Goal: Task Accomplishment & Management: Complete application form

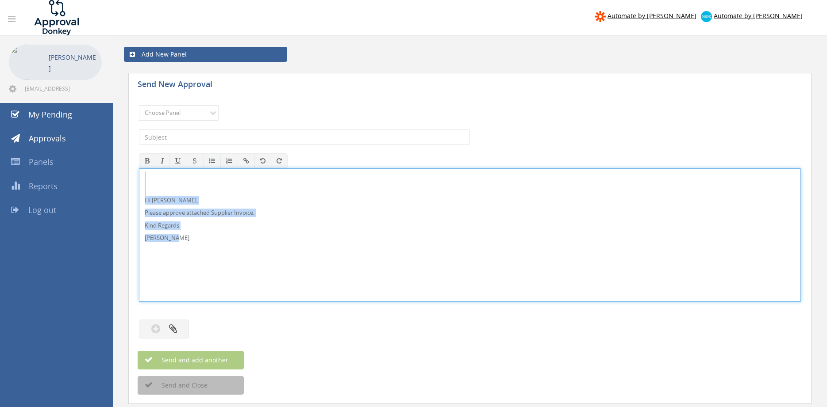
drag, startPoint x: 184, startPoint y: 240, endPoint x: 146, endPoint y: 184, distance: 68.2
click at [139, 169] on div "Hi [PERSON_NAME], Please approve attached Supplier Invoice. Kind Regards [PERSO…" at bounding box center [470, 236] width 662 height 134
copy div "Hi Rob, Please approve attached Supplier Invoice. Kind Regards Pam Walker"
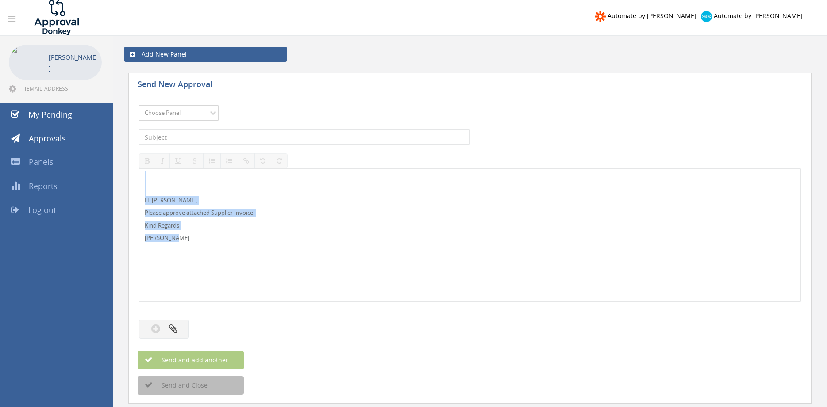
select select "9680"
click option "Alarm Suppliers - 2" at bounding box center [0, 0] width 0 height 0
click at [240, 135] on input "text" at bounding box center [304, 137] width 331 height 15
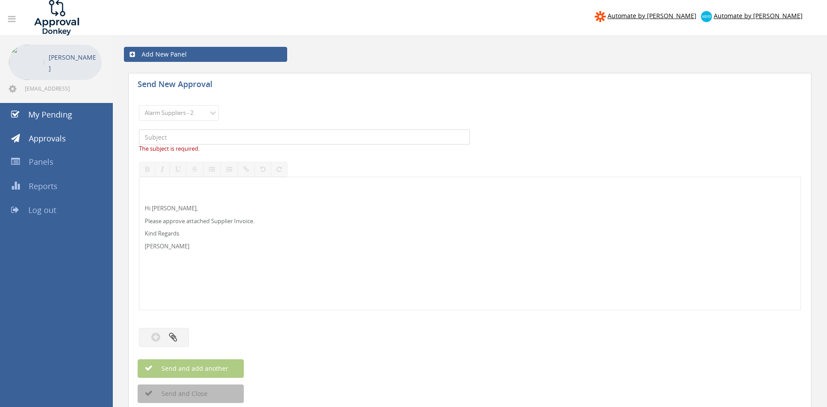
click at [175, 133] on input "text" at bounding box center [304, 137] width 331 height 15
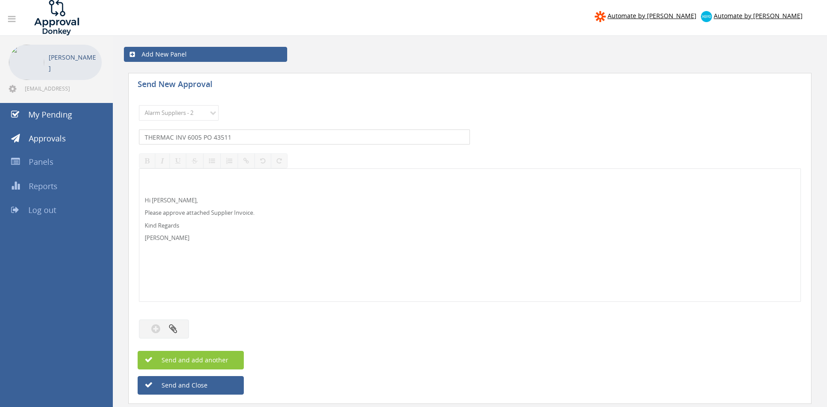
type input "THERMAC INV 6005 PO 43511"
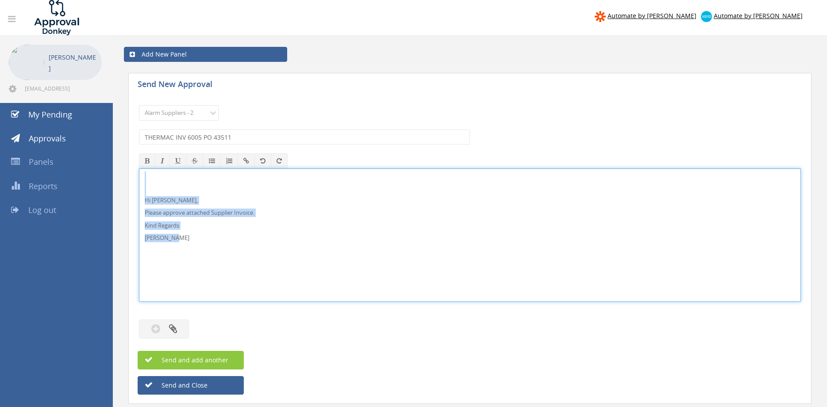
drag, startPoint x: 185, startPoint y: 243, endPoint x: 142, endPoint y: 192, distance: 66.5
click at [139, 173] on div "Hi [PERSON_NAME], Please approve attached Supplier Invoice. Kind Regards [PERSO…" at bounding box center [470, 236] width 662 height 134
copy div "Hi [PERSON_NAME], Please approve attached Supplier Invoice. Kind Regards [PERSO…"
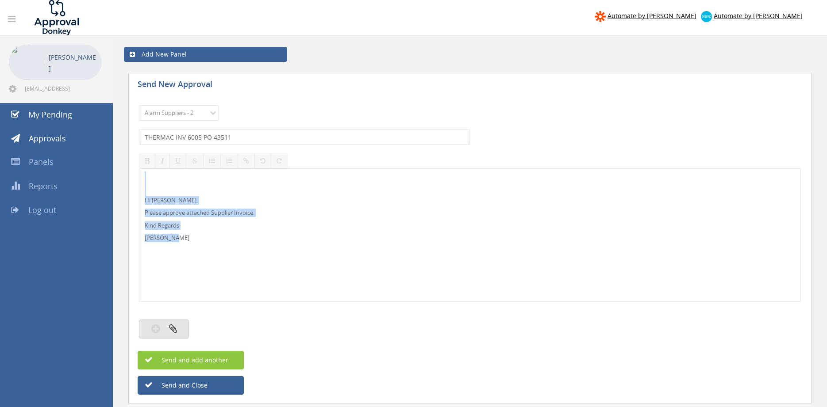
click at [170, 322] on button "button" at bounding box center [164, 329] width 50 height 19
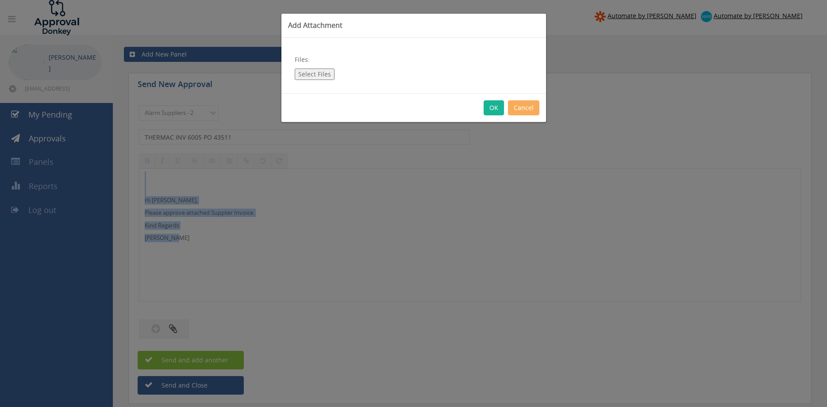
click at [303, 71] on button "Select Files" at bounding box center [315, 74] width 40 height 11
type input "C:\fakepath\THERMAC 6005 18.09.25 PO 43511.pdf"
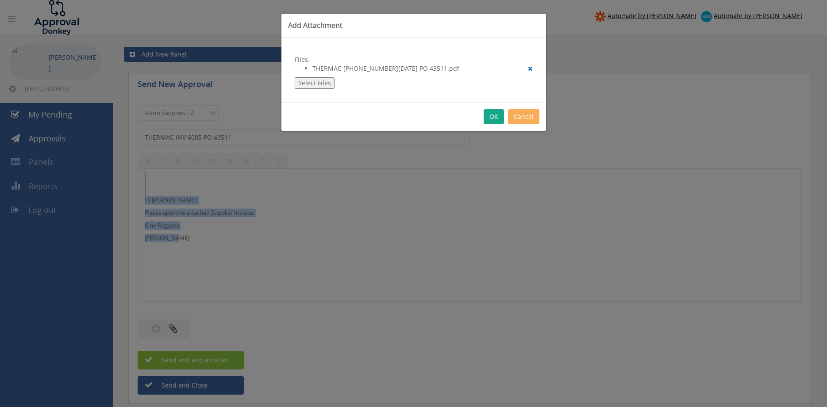
click at [497, 119] on button "OK" at bounding box center [493, 116] width 20 height 15
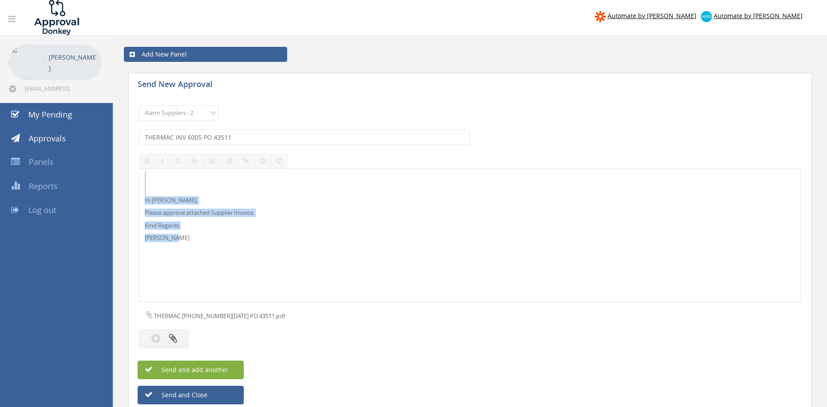
click at [217, 367] on span "Send and add another" at bounding box center [185, 370] width 86 height 8
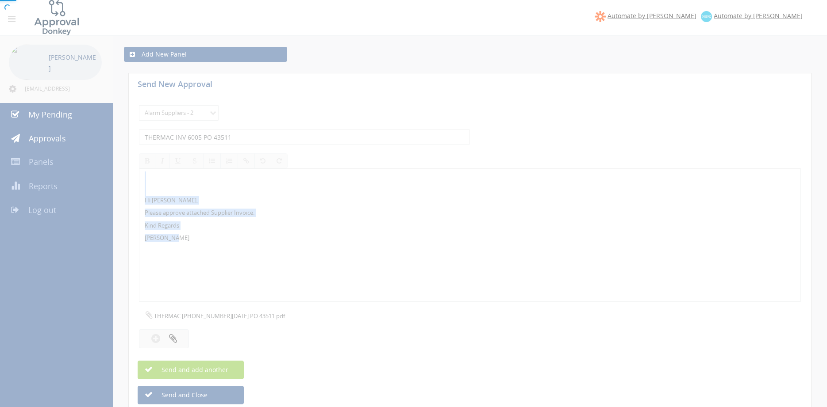
select select
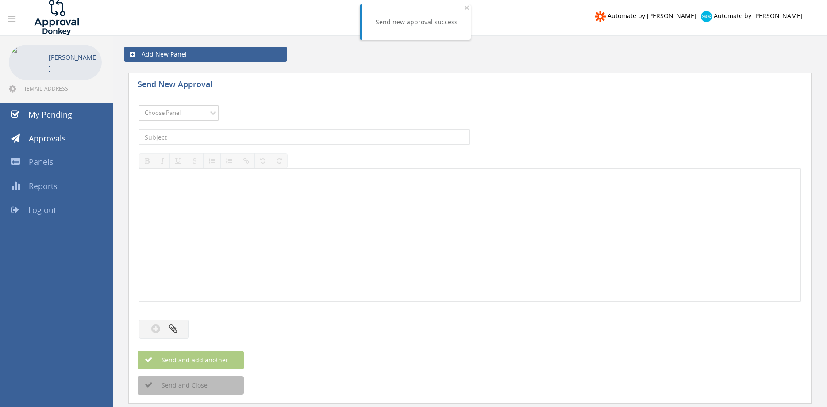
click at [139, 105] on select "Choose Panel Alarm Credits RG - 3 NZ Utilities Cable and SAI Global NZ Alarms-1…" at bounding box center [179, 112] width 80 height 15
select select "9680"
click option "Alarm Suppliers - 2" at bounding box center [0, 0] width 0 height 0
click at [225, 135] on input "text" at bounding box center [304, 137] width 331 height 15
type input "SPRINT 485345 PO 43334"
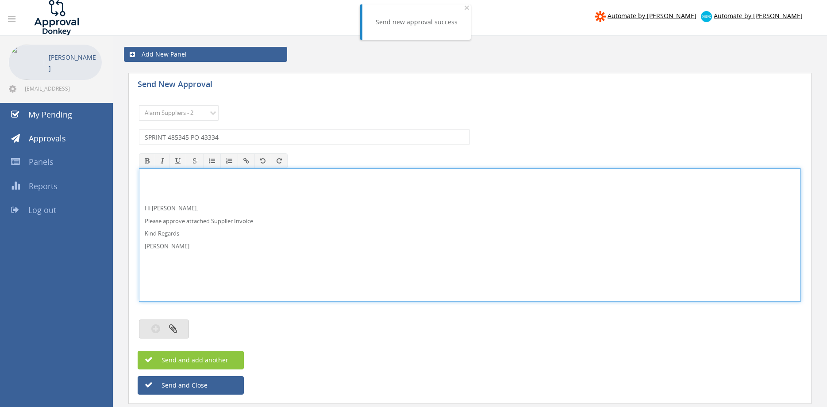
click at [185, 326] on button "button" at bounding box center [164, 329] width 50 height 19
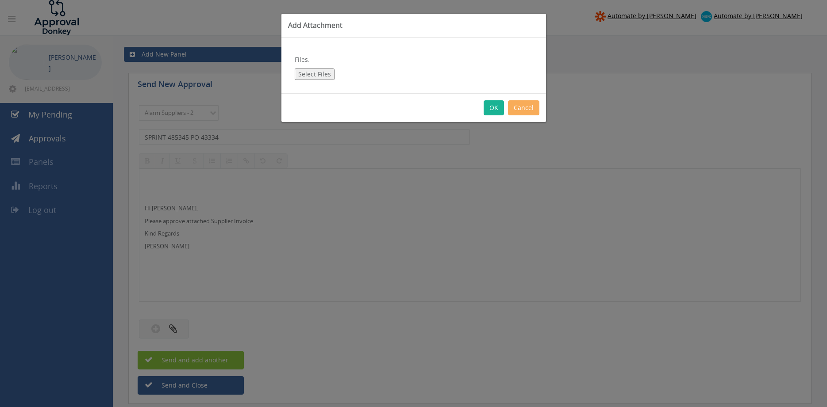
click at [317, 75] on button "Select Files" at bounding box center [315, 74] width 40 height 11
type input "C:\fakepath\SPRINT_485345 09.09.25 PO 43334.pdf"
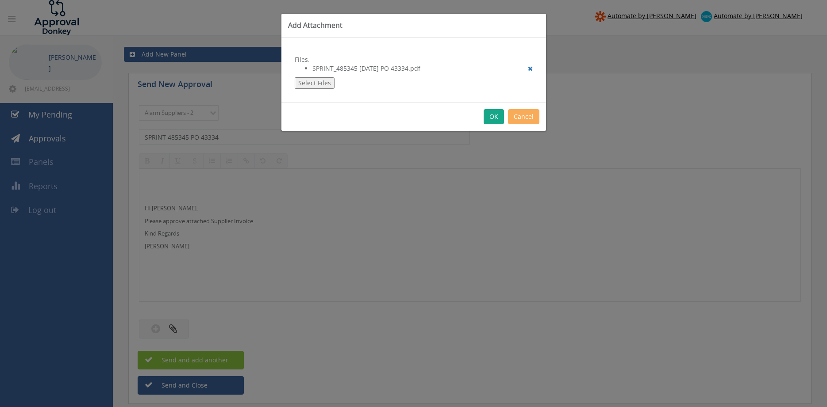
click at [500, 119] on button "OK" at bounding box center [493, 116] width 20 height 15
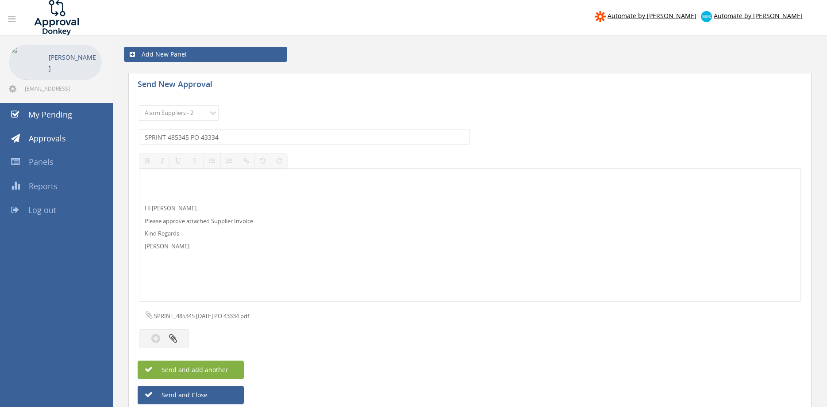
click at [237, 369] on button "Send and add another" at bounding box center [191, 370] width 106 height 19
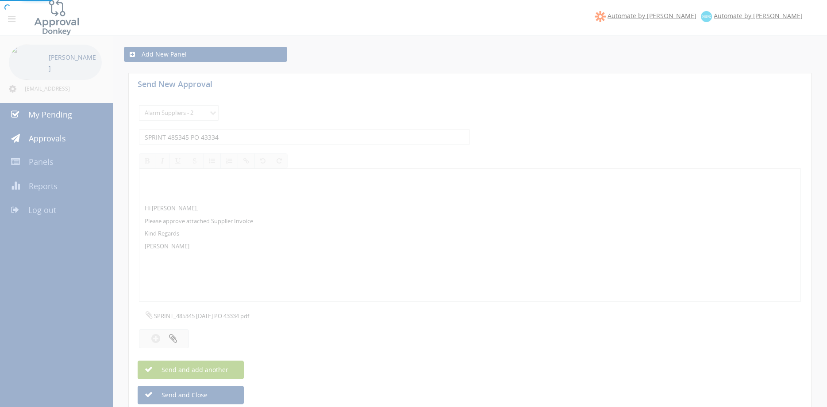
select select
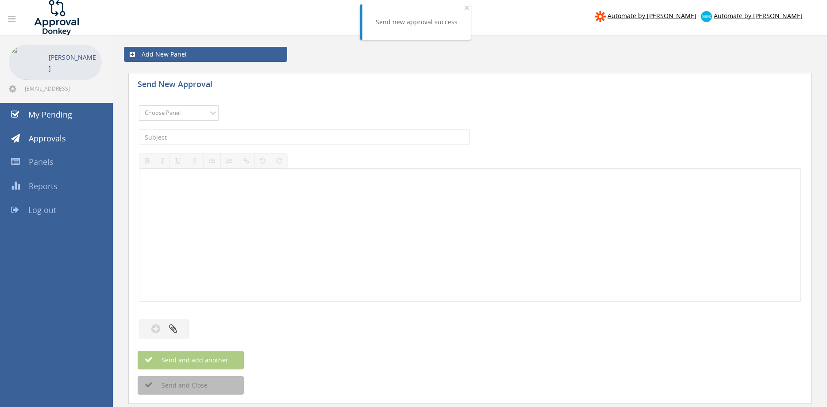
select select "9680"
click option "Alarm Suppliers - 2" at bounding box center [0, 0] width 0 height 0
click at [228, 137] on input "text" at bounding box center [304, 137] width 331 height 15
type input "OLYMPIC 120193 PO 43559"
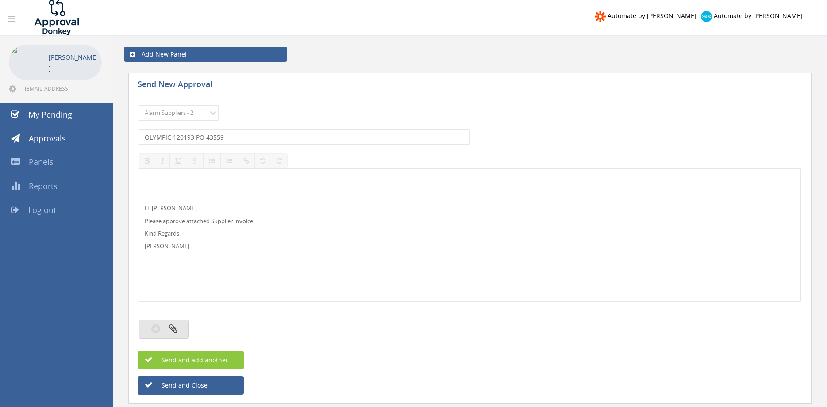
click at [185, 324] on button "button" at bounding box center [164, 329] width 50 height 19
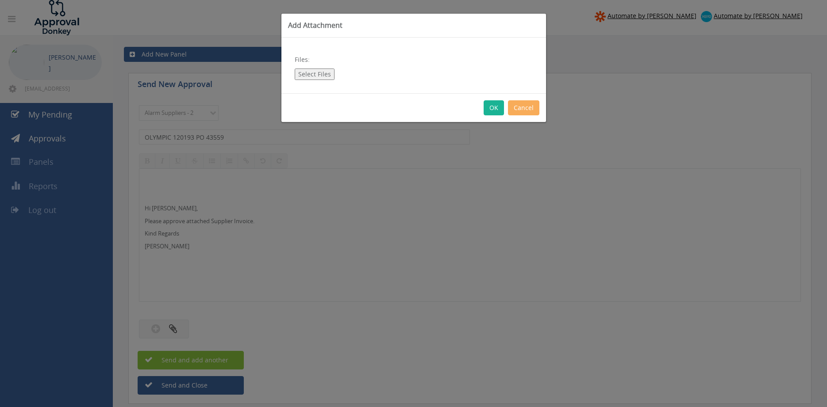
click at [320, 75] on button "Select Files" at bounding box center [315, 74] width 40 height 11
type input "C:\fakepath\OLYMPIC 120193 19.09.25 PO 43559.pdf"
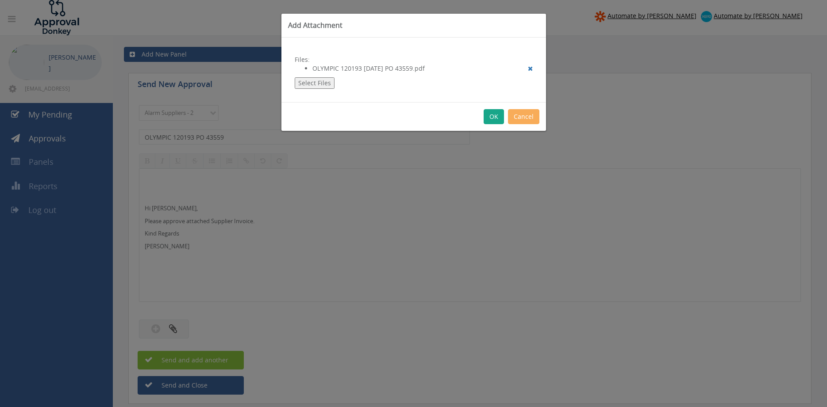
click at [491, 117] on button "OK" at bounding box center [493, 116] width 20 height 15
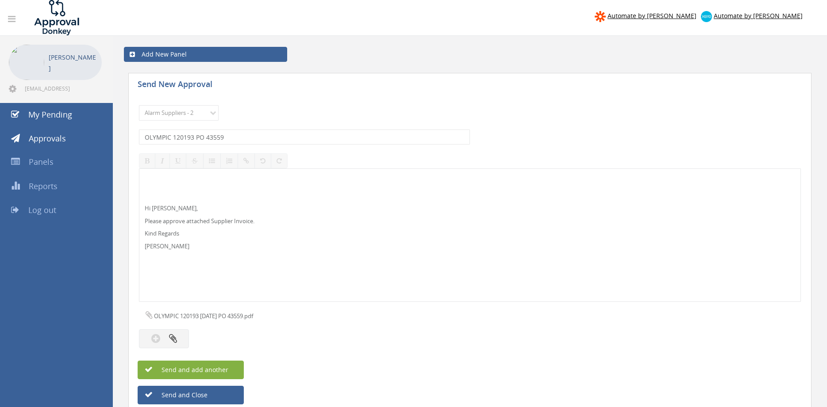
click at [236, 371] on button "Send and add another" at bounding box center [191, 370] width 106 height 19
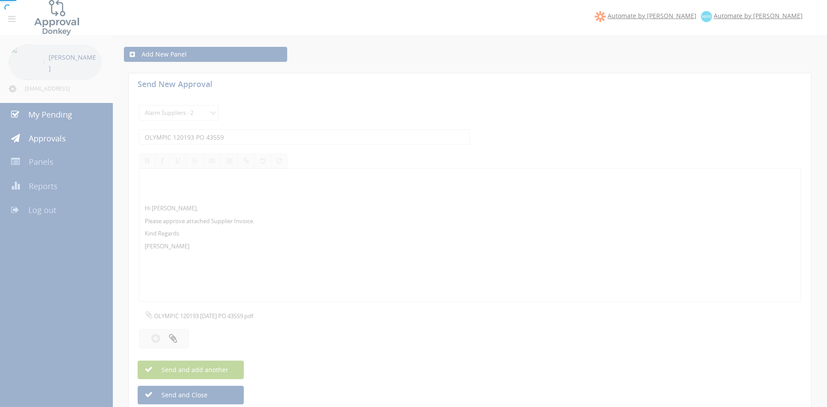
select select
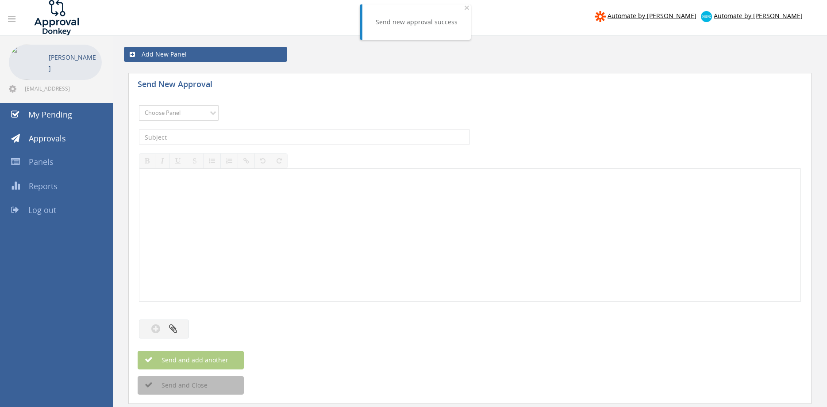
select select "9680"
click option "Alarm Suppliers - 2" at bounding box center [0, 0] width 0 height 0
click at [219, 132] on input "text" at bounding box center [304, 137] width 331 height 15
type input "OLYMPIC 120188 PO 43519"
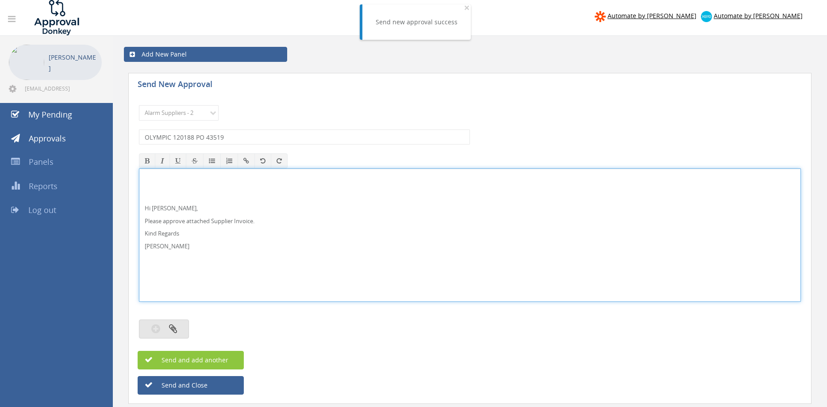
click at [170, 328] on icon "button" at bounding box center [173, 329] width 8 height 10
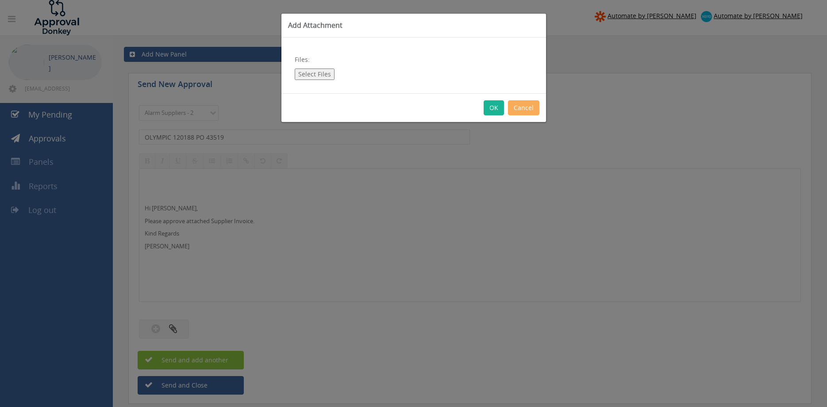
click at [314, 75] on button "Select Files" at bounding box center [315, 74] width 40 height 11
type input "C:\fakepath\OLYMPIC 120188 18.09.25 PO 43519.pdf"
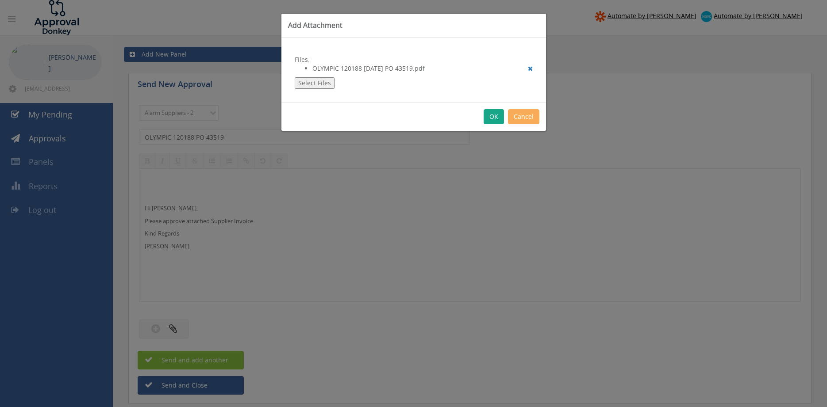
click at [492, 118] on button "OK" at bounding box center [493, 116] width 20 height 15
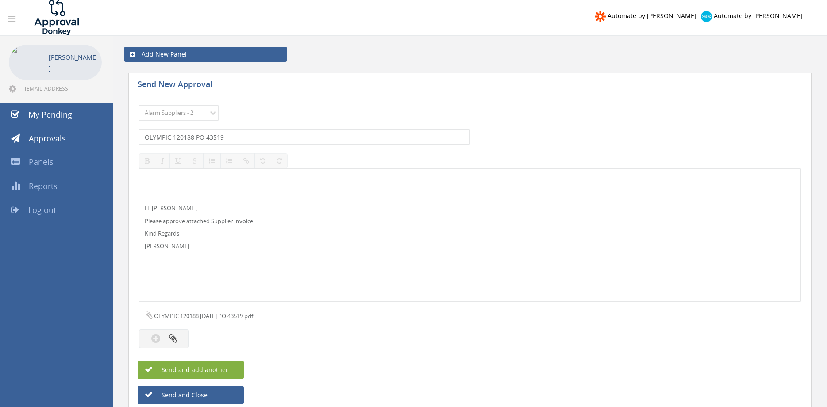
click at [229, 370] on button "Send and add another" at bounding box center [191, 370] width 106 height 19
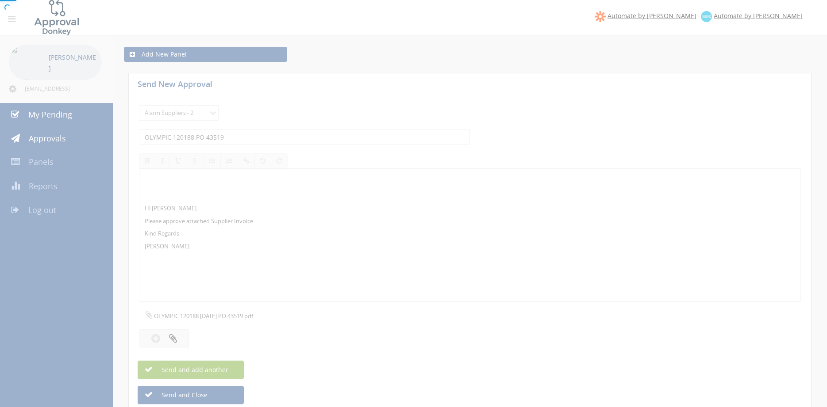
select select
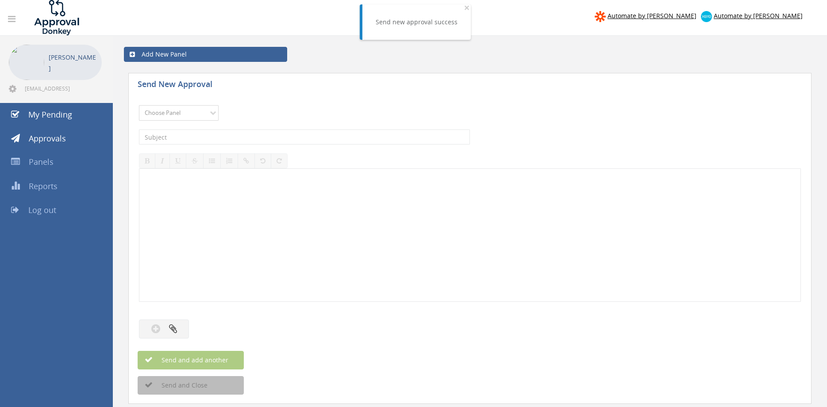
select select "9680"
click option "Alarm Suppliers - 2" at bounding box center [0, 0] width 0 height 0
click at [222, 135] on input "text" at bounding box center [304, 137] width 331 height 15
type input "OLYMPIC 120159 PO 43535"
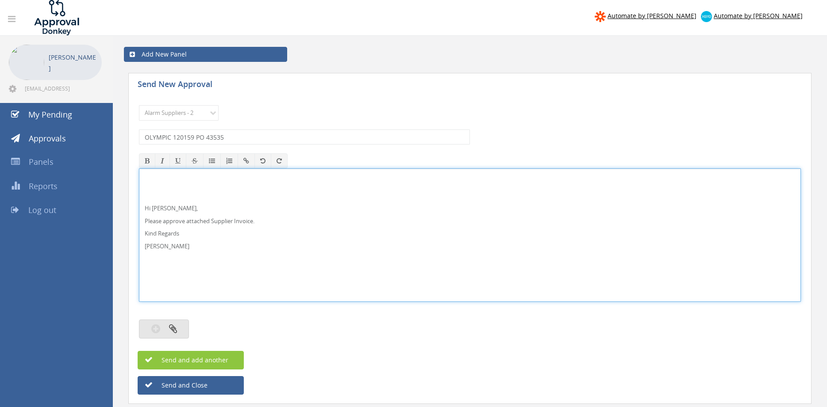
click at [180, 331] on button "button" at bounding box center [164, 329] width 50 height 19
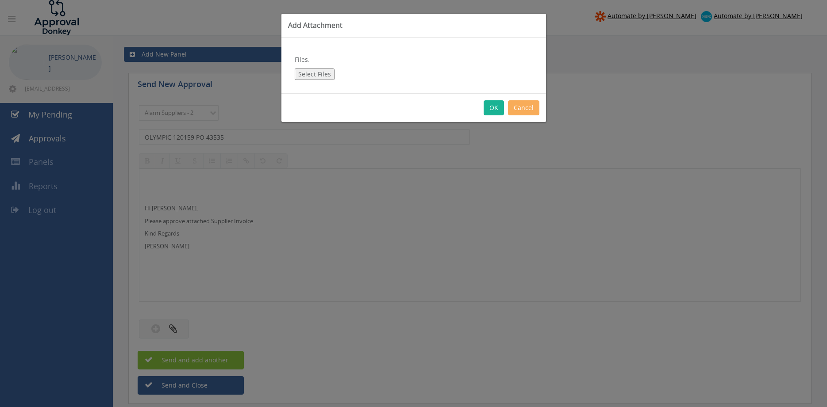
click at [317, 74] on button "Select Files" at bounding box center [315, 74] width 40 height 11
type input "C:\fakepath\OLYMPIC 120159 18.09.25 PO 43535.pdf"
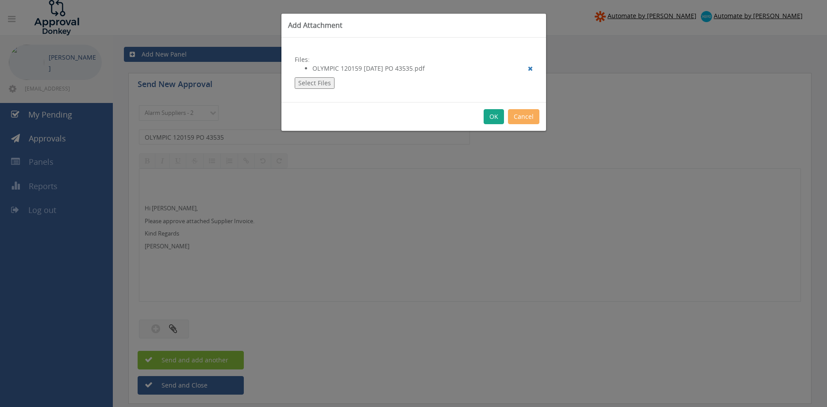
click at [492, 116] on button "OK" at bounding box center [493, 116] width 20 height 15
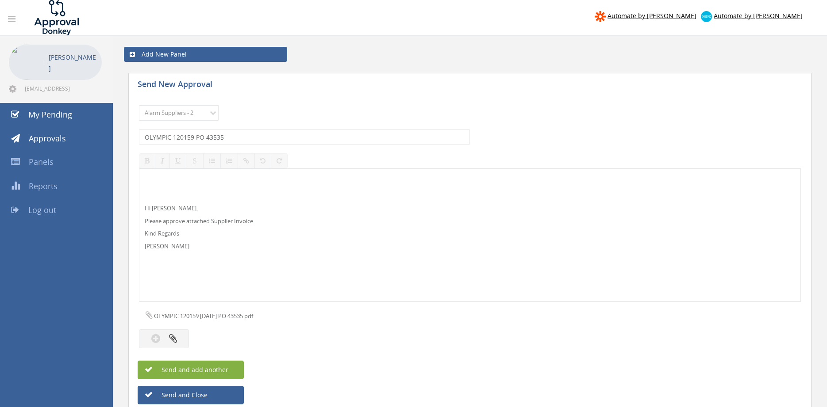
click at [230, 367] on button "Send and add another" at bounding box center [191, 370] width 106 height 19
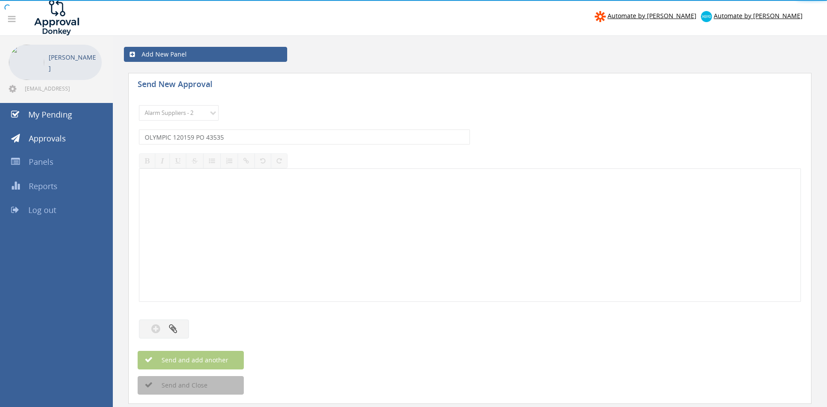
select select
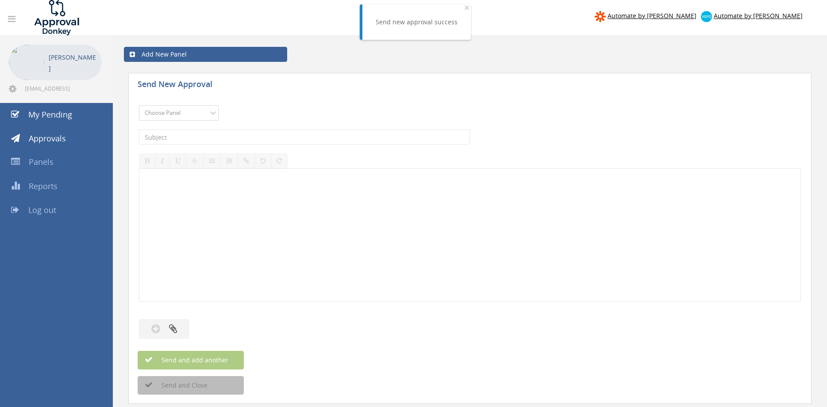
select select "9680"
click option "Alarm Suppliers - 2" at bounding box center [0, 0] width 0 height 0
click at [233, 136] on input "text" at bounding box center [304, 137] width 331 height 15
type input "OLYMPIC 120146 PO 43517"
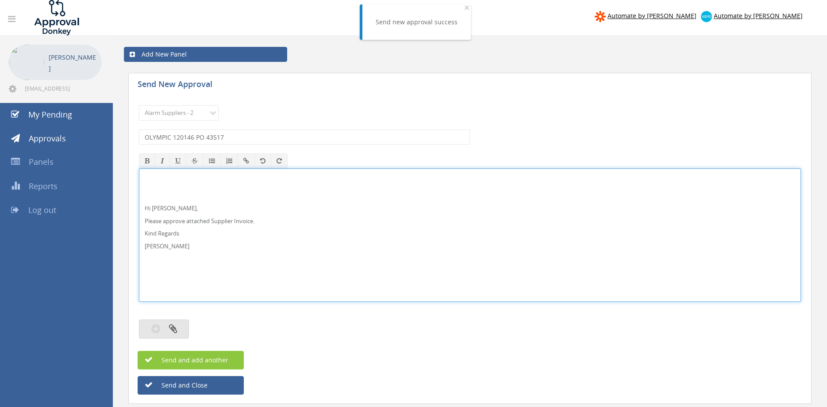
click at [180, 324] on button "button" at bounding box center [164, 329] width 50 height 19
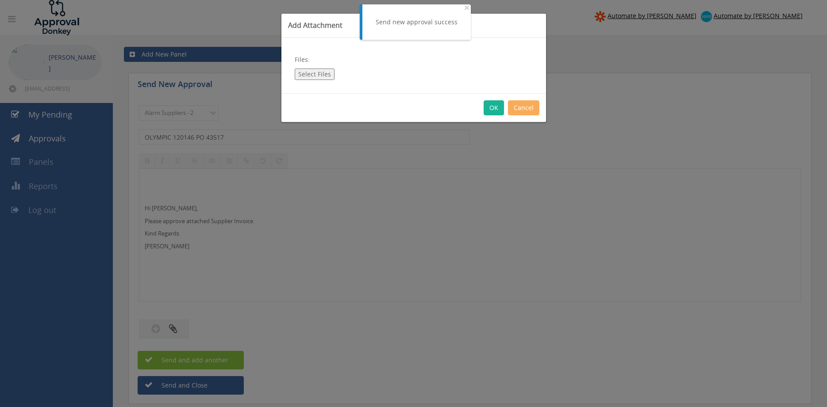
click at [324, 72] on button "Select Files" at bounding box center [315, 74] width 40 height 11
type input "C:\fakepath\OLYMPIC 120146 18.09.25 PO 43517.pdf"
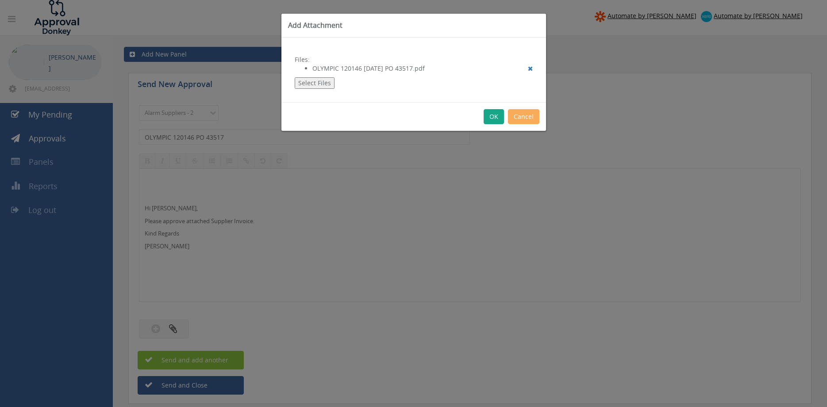
click at [493, 116] on button "OK" at bounding box center [493, 116] width 20 height 15
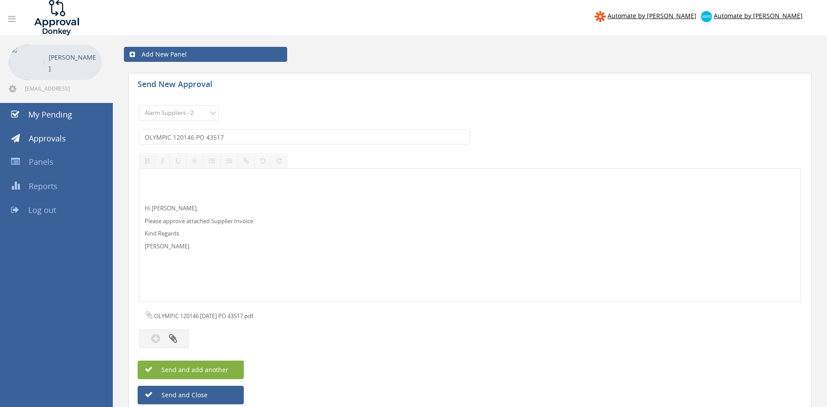
click at [229, 368] on button "Send and add another" at bounding box center [191, 370] width 106 height 19
select select
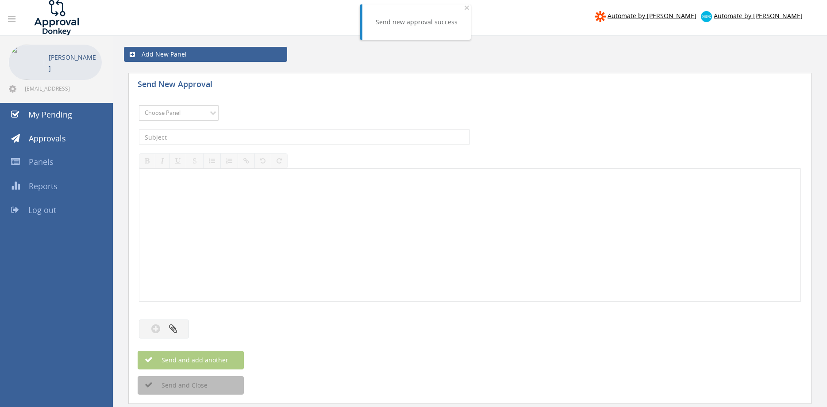
select select "9680"
click option "Alarm Suppliers - 2" at bounding box center [0, 0] width 0 height 0
click at [238, 137] on input "text" at bounding box center [304, 137] width 331 height 15
type input "OLYMPIC 120145 PO 43509"
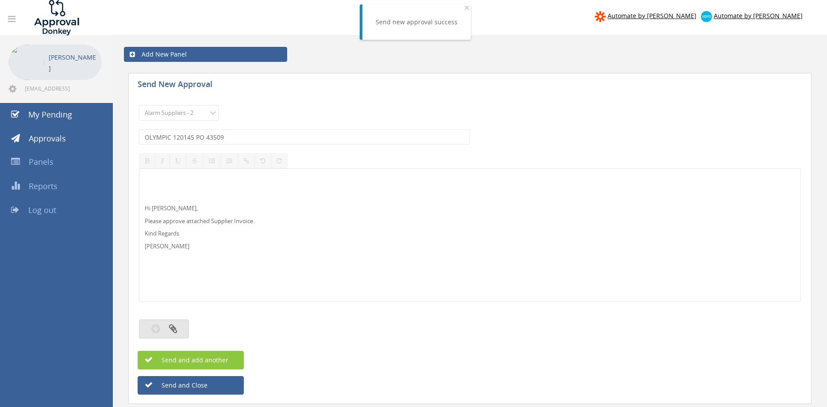
click at [183, 328] on button "button" at bounding box center [164, 329] width 50 height 19
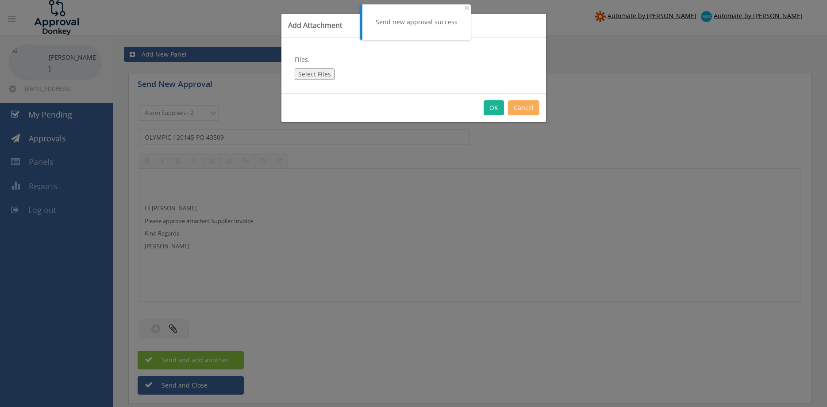
click at [318, 75] on button "Select Files" at bounding box center [315, 74] width 40 height 11
type input "C:\fakepath\OLYMPIC 120145 18.09.25 PO 43509.pdf"
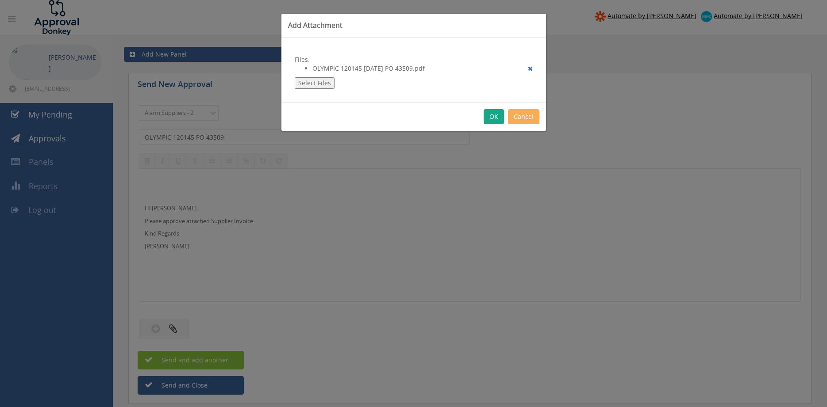
click at [492, 114] on button "OK" at bounding box center [493, 116] width 20 height 15
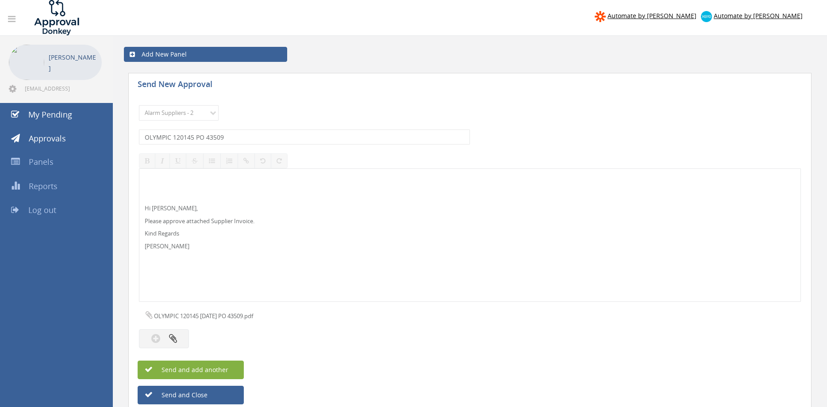
click at [229, 366] on button "Send and add another" at bounding box center [191, 370] width 106 height 19
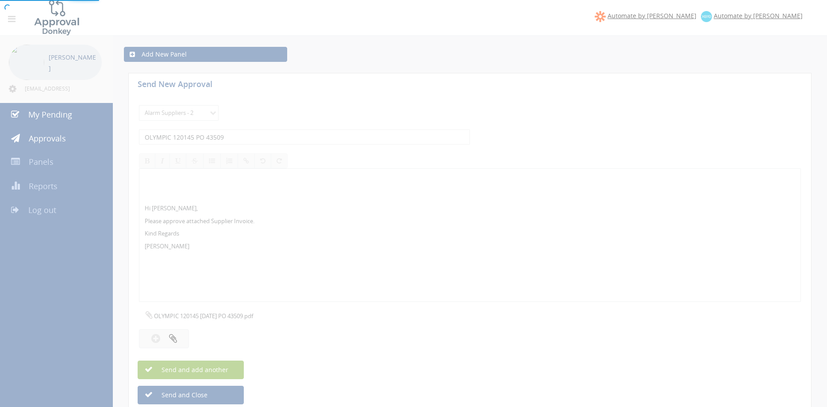
select select
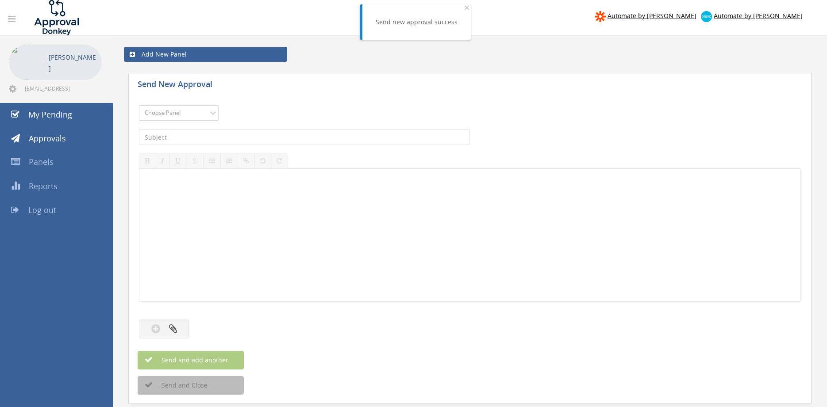
click at [194, 113] on select "Choose Panel Alarm Credits RG - 3 NZ Utilities Cable and SAI Global NZ Alarms-1…" at bounding box center [179, 112] width 80 height 15
select select "9680"
click option "Alarm Suppliers - 2" at bounding box center [0, 0] width 0 height 0
click at [245, 137] on input "text" at bounding box center [304, 137] width 331 height 15
type input "OLYMPIC 120121 PO 43520"
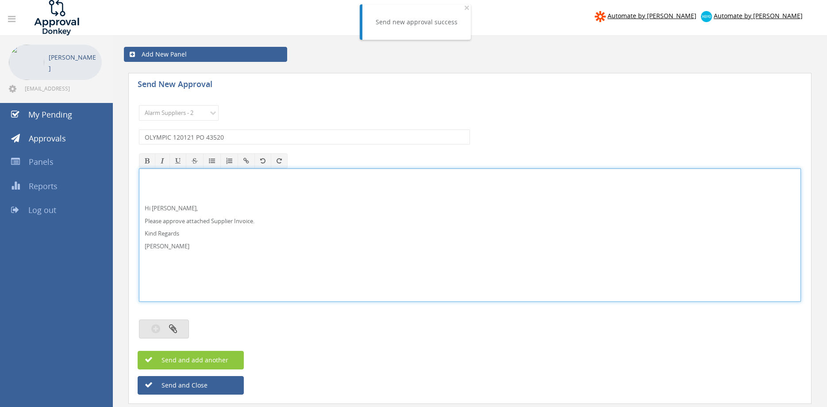
click at [183, 326] on button "button" at bounding box center [164, 329] width 50 height 19
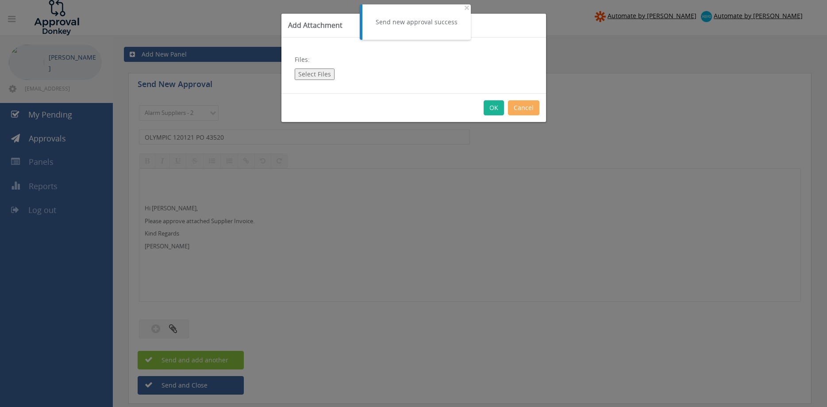
click at [314, 77] on button "Select Files" at bounding box center [315, 74] width 40 height 11
type input "C:\fakepath\OLYMPIC 120121 17.09.25 PO 43520.pdf"
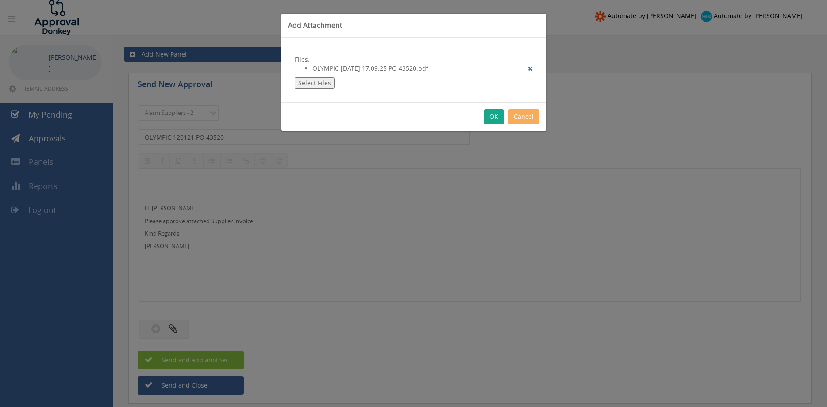
click at [495, 114] on button "OK" at bounding box center [493, 116] width 20 height 15
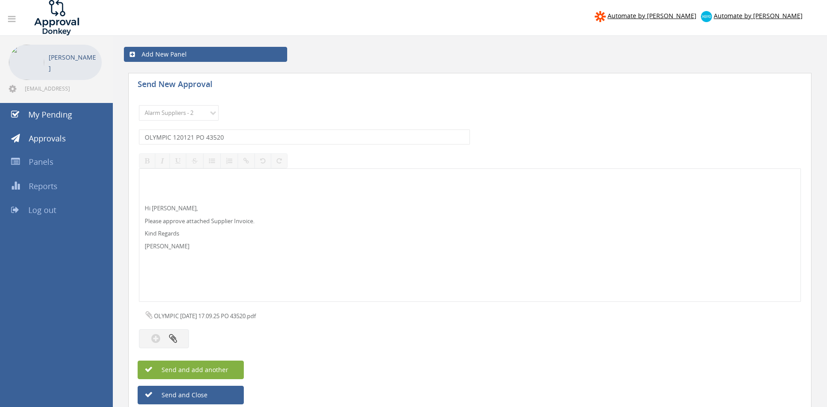
click at [233, 368] on button "Send and add another" at bounding box center [191, 370] width 106 height 19
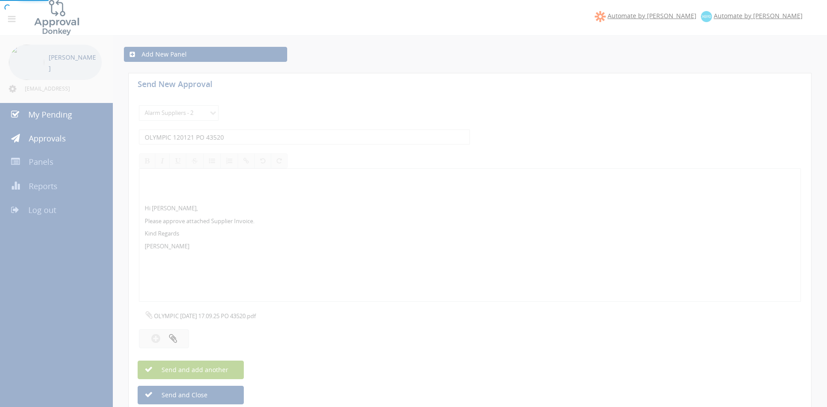
select select
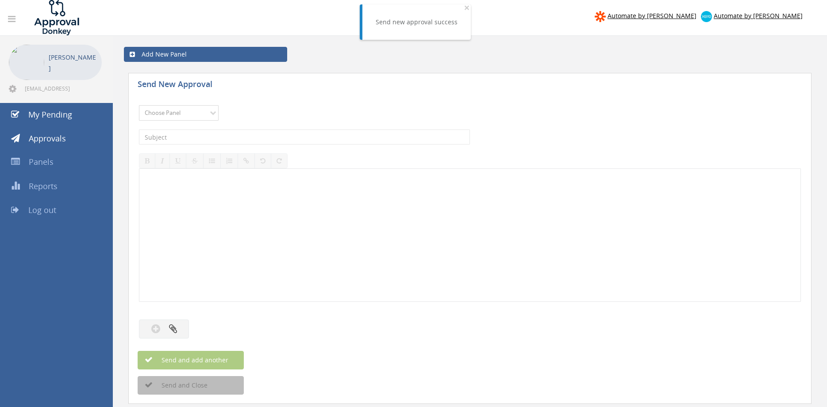
select select "9680"
click option "Alarm Suppliers - 2" at bounding box center [0, 0] width 0 height 0
click at [220, 138] on input "text" at bounding box center [304, 137] width 331 height 15
type input "OLYMPIC 120090 PO 43508"
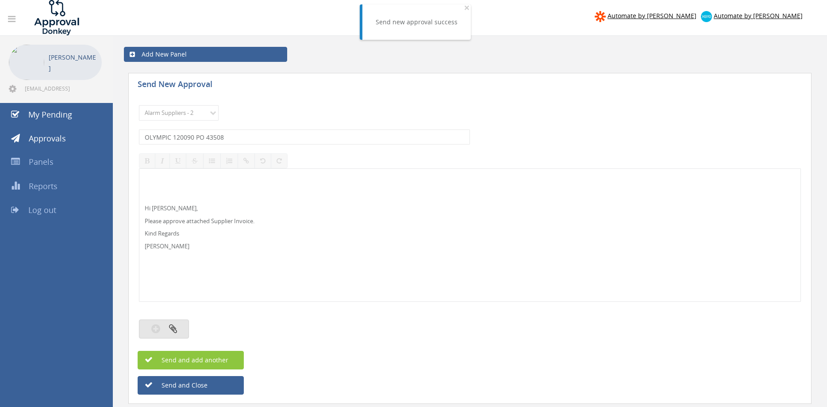
click at [181, 331] on button "button" at bounding box center [164, 329] width 50 height 19
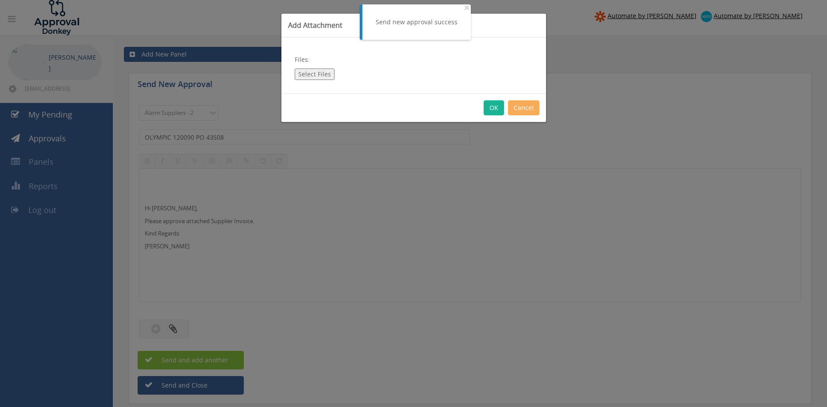
click at [319, 77] on button "Select Files" at bounding box center [315, 74] width 40 height 11
type input "C:\fakepath\OLYMPIC 120090 17.09.25 PO 43508.pdf"
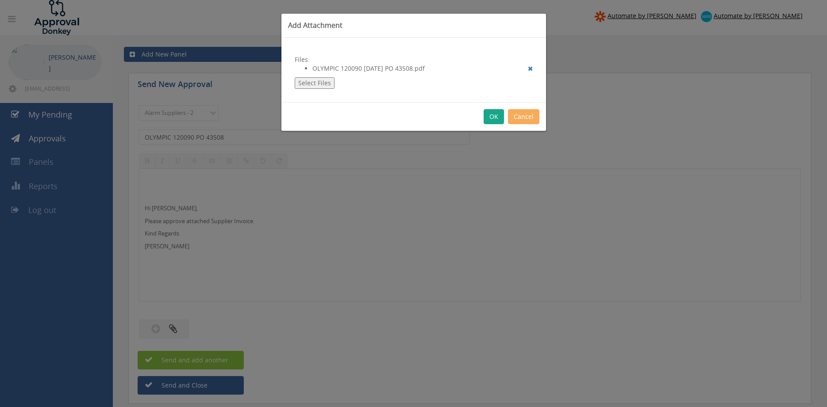
click at [494, 121] on button "OK" at bounding box center [493, 116] width 20 height 15
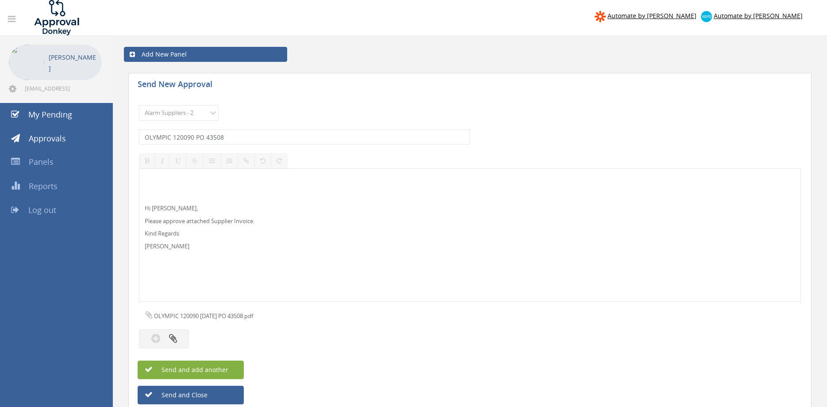
click at [219, 372] on span "Send and add another" at bounding box center [185, 370] width 86 height 8
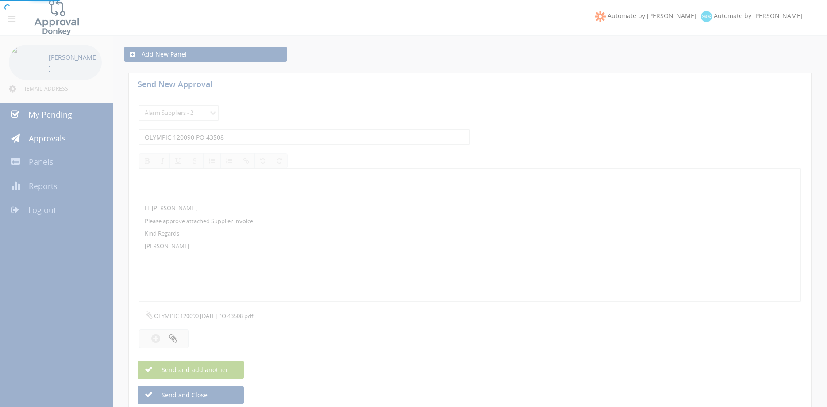
select select
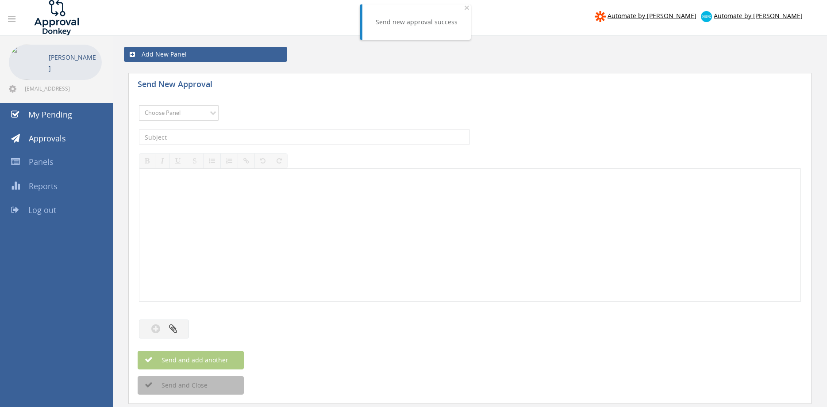
click at [139, 105] on select "Choose Panel Alarm Credits RG - 3 NZ Utilities Cable and SAI Global NZ Alarms-1…" at bounding box center [179, 112] width 80 height 15
select select "9680"
click option "Alarm Suppliers - 2" at bounding box center [0, 0] width 0 height 0
click at [232, 135] on input "text" at bounding box center [304, 137] width 331 height 15
type input "OLYMPIC 120053 PO 43309"
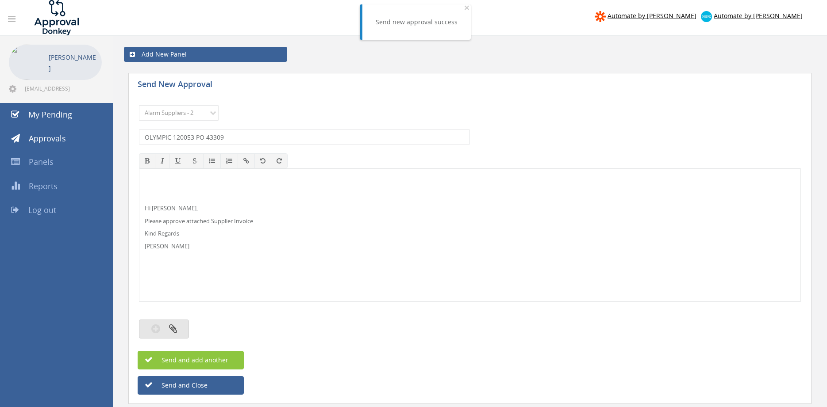
click at [179, 332] on button "button" at bounding box center [164, 329] width 50 height 19
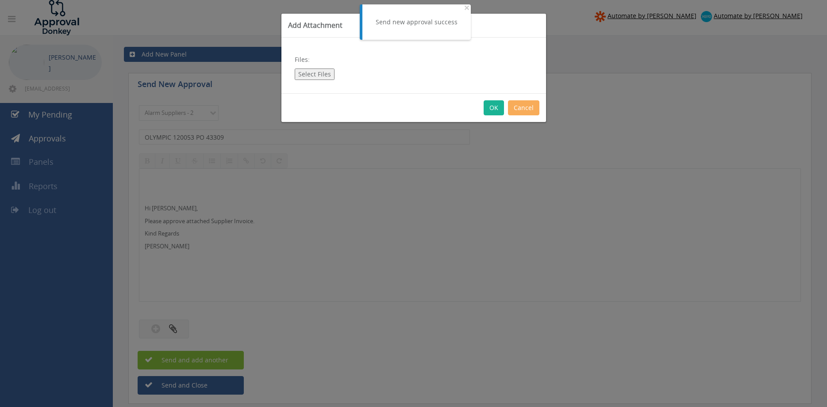
click at [321, 79] on button "Select Files" at bounding box center [315, 74] width 40 height 11
type input "C:\fakepath\OLYMPIC 120053 16.09.25 PO 43309.pdf"
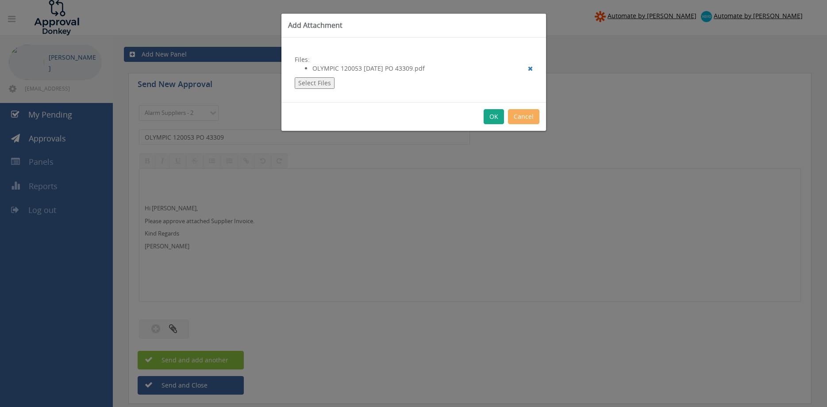
click at [493, 118] on button "OK" at bounding box center [493, 116] width 20 height 15
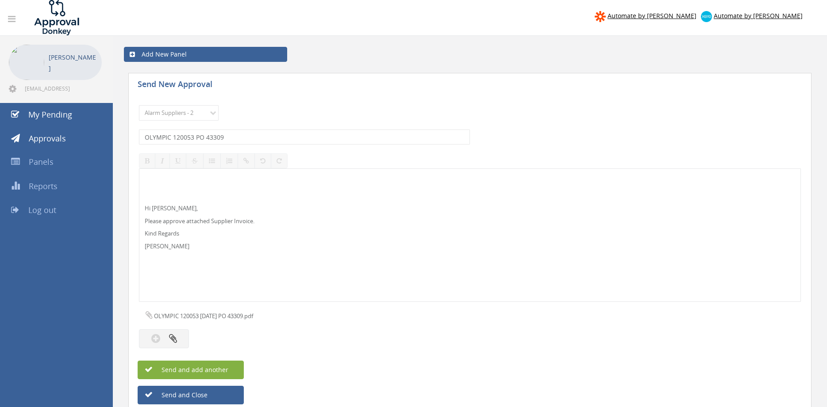
click at [240, 368] on button "Send and add another" at bounding box center [191, 370] width 106 height 19
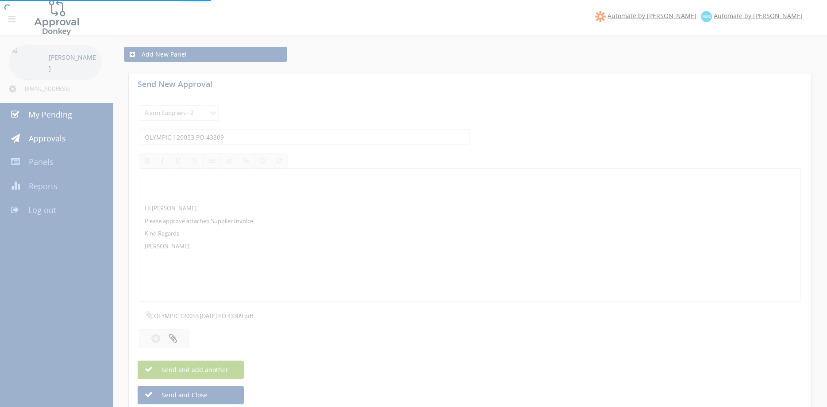
select select
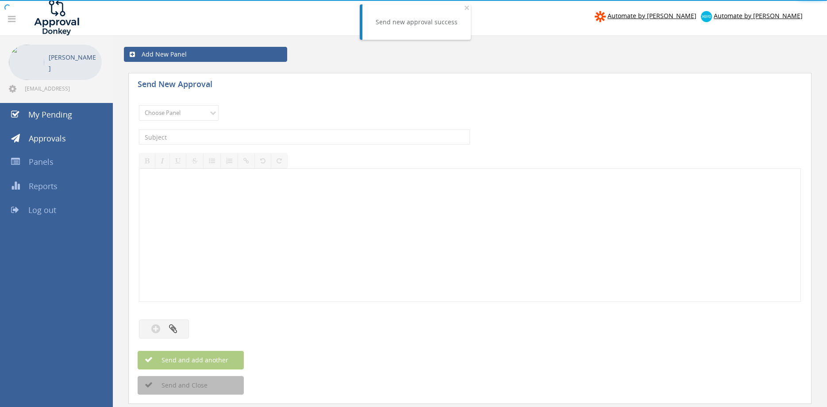
drag, startPoint x: 237, startPoint y: 228, endPoint x: 251, endPoint y: 227, distance: 14.6
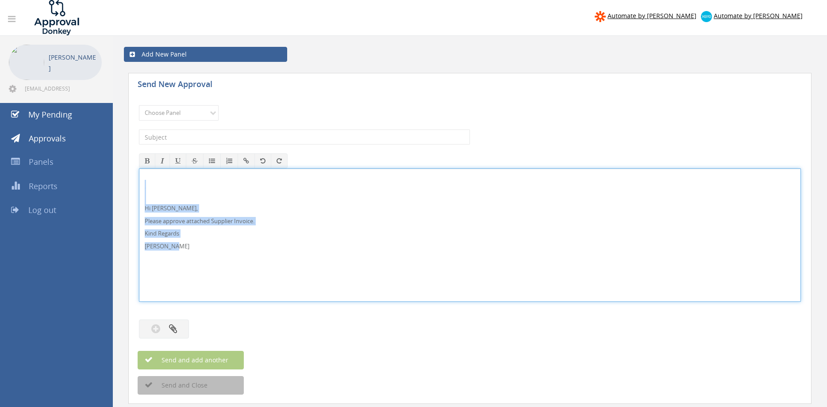
drag, startPoint x: 195, startPoint y: 250, endPoint x: 125, endPoint y: 190, distance: 93.2
click at [139, 186] on div "Hi Rob, Please approve attached Supplier Invoice. Kind Regards Pam Walker" at bounding box center [470, 236] width 662 height 134
copy div "Hi Rob, Please approve attached Supplier Invoice. Kind Regards Pam Walker"
click at [139, 105] on select "Choose Panel Alarm Credits RG - 3 NZ Utilities Cable and SAI Global NZ Alarms-1…" at bounding box center [179, 112] width 80 height 15
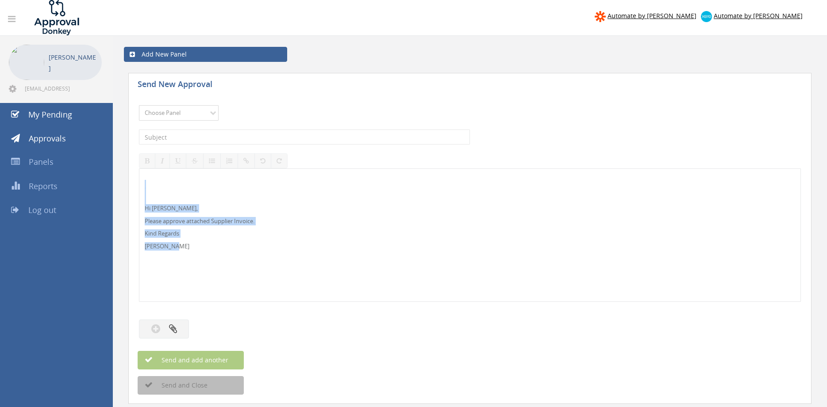
select select "9680"
click option "Alarm Suppliers - 2" at bounding box center [0, 0] width 0 height 0
click at [233, 137] on input "text" at bounding box center [304, 137] width 331 height 15
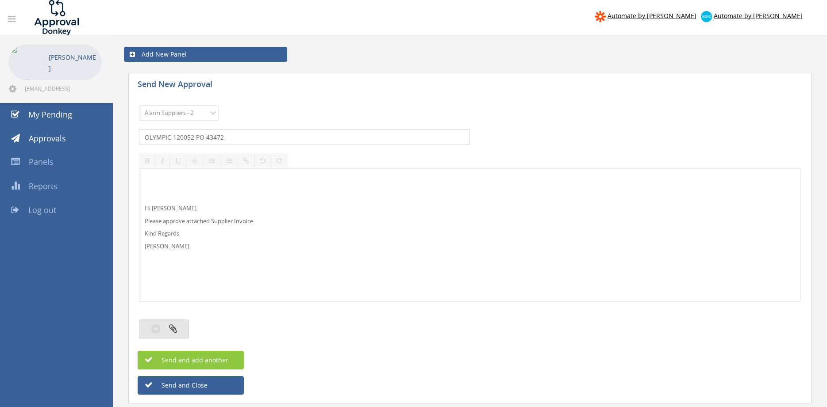
type input "OLYMPIC 120052 PO 43472"
click at [181, 328] on button "button" at bounding box center [164, 329] width 50 height 19
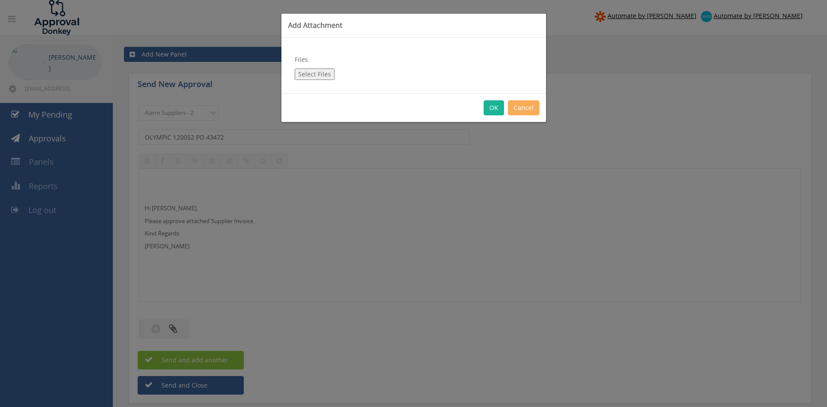
click at [315, 76] on button "Select Files" at bounding box center [315, 74] width 40 height 11
type input "C:\fakepath\OLYMPIC 120052 16.09.25 PO 43472.pdf"
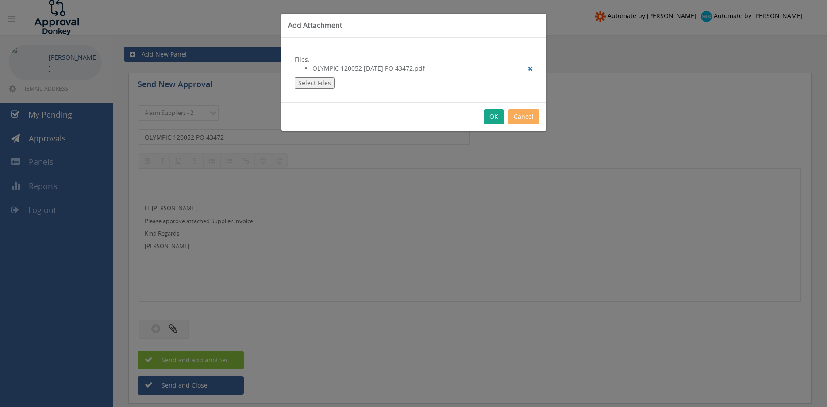
click at [498, 117] on button "OK" at bounding box center [493, 116] width 20 height 15
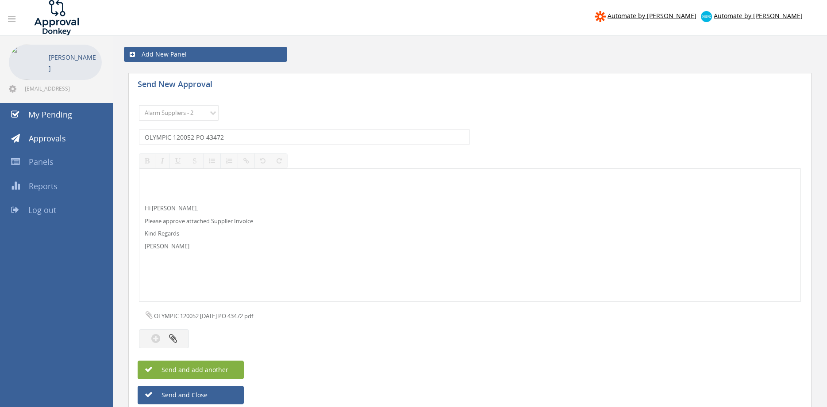
click at [222, 366] on span "Send and add another" at bounding box center [185, 370] width 86 height 8
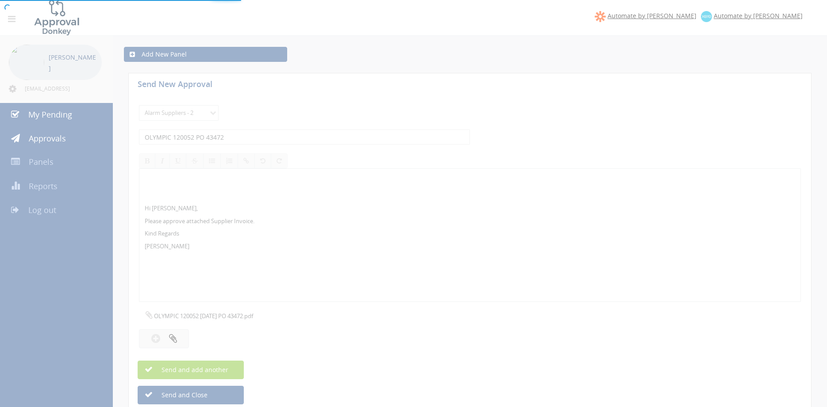
select select
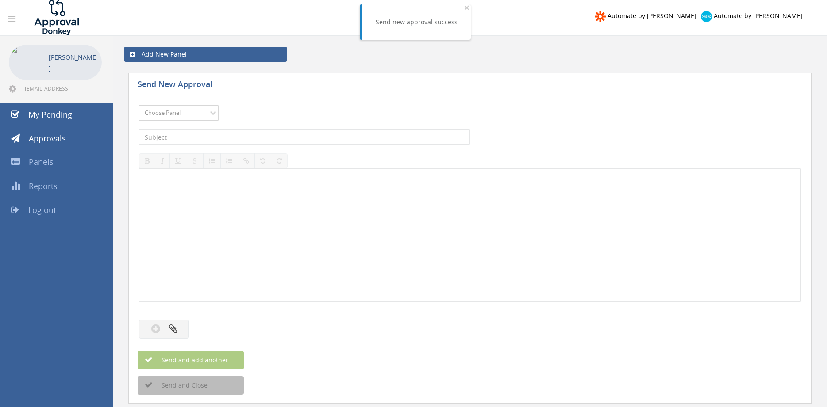
select select "9680"
click option "Alarm Suppliers - 2" at bounding box center [0, 0] width 0 height 0
click at [238, 138] on input "text" at bounding box center [304, 137] width 331 height 15
type input "OLYMPIC 120050 PO 43464"
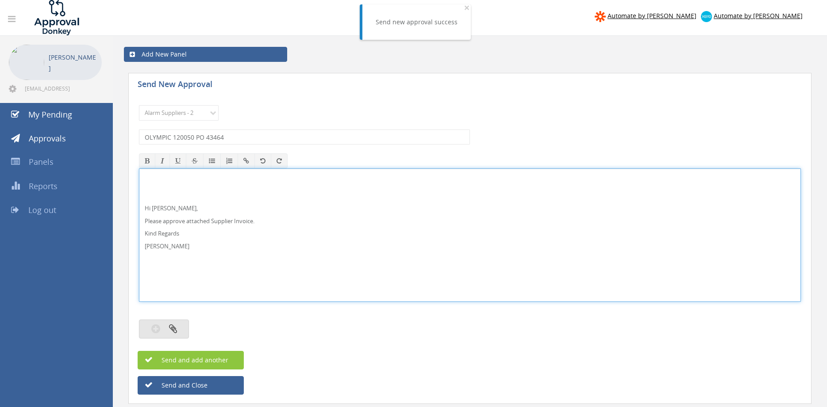
click at [180, 325] on button "button" at bounding box center [164, 329] width 50 height 19
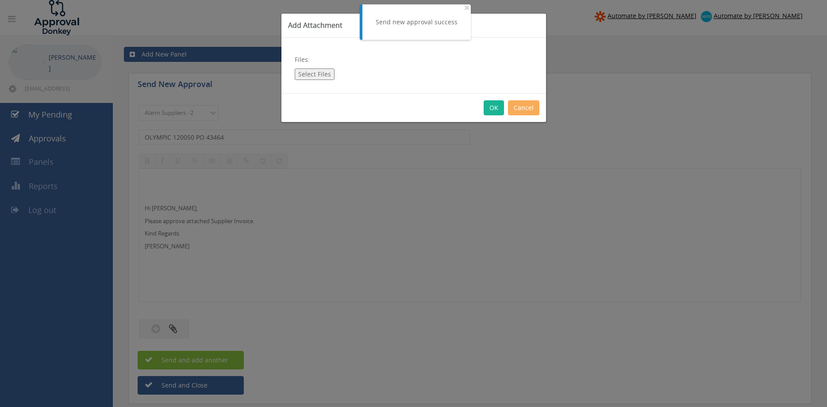
click at [318, 77] on button "Select Files" at bounding box center [315, 74] width 40 height 11
type input "C:\fakepath\OLYMPIC 120050 16.09.25 PO 43464.pdf"
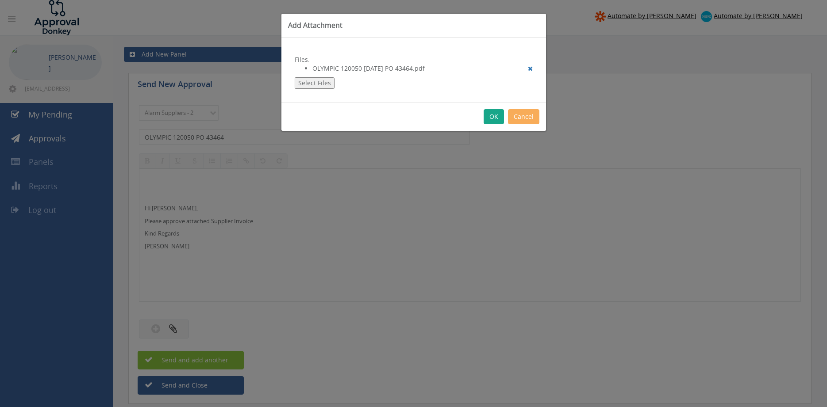
click at [499, 116] on button "OK" at bounding box center [493, 116] width 20 height 15
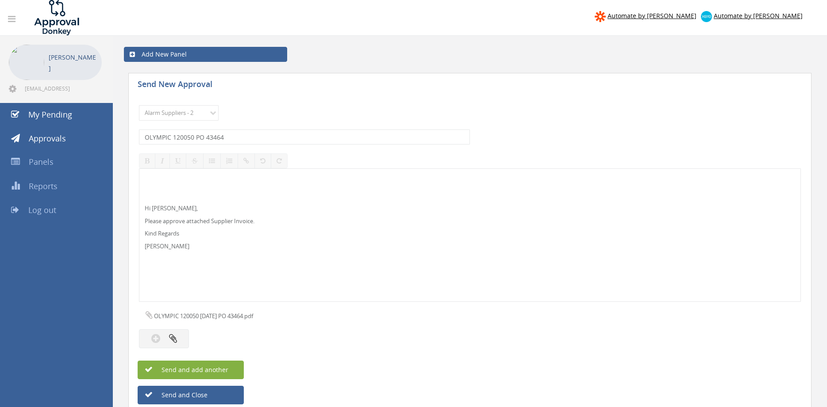
click at [232, 365] on button "Send and add another" at bounding box center [191, 370] width 106 height 19
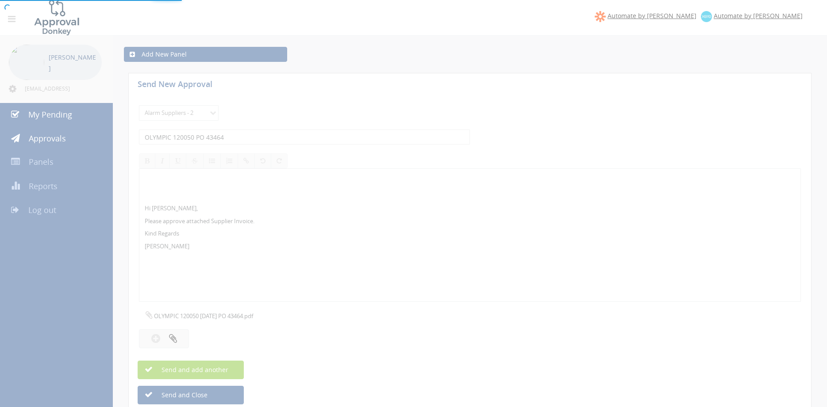
select select
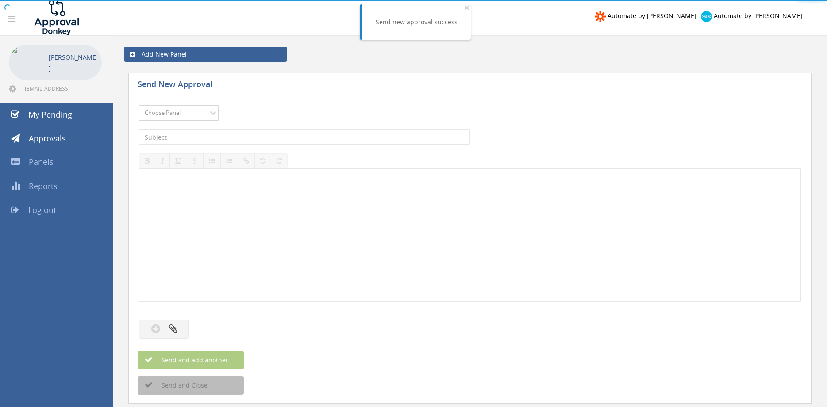
click at [139, 105] on select "Choose Panel Alarm Credits RG - 3 NZ Utilities Cable and SAI Global NZ Alarms-1…" at bounding box center [179, 112] width 80 height 15
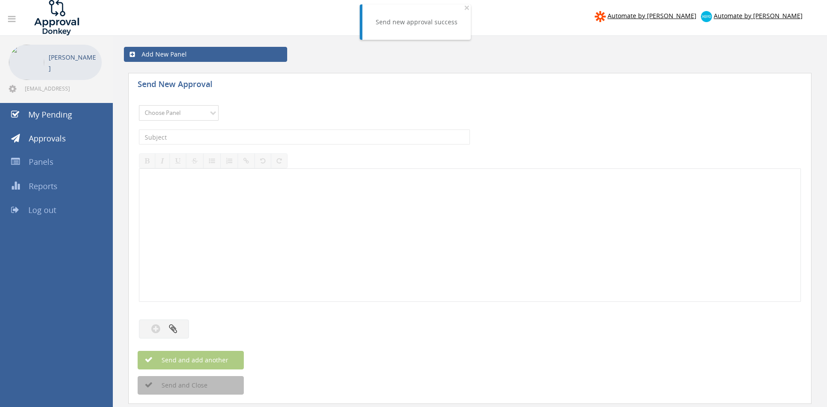
select select "9680"
click option "Alarm Suppliers - 2" at bounding box center [0, 0] width 0 height 0
click at [246, 138] on input "text" at bounding box center [304, 137] width 331 height 15
type input "OLYMPIC 120023 PO 43466"
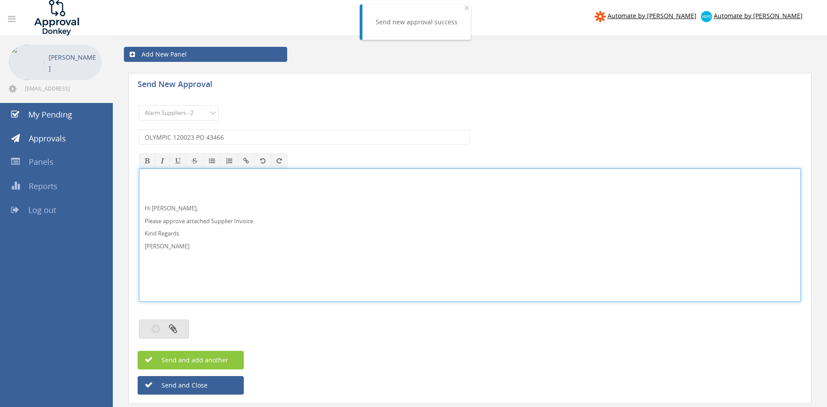
click at [181, 330] on button "button" at bounding box center [164, 329] width 50 height 19
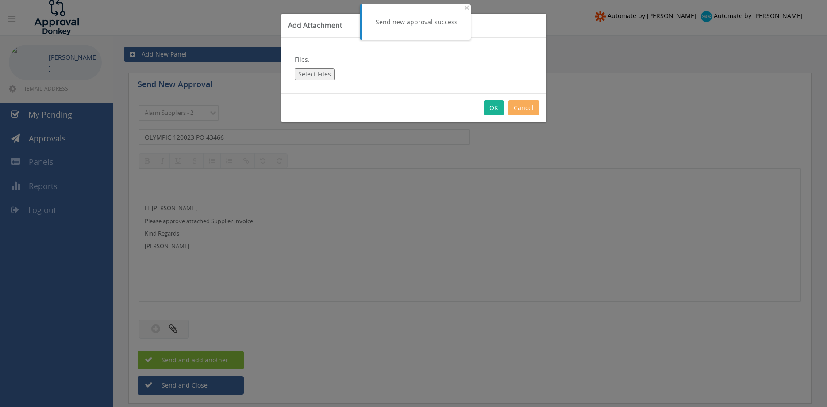
click at [303, 75] on button "Select Files" at bounding box center [315, 74] width 40 height 11
type input "C:\fakepath\OLYMPIC 120023 15.09.25 PO 43466.pdf"
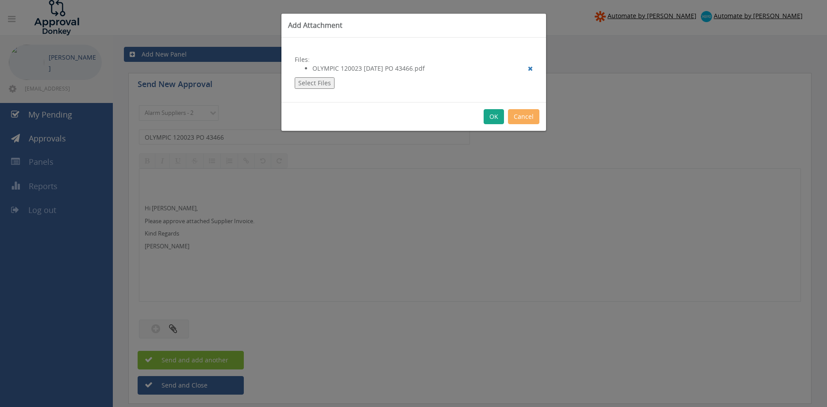
click at [490, 119] on button "OK" at bounding box center [493, 116] width 20 height 15
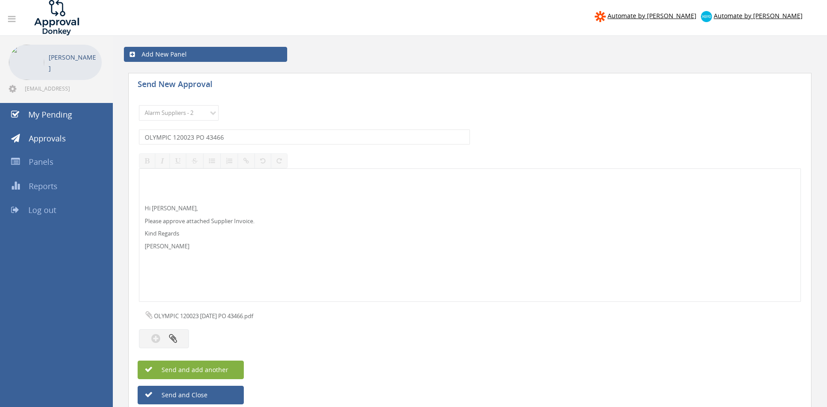
click at [228, 372] on button "Send and add another" at bounding box center [191, 370] width 106 height 19
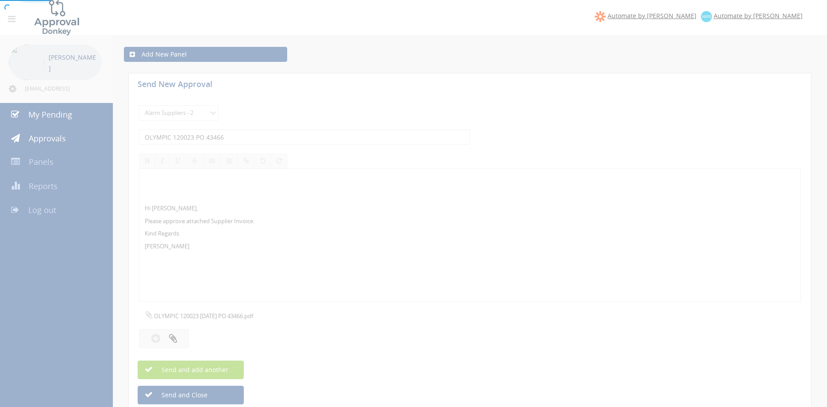
select select
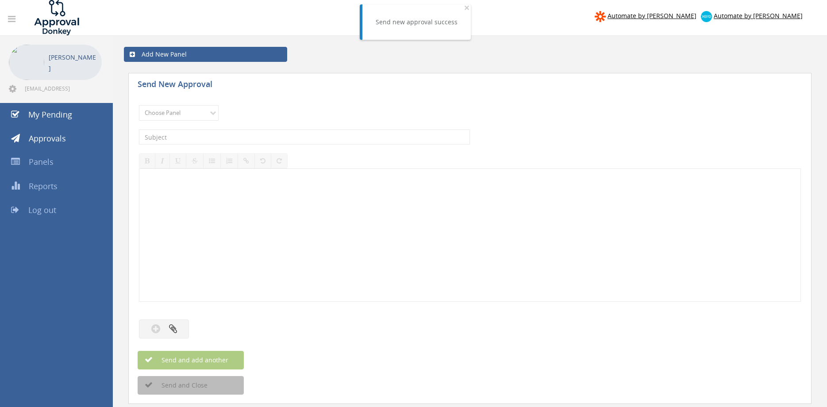
click at [197, 122] on div "Choose Panel Alarm Credits RG - 3 NZ Utilities Cable and SAI Global NZ Alarms-1…" at bounding box center [470, 113] width 662 height 24
click at [139, 105] on select "Choose Panel Alarm Credits RG - 3 NZ Utilities Cable and SAI Global NZ Alarms-1…" at bounding box center [179, 112] width 80 height 15
select select "9680"
click option "Alarm Suppliers - 2" at bounding box center [0, 0] width 0 height 0
click at [238, 142] on input "text" at bounding box center [304, 137] width 331 height 15
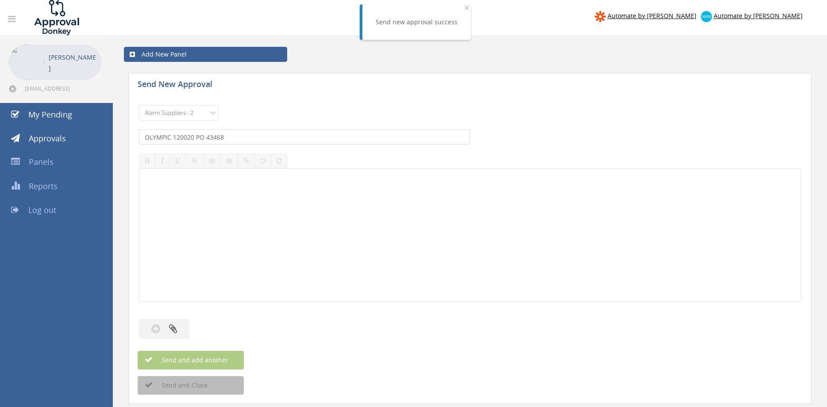
type input "OLYMPIC 120020 PO 43468"
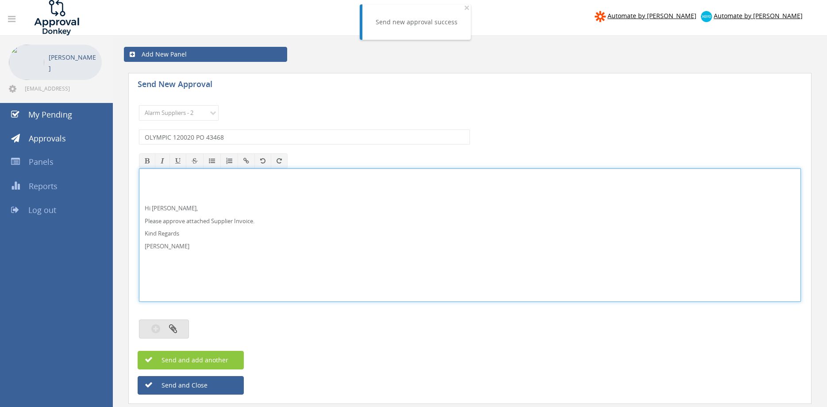
click at [169, 326] on icon "button" at bounding box center [173, 329] width 8 height 10
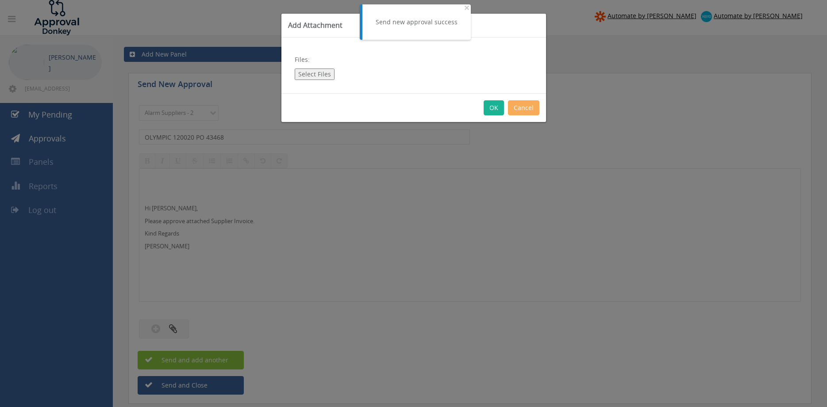
click at [316, 74] on button "Select Files" at bounding box center [315, 74] width 40 height 11
type input "C:\fakepath\OLYMPIC 120020 15.09.25 PO 43468.pdf"
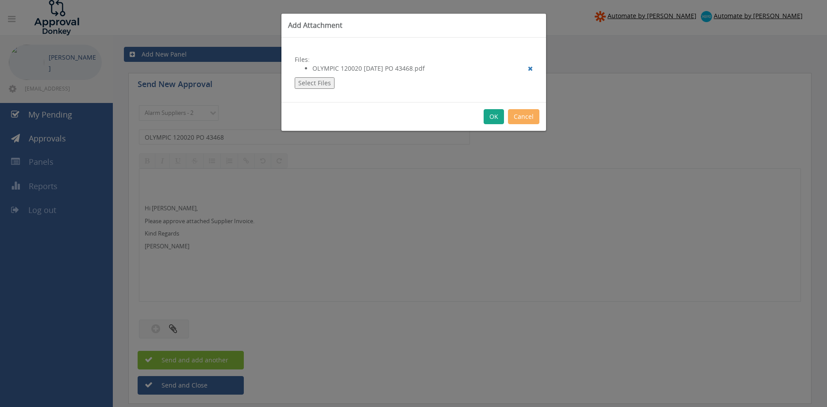
click at [495, 115] on button "OK" at bounding box center [493, 116] width 20 height 15
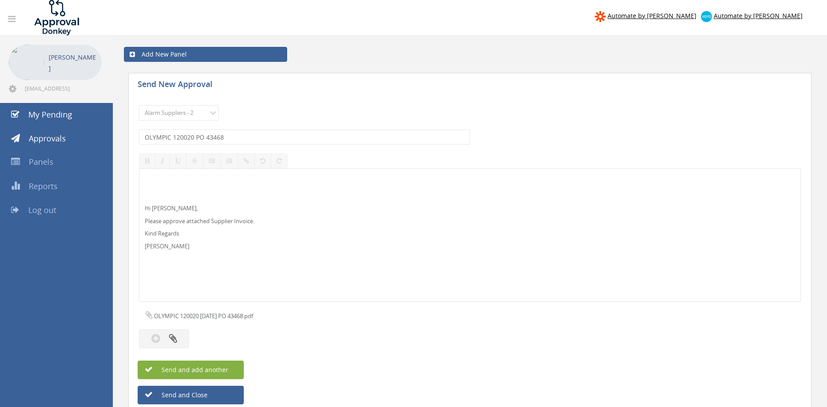
click at [234, 365] on button "Send and add another" at bounding box center [191, 370] width 106 height 19
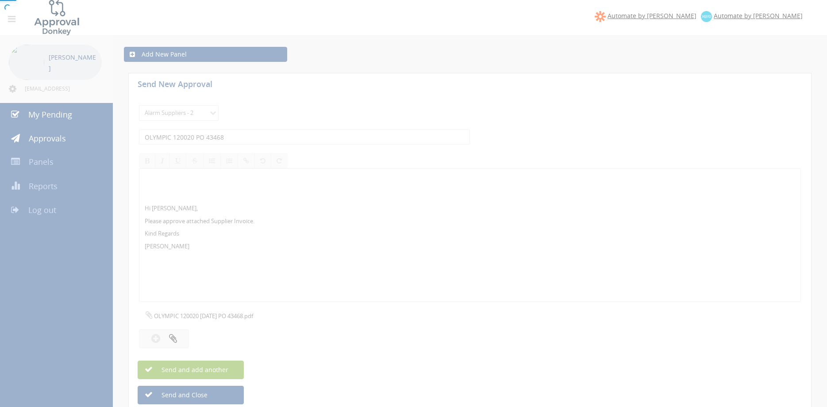
select select
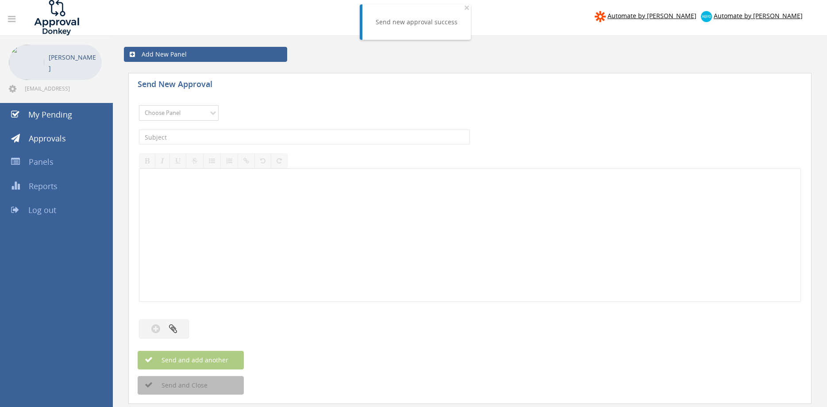
click at [139, 105] on select "Choose Panel Alarm Credits RG - 3 NZ Utilities Cable and SAI Global NZ Alarms-1…" at bounding box center [179, 112] width 80 height 15
select select "9680"
click option "Alarm Suppliers - 2" at bounding box center [0, 0] width 0 height 0
click at [253, 133] on input "text" at bounding box center [304, 137] width 331 height 15
type input "OLYMPIC 120018 PO 43469"
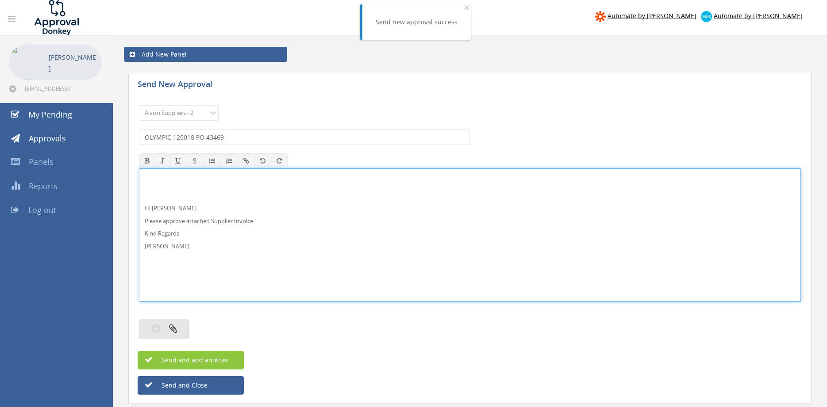
click at [174, 331] on icon "button" at bounding box center [173, 329] width 8 height 10
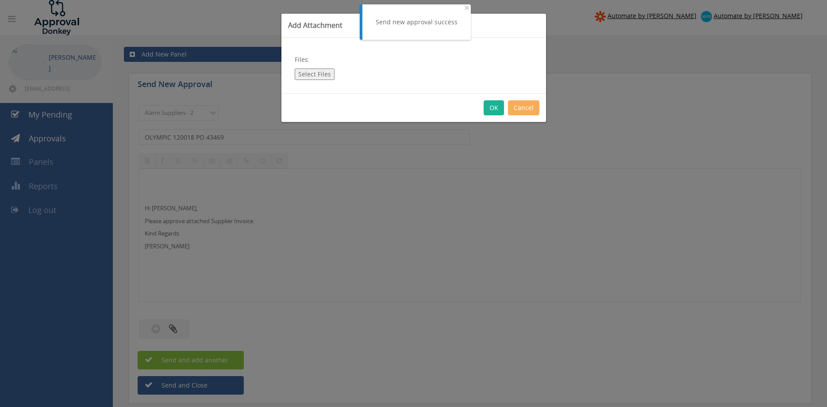
click at [314, 76] on button "Select Files" at bounding box center [315, 74] width 40 height 11
type input "C:\fakepath\OLYMPIC 120018 15.09.25 PO 43469.pdf"
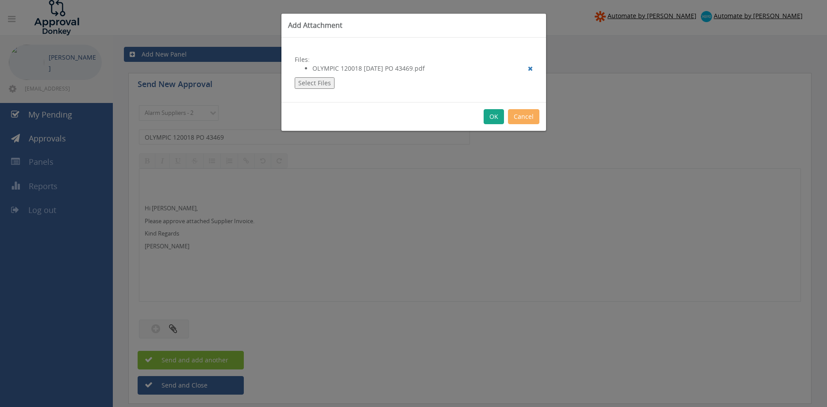
click at [491, 111] on button "OK" at bounding box center [493, 116] width 20 height 15
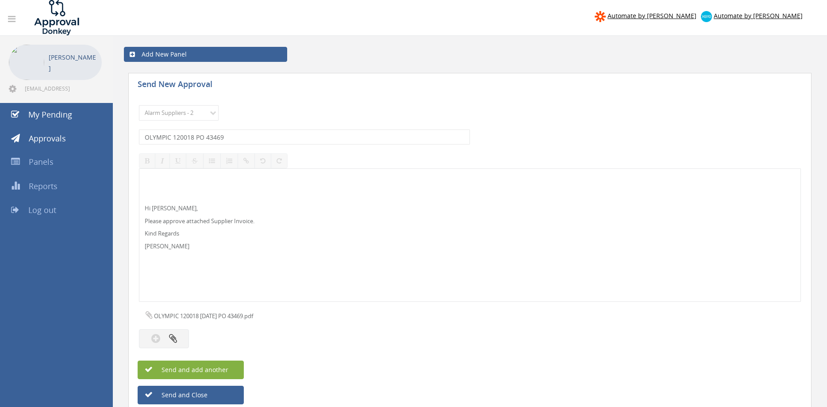
click at [234, 369] on button "Send and add another" at bounding box center [191, 370] width 106 height 19
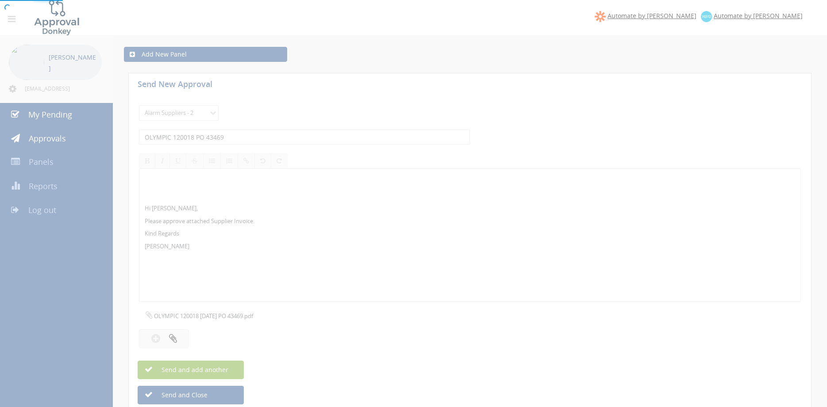
select select
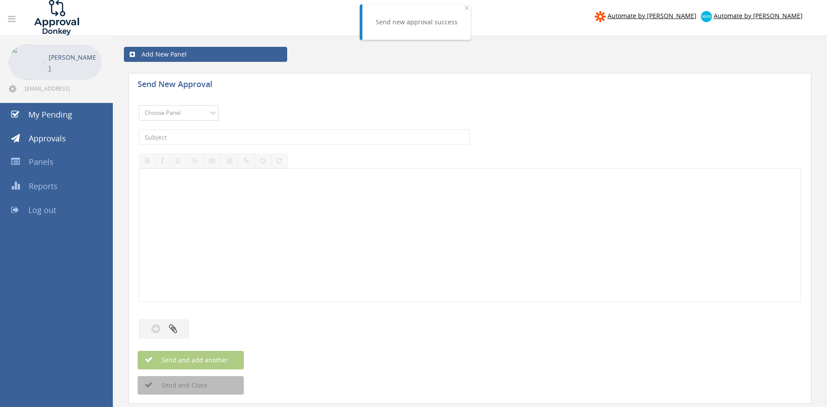
select select "9680"
click option "Alarm Suppliers - 2" at bounding box center [0, 0] width 0 height 0
click at [244, 138] on input "text" at bounding box center [304, 137] width 331 height 15
type input "OLYMPIC 120017 PO 43471"
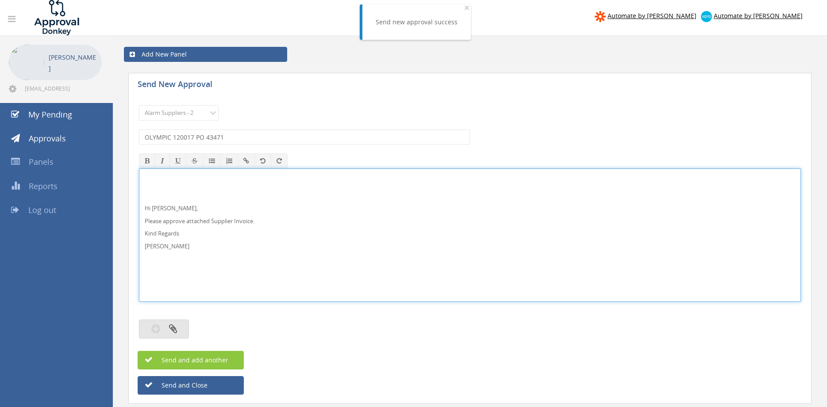
click at [167, 337] on button "button" at bounding box center [164, 329] width 50 height 19
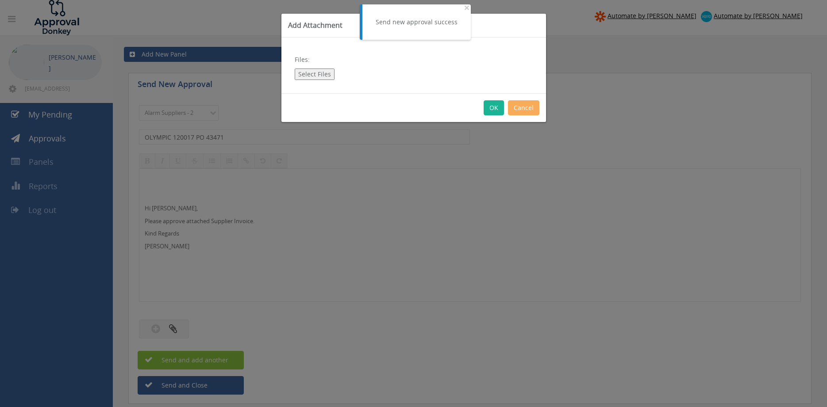
click at [314, 77] on button "Select Files" at bounding box center [315, 74] width 40 height 11
type input "C:\fakepath\OLYMPIC 120017 15.09.25 PO 43471.pdf"
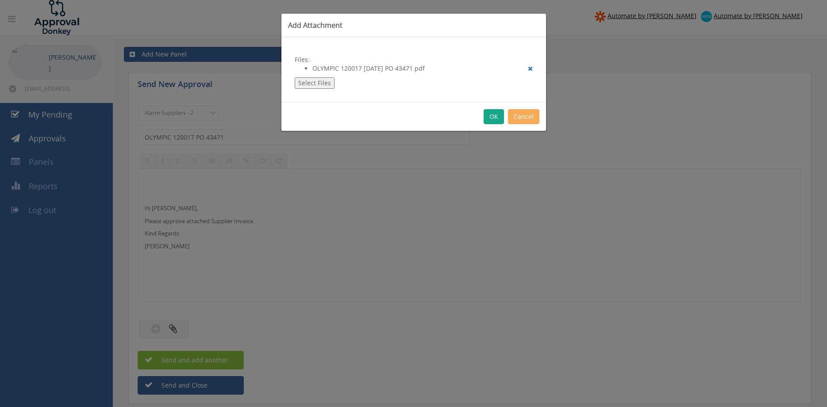
click at [490, 115] on button "OK" at bounding box center [493, 116] width 20 height 15
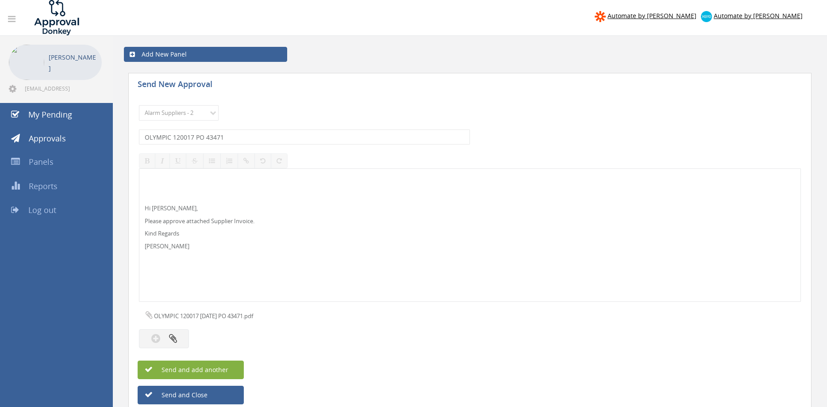
click at [232, 371] on button "Send and add another" at bounding box center [191, 370] width 106 height 19
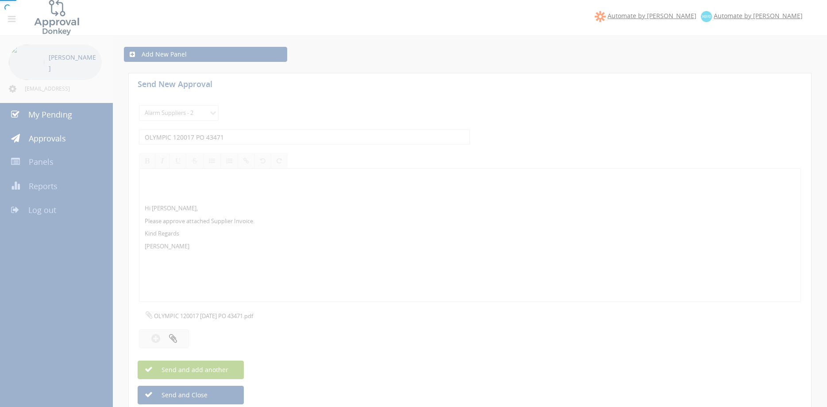
select select
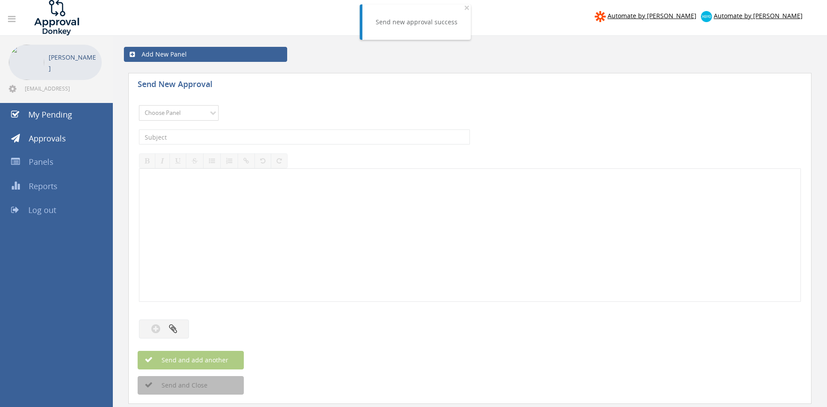
select select "9680"
click option "Alarm Suppliers - 2" at bounding box center [0, 0] width 0 height 0
click at [250, 134] on input "text" at bounding box center [304, 137] width 331 height 15
type input "OLYMPIC 120015 PO 43462"
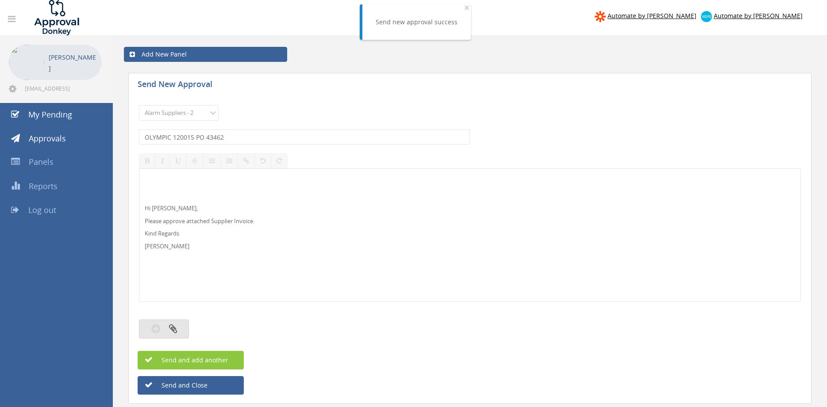
click at [181, 325] on button "button" at bounding box center [164, 329] width 50 height 19
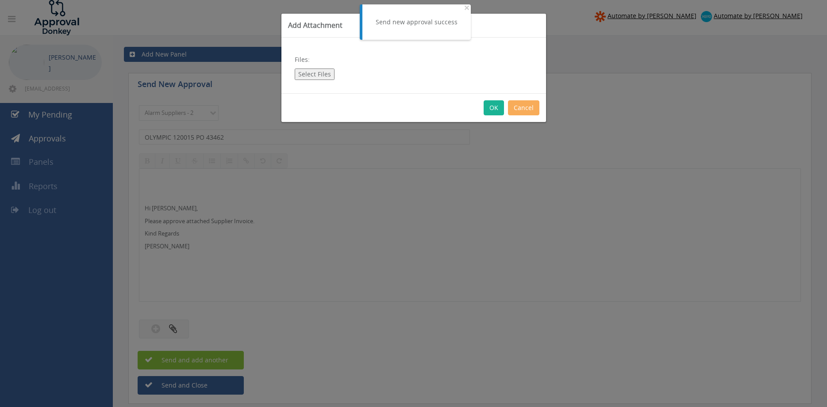
click at [324, 73] on button "Select Files" at bounding box center [315, 74] width 40 height 11
type input "C:\fakepath\OLYMPIC 120015 15.09.25 PO 43462.pdf"
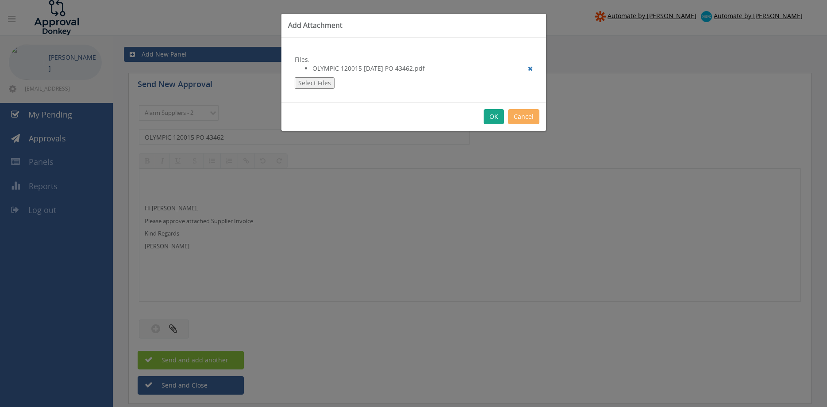
click at [494, 114] on button "OK" at bounding box center [493, 116] width 20 height 15
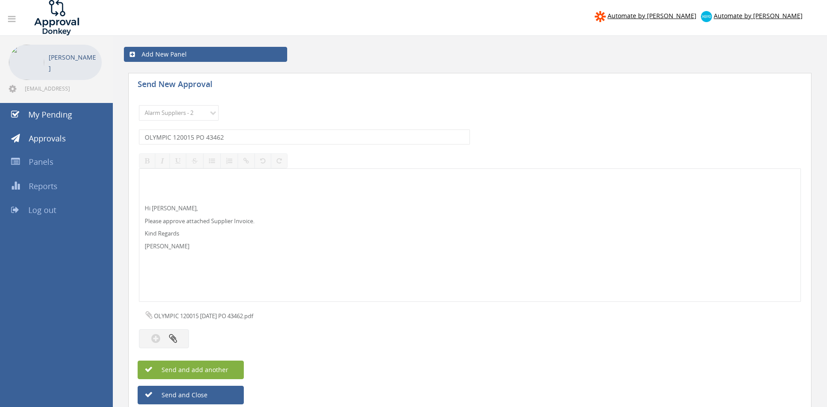
click at [232, 368] on button "Send and add another" at bounding box center [191, 370] width 106 height 19
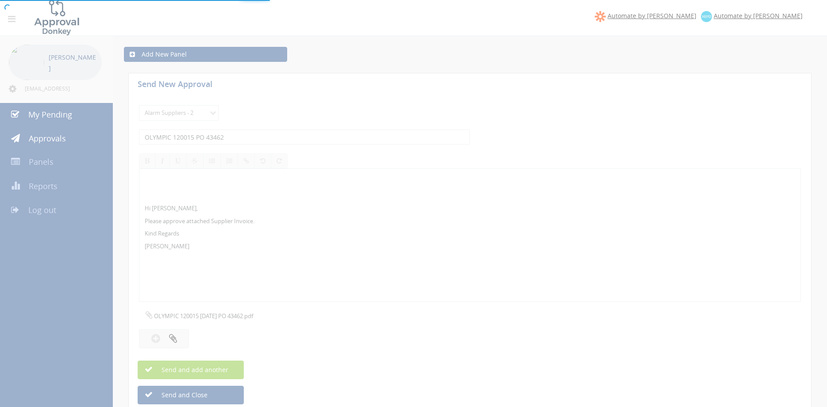
select select
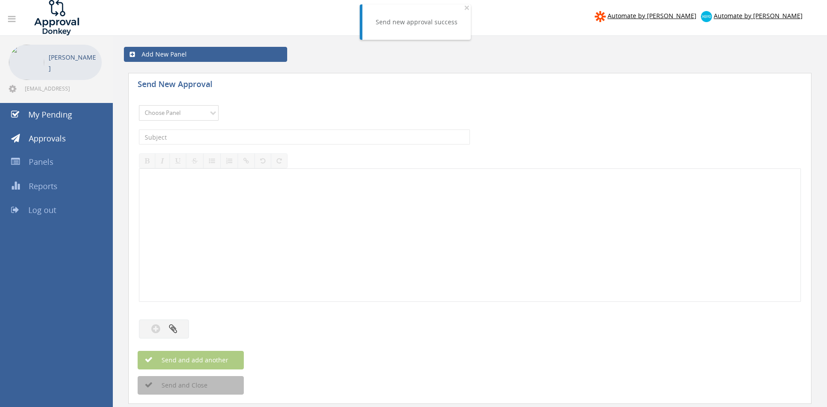
select select "9680"
click option "Alarm Suppliers - 2" at bounding box center [0, 0] width 0 height 0
click at [218, 138] on input "text" at bounding box center [304, 137] width 331 height 15
type input "OLYMPIC 120012 PO 43470"
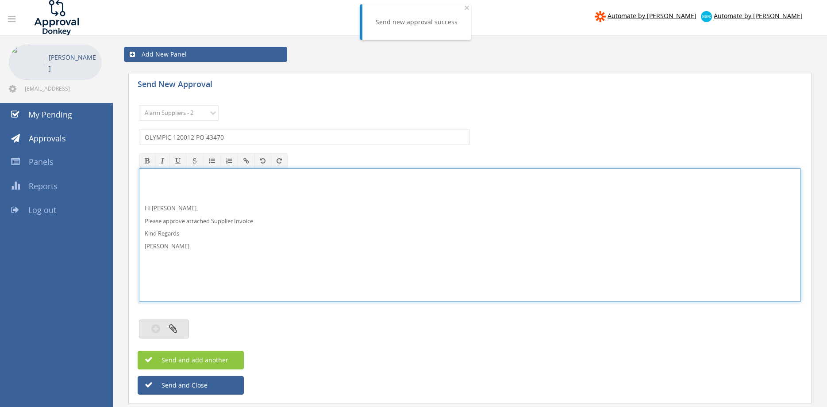
click at [179, 328] on button "button" at bounding box center [164, 329] width 50 height 19
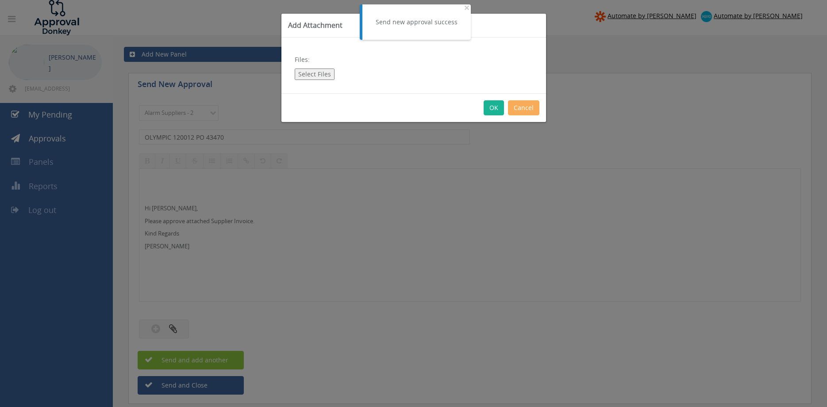
click at [320, 77] on button "Select Files" at bounding box center [315, 74] width 40 height 11
type input "C:\fakepath\OLYMPIC 120012 15.09.25 PO 43470.pdf"
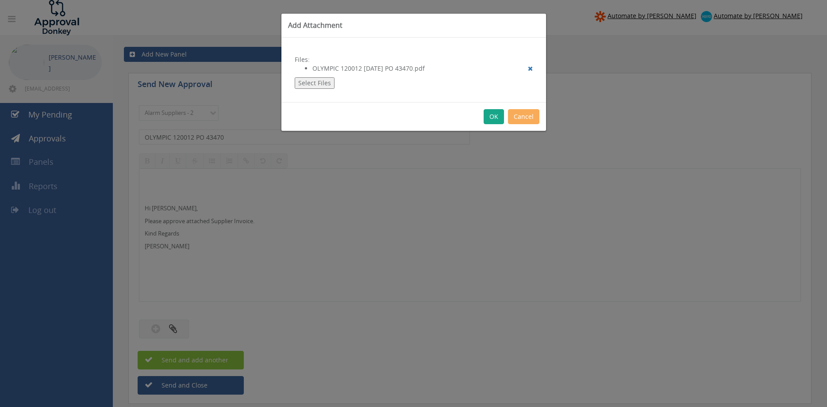
click at [497, 114] on button "OK" at bounding box center [493, 116] width 20 height 15
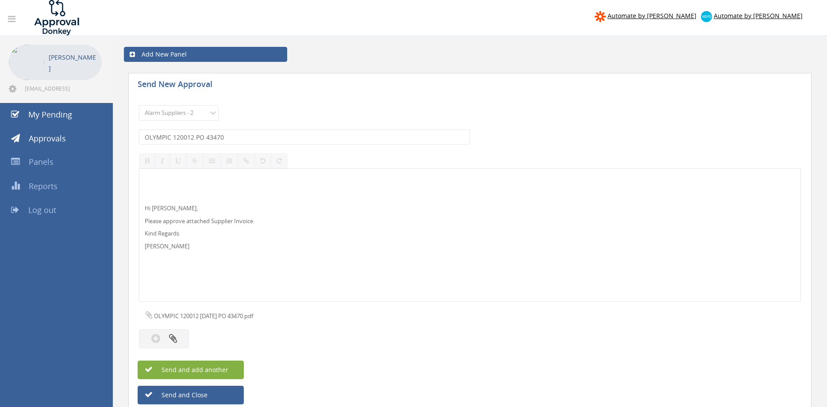
click at [234, 367] on button "Send and add another" at bounding box center [191, 370] width 106 height 19
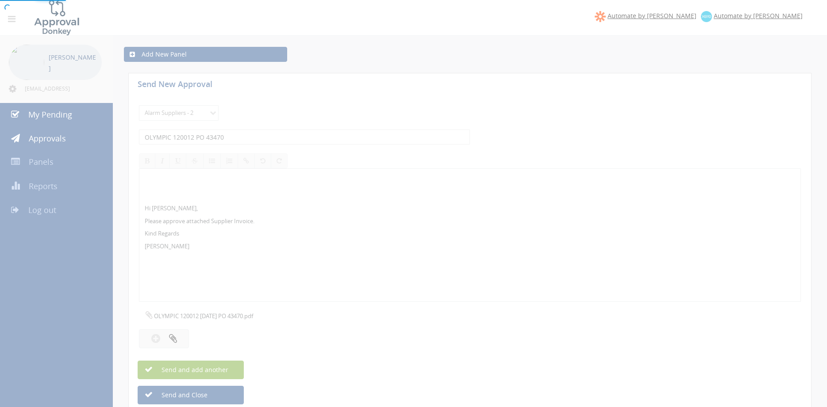
select select
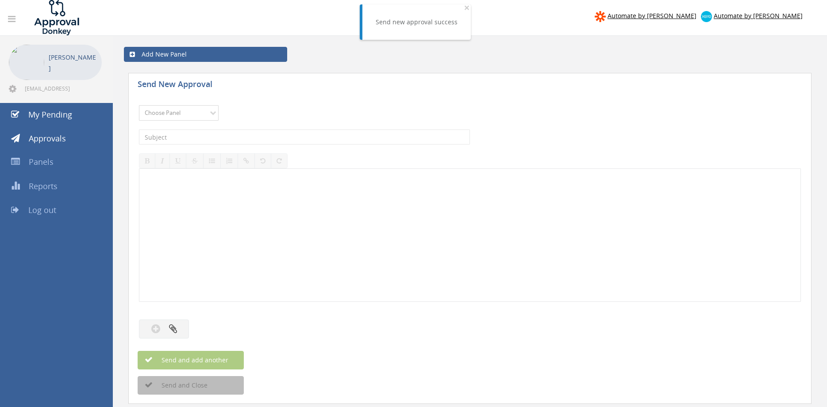
select select "9680"
click option "Alarm Suppliers - 2" at bounding box center [0, 0] width 0 height 0
click at [239, 134] on input "text" at bounding box center [304, 137] width 331 height 15
type input "OLYMPIC 119859 PO 43405"
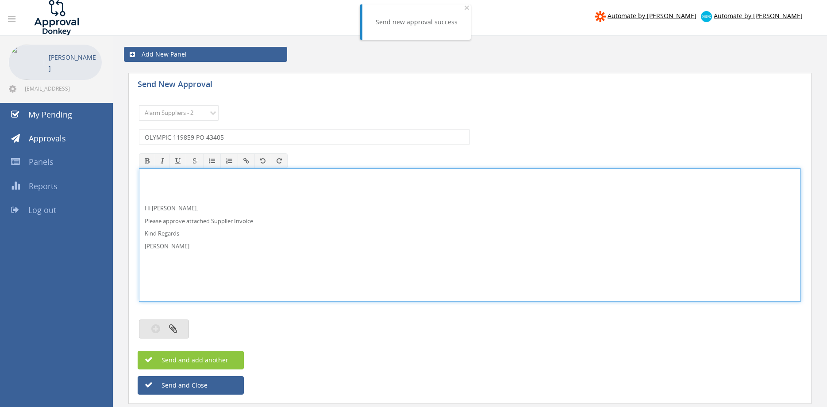
click at [178, 326] on button "button" at bounding box center [164, 329] width 50 height 19
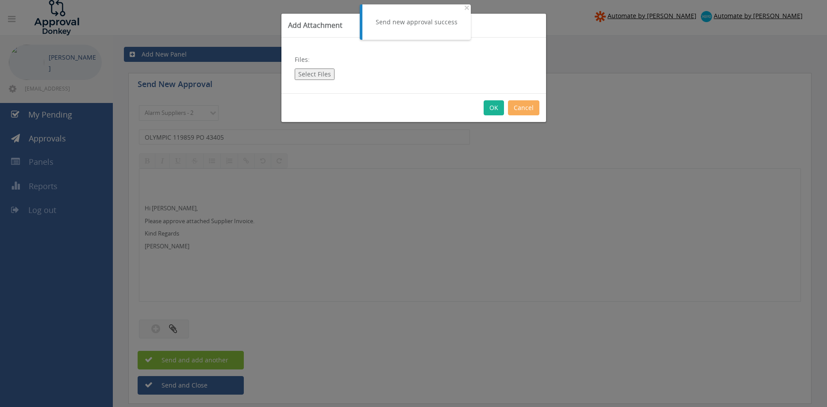
click at [320, 72] on button "Select Files" at bounding box center [315, 74] width 40 height 11
type input "C:\fakepath\OLYMPIC 119859 10.09.25 PO 43405.pdf"
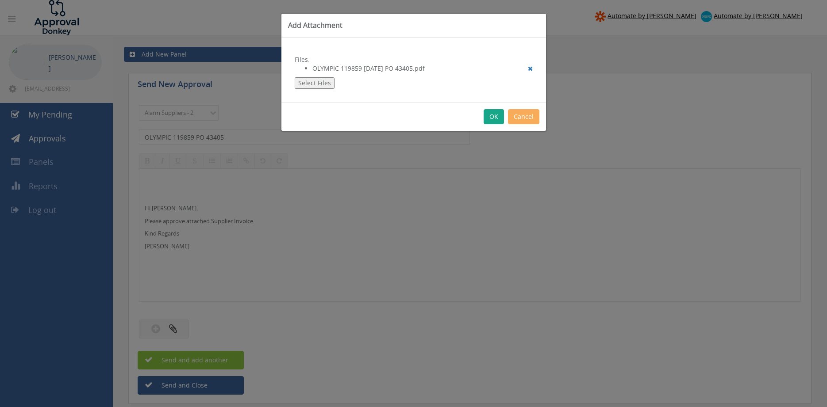
click at [492, 119] on button "OK" at bounding box center [493, 116] width 20 height 15
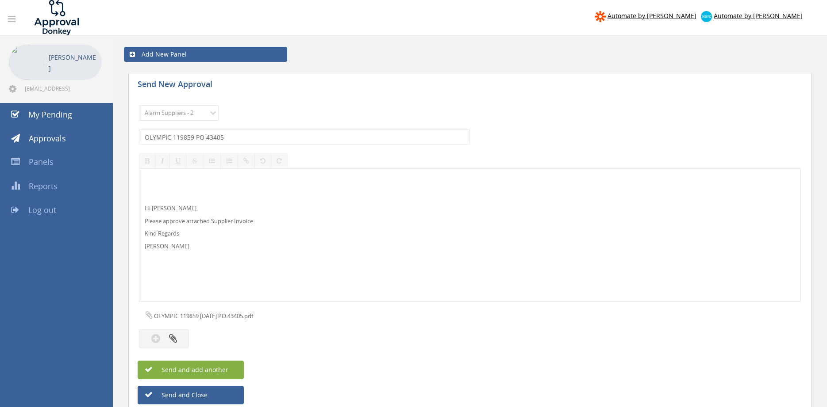
click at [227, 368] on span "Send and add another" at bounding box center [185, 370] width 86 height 8
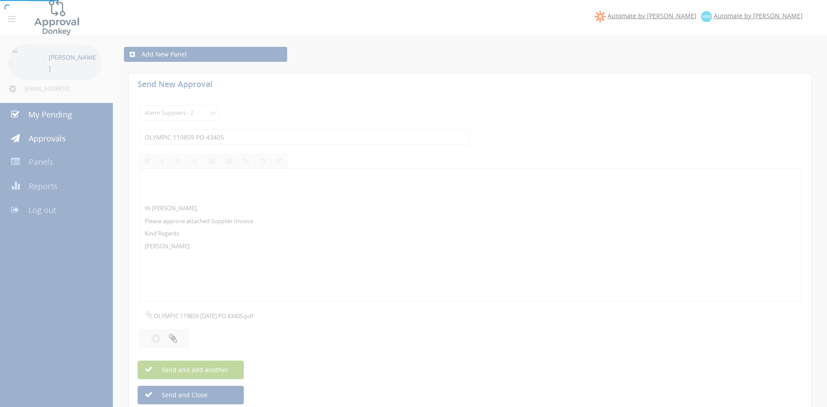
select select
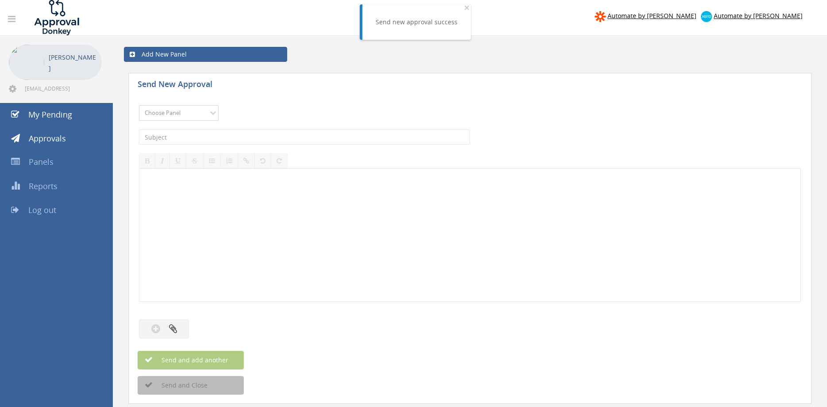
select select "9680"
click option "Alarm Suppliers - 2" at bounding box center [0, 0] width 0 height 0
click at [244, 135] on input "text" at bounding box center [304, 137] width 331 height 15
type input "OLYMPIC 119858 PO 43377"
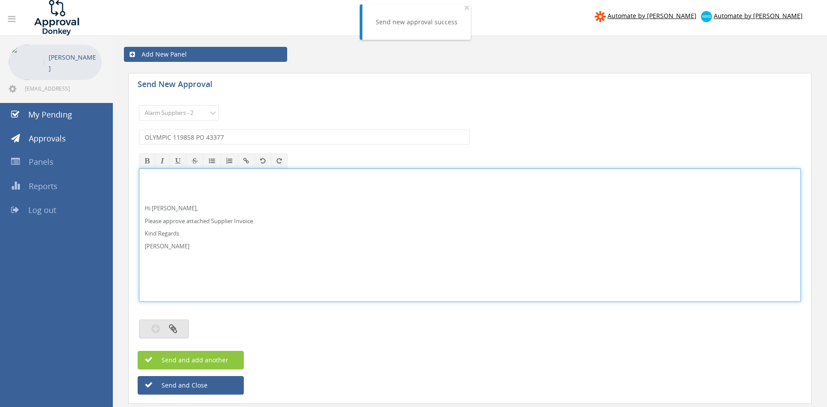
click at [173, 330] on icon "button" at bounding box center [173, 329] width 8 height 10
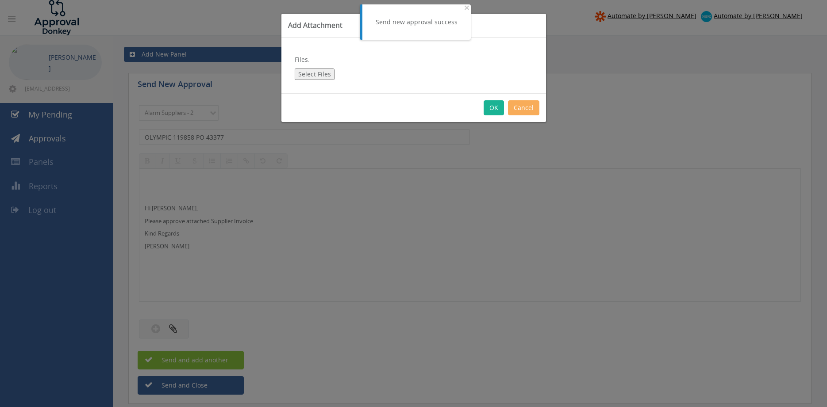
click at [313, 75] on button "Select Files" at bounding box center [315, 74] width 40 height 11
type input "C:\fakepath\OLYMPIC 119858 10.09.25 PO 43377.pdf"
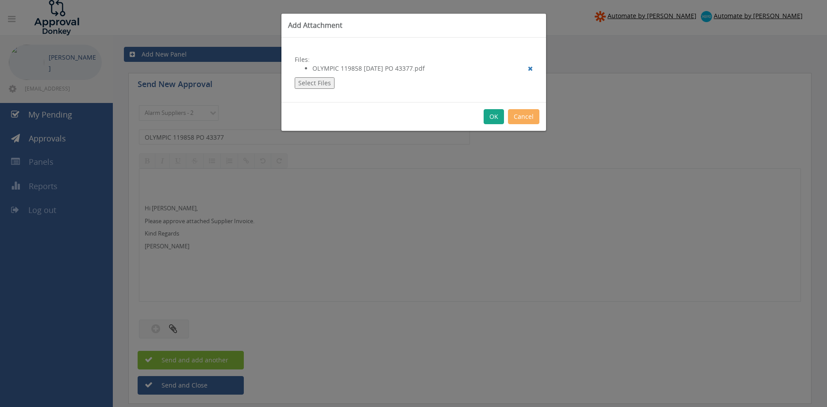
click at [497, 116] on button "OK" at bounding box center [493, 116] width 20 height 15
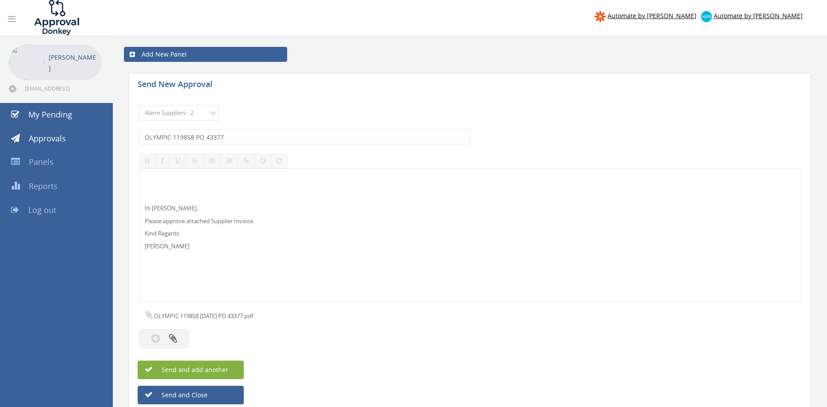
click at [227, 368] on span "Send and add another" at bounding box center [185, 370] width 86 height 8
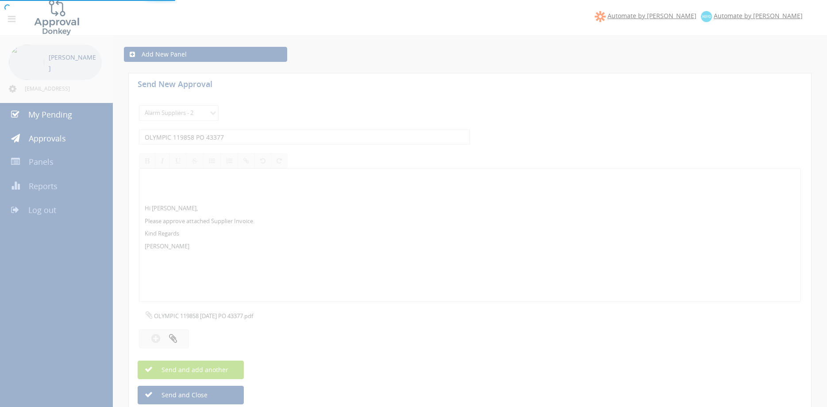
select select
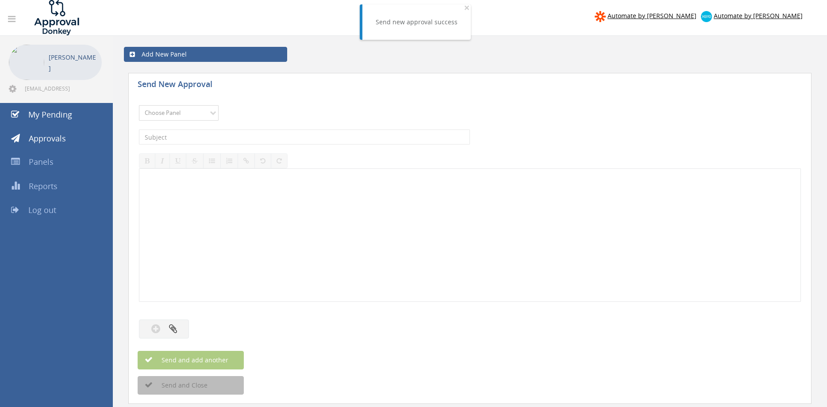
select select "9680"
click option "Alarm Suppliers - 2" at bounding box center [0, 0] width 0 height 0
click at [248, 127] on div "The subject is required." at bounding box center [470, 137] width 662 height 24
click at [246, 133] on input "text" at bounding box center [304, 137] width 331 height 15
type input "OLYMPIC 119820 PO 43383"
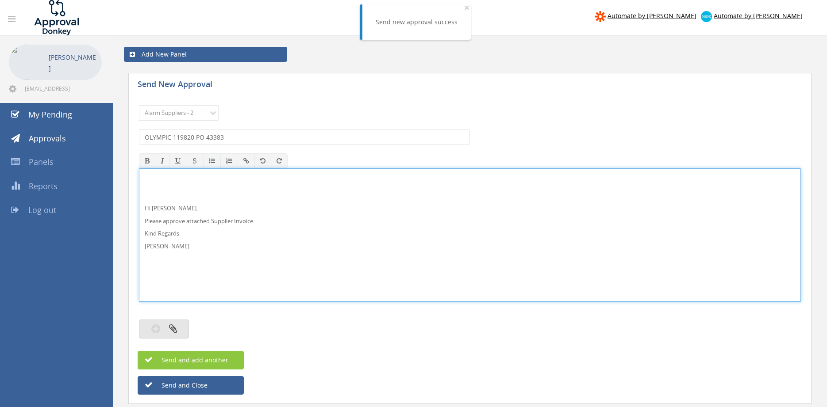
click at [172, 325] on icon "button" at bounding box center [173, 329] width 8 height 10
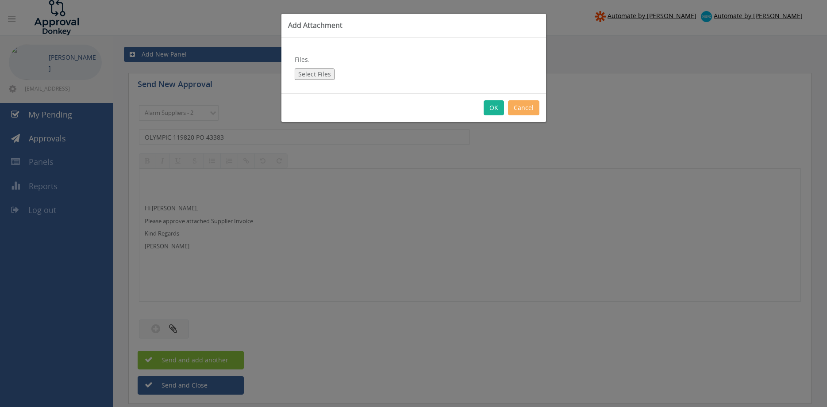
click at [321, 72] on button "Select Files" at bounding box center [315, 74] width 40 height 11
type input "C:\fakepath\OLYMPIC 119820 09.09.25 PO 43383.pdf"
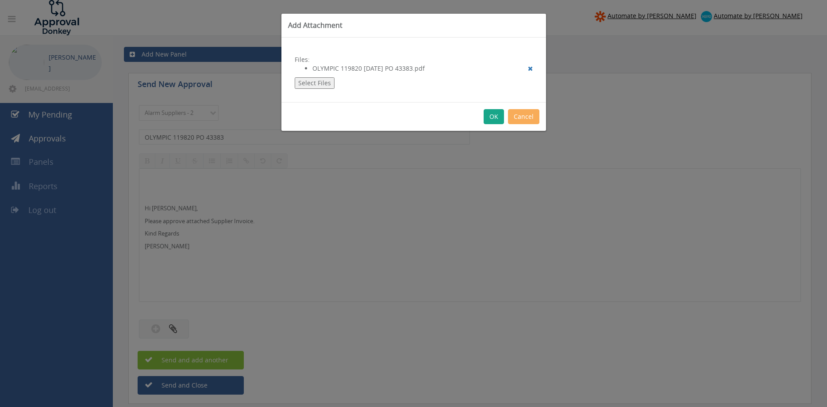
click at [494, 117] on button "OK" at bounding box center [493, 116] width 20 height 15
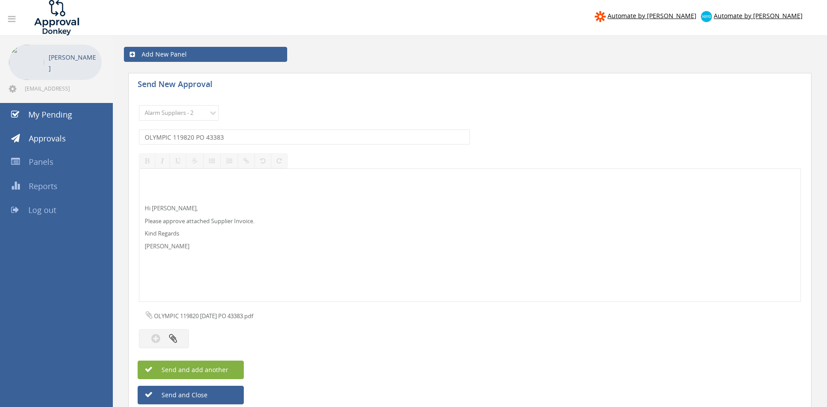
click at [223, 368] on span "Send and add another" at bounding box center [185, 370] width 86 height 8
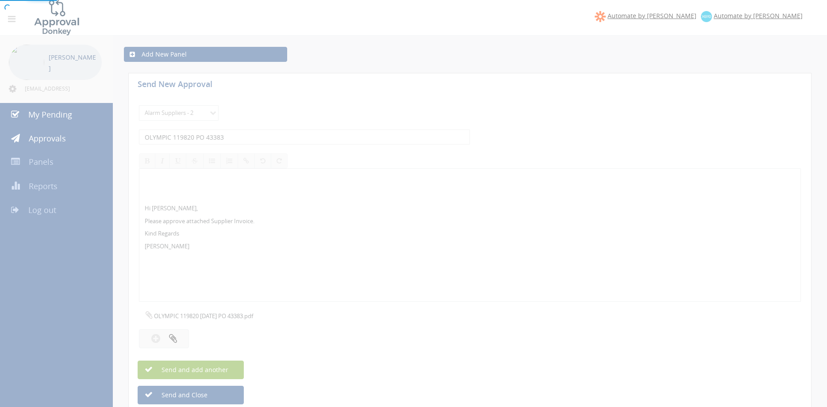
select select
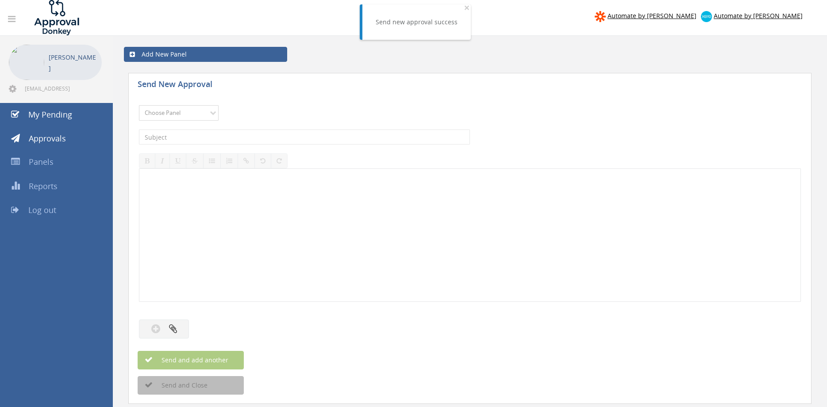
click at [201, 115] on select "Choose Panel Alarm Credits RG - 3 NZ Utilities Cable and SAI Global NZ Alarms-1…" at bounding box center [179, 112] width 80 height 15
select select "9680"
click option "Alarm Suppliers - 2" at bounding box center [0, 0] width 0 height 0
click at [242, 142] on input "text" at bounding box center [304, 137] width 331 height 15
type input "OLYMPIC 119796 PO 43381"
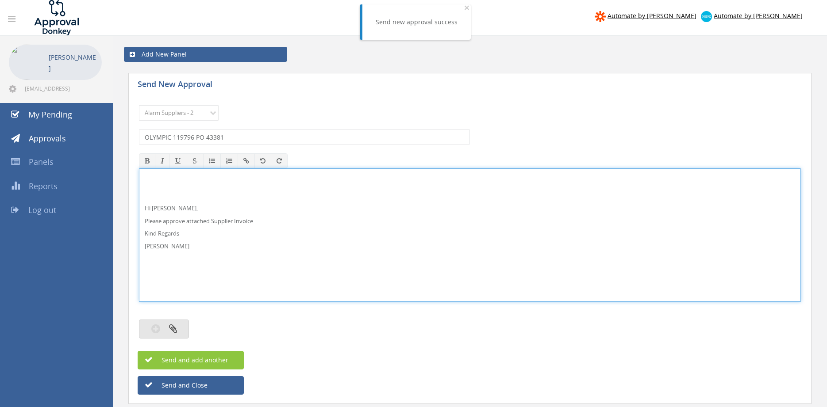
click at [172, 331] on icon "button" at bounding box center [173, 329] width 8 height 10
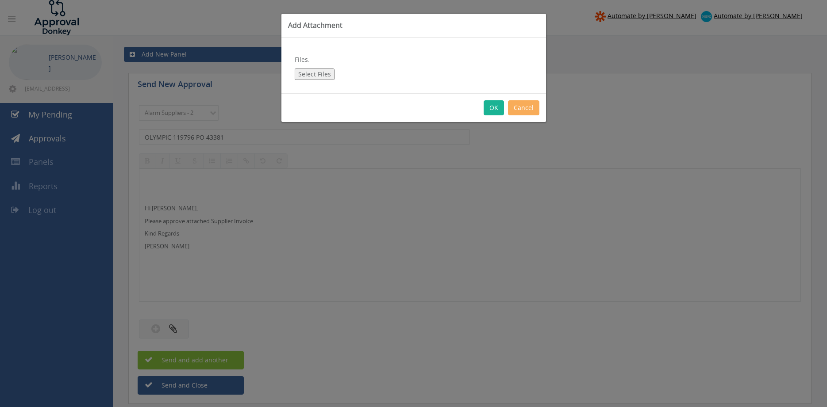
click at [320, 73] on button "Select Files" at bounding box center [315, 74] width 40 height 11
type input "C:\fakepath\OLYMPIC 119796 09.09.25 PO 43381.pdf"
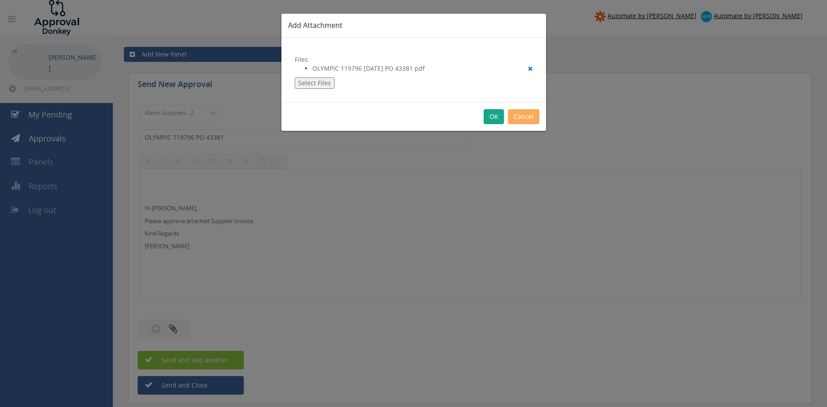
click at [493, 121] on button "OK" at bounding box center [493, 116] width 20 height 15
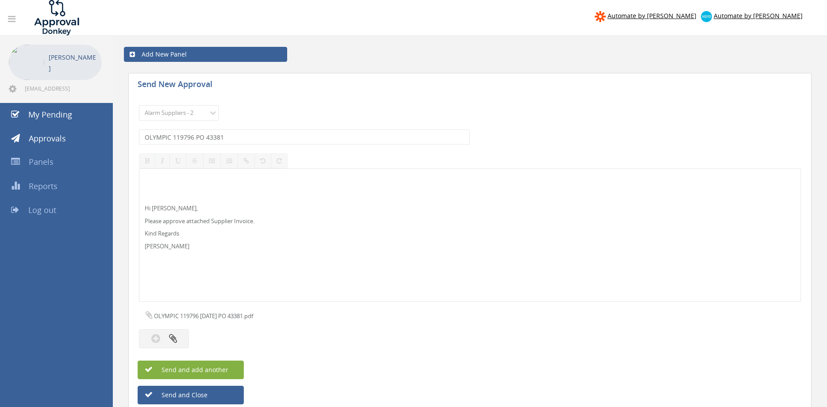
click at [224, 369] on span "Send and add another" at bounding box center [185, 370] width 86 height 8
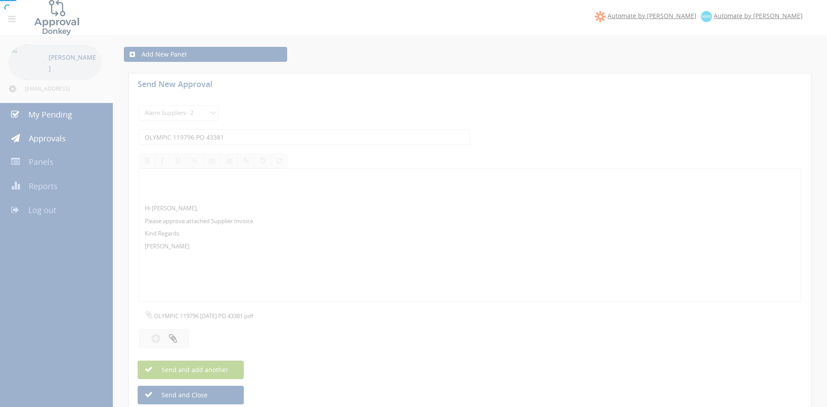
select select
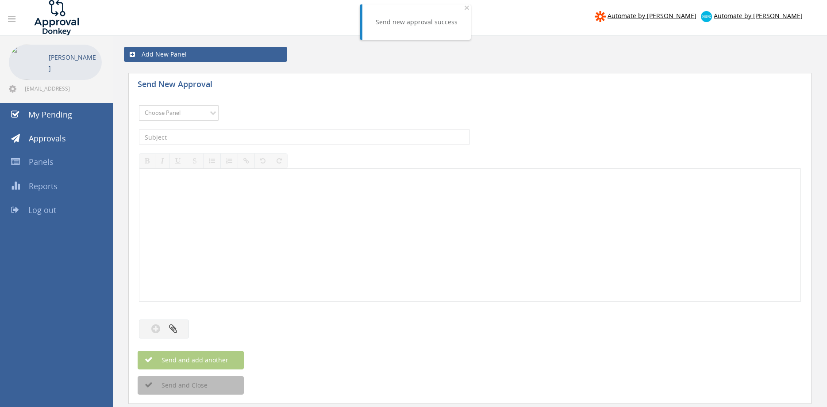
select select "9680"
click option "Alarm Suppliers - 2" at bounding box center [0, 0] width 0 height 0
click at [237, 135] on input "text" at bounding box center [304, 137] width 331 height 15
type input "OLYMPIC 119749 PO 43343"
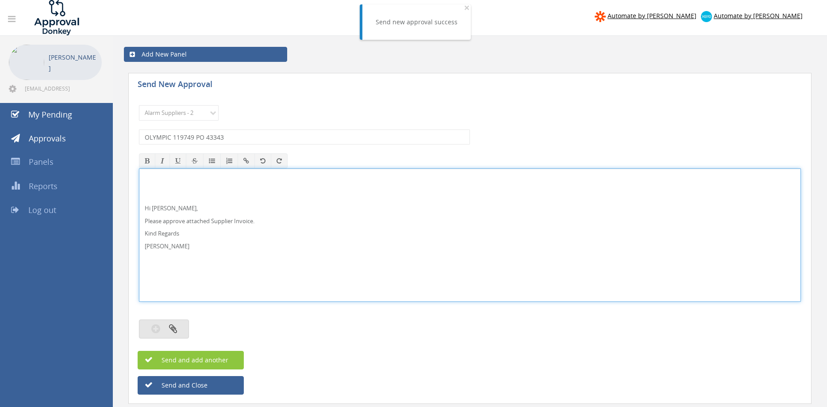
click at [170, 331] on icon "button" at bounding box center [173, 329] width 8 height 10
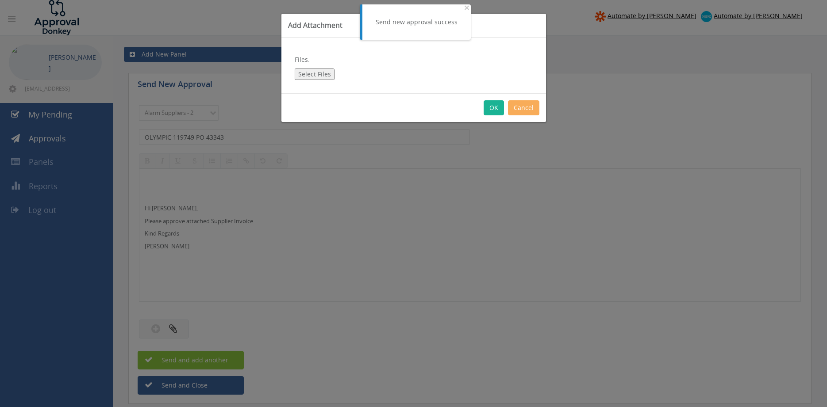
click at [315, 71] on button "Select Files" at bounding box center [315, 74] width 40 height 11
type input "C:\fakepath\OLYMPIC 119749 08.09.25 PO 43343.pdf"
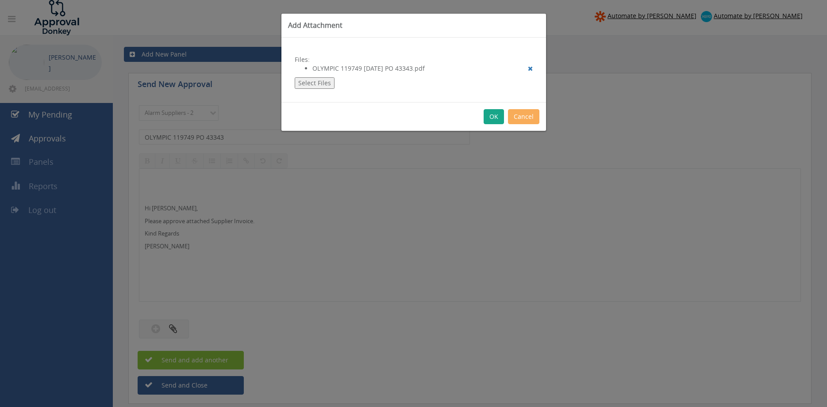
click at [490, 122] on button "OK" at bounding box center [493, 116] width 20 height 15
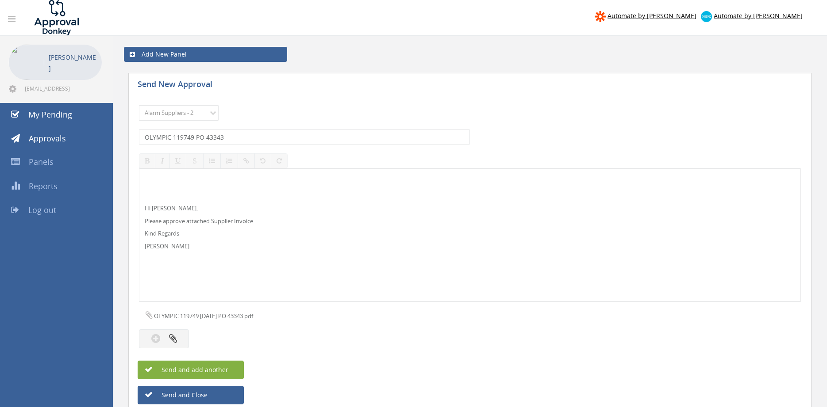
click at [223, 370] on span "Send and add another" at bounding box center [185, 370] width 86 height 8
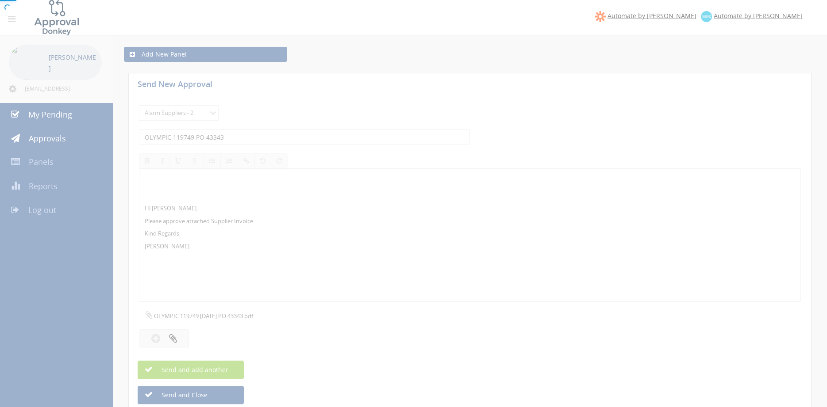
select select
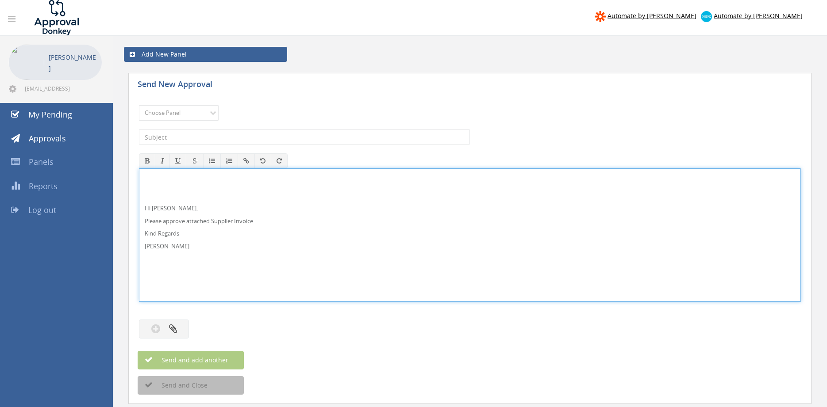
drag, startPoint x: 164, startPoint y: 206, endPoint x: 169, endPoint y: 206, distance: 5.3
click at [164, 206] on p "Hi Rob," at bounding box center [470, 208] width 650 height 8
click at [139, 191] on div "Hi Maddie and Ben, Please approve attached Supplier Invoice. Kind Regards Pam W…" at bounding box center [470, 236] width 662 height 134
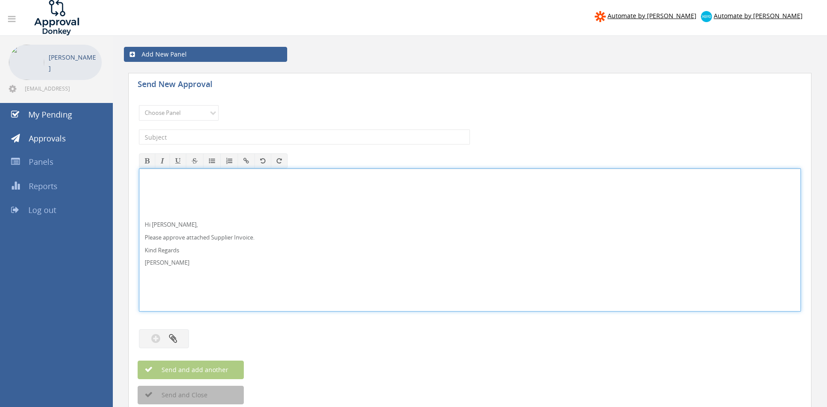
click at [219, 29] on nav "Automate by Zapier Automate by Xero" at bounding box center [413, 17] width 840 height 35
drag, startPoint x: 134, startPoint y: 245, endPoint x: 119, endPoint y: 197, distance: 49.8
click at [139, 197] on div "Hi Rob, Please approve attached Supplier Invoice. Kind Regards Pam Walker" at bounding box center [470, 240] width 662 height 143
copy div "Hi Rob, Please approve attached Supplier Invoice. Kind Regards"
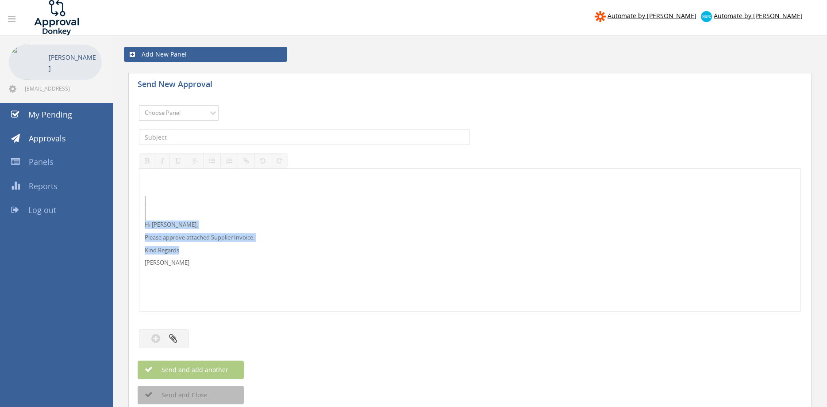
select select "9632"
click option "Suppliers" at bounding box center [0, 0] width 0 height 0
click at [210, 136] on input "text" at bounding box center [304, 137] width 331 height 15
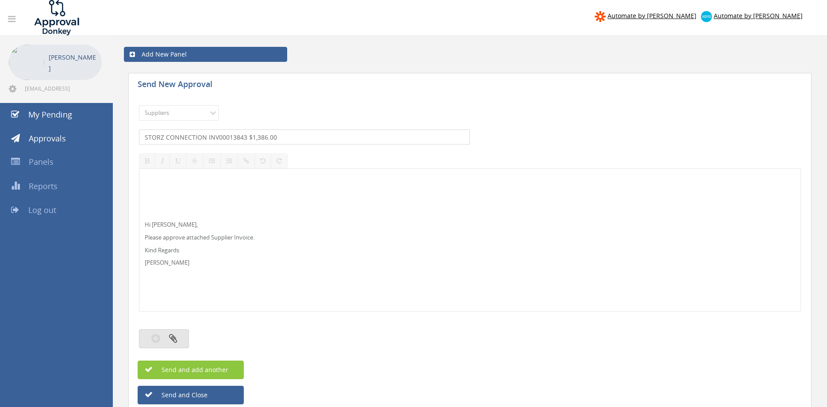
type input "STORZ CONNECTION INV00013843 $1,386.00"
click at [183, 341] on button "button" at bounding box center [164, 338] width 50 height 19
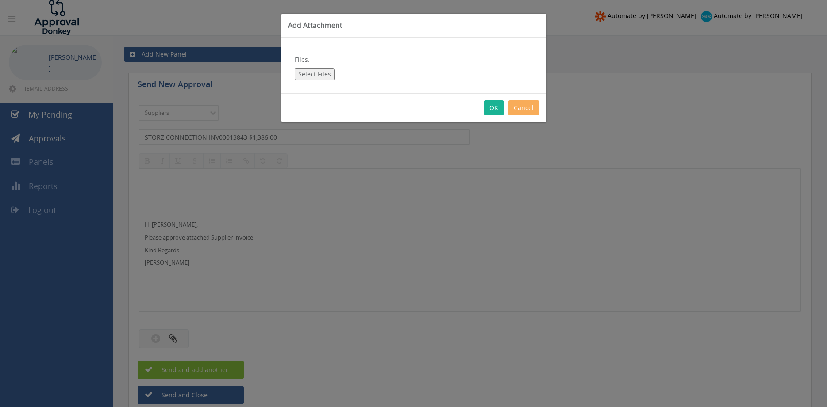
click at [324, 74] on button "Select Files" at bounding box center [315, 74] width 40 height 11
type input "C:\fakepath\STORZ CONNECTION INV00013843 11.09.25 PO 43332.pdf"
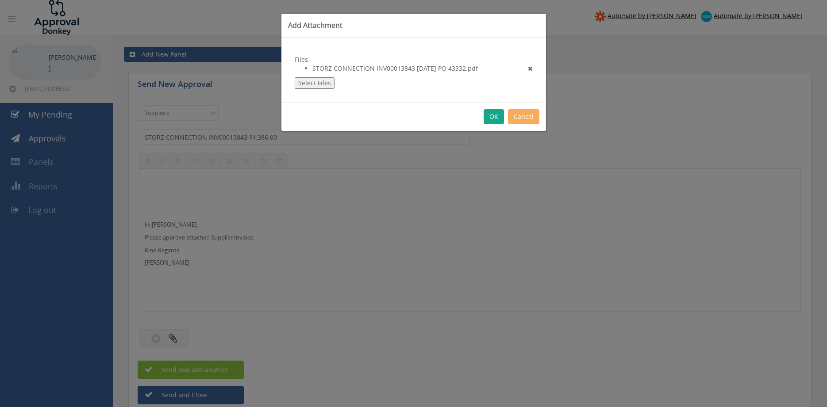
drag, startPoint x: 498, startPoint y: 116, endPoint x: 517, endPoint y: 147, distance: 36.4
click at [497, 116] on button "OK" at bounding box center [493, 116] width 20 height 15
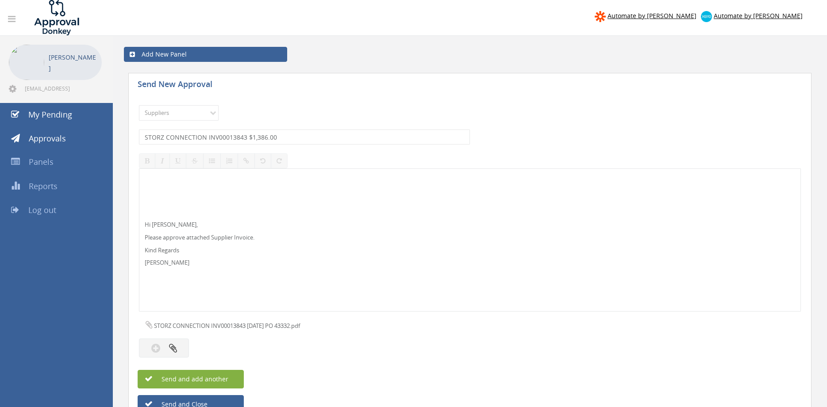
click at [227, 376] on span "Send and add another" at bounding box center [185, 379] width 86 height 8
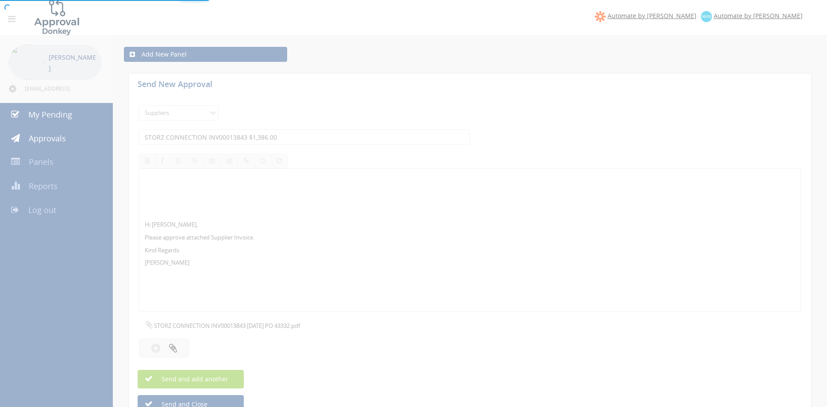
select select
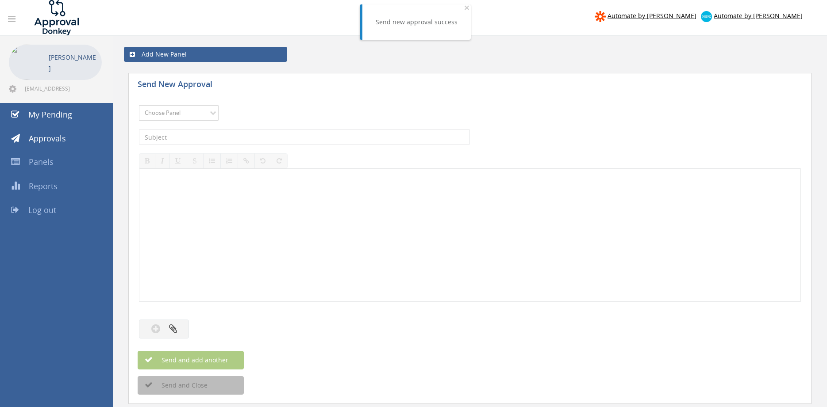
click at [139, 105] on select "Choose Panel Alarm Credits RG - 3 NZ Utilities Cable and SAI Global NZ Alarms-1…" at bounding box center [179, 112] width 80 height 15
select select "9632"
click option "Suppliers" at bounding box center [0, 0] width 0 height 0
click at [258, 137] on input "text" at bounding box center [304, 137] width 331 height 15
type input "STORZ CONNECTION INV00013842 PO 43410"
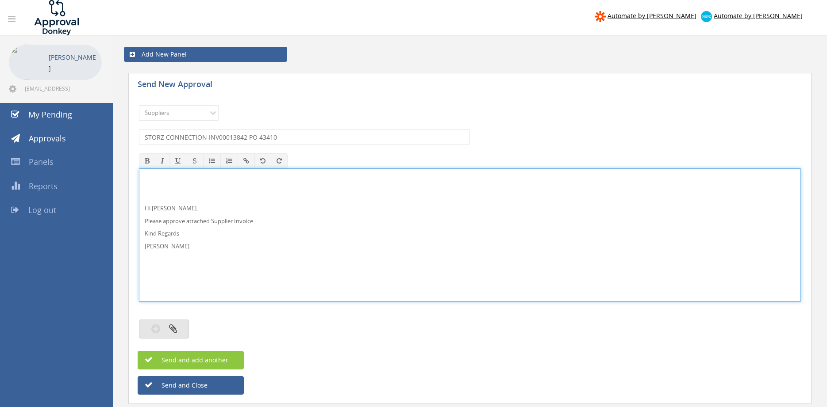
click at [175, 325] on button "button" at bounding box center [164, 329] width 50 height 19
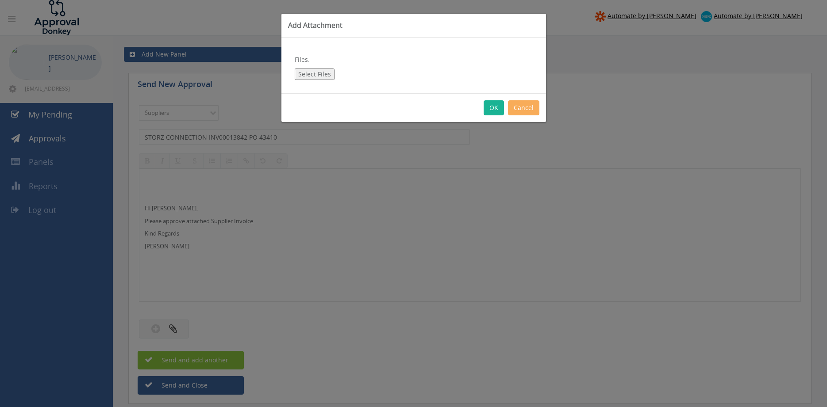
click at [320, 73] on button "Select Files" at bounding box center [315, 74] width 40 height 11
type input "C:\fakepath\STORZ CONNECTION INV00013842 11.09.25 PO 43410.pdf"
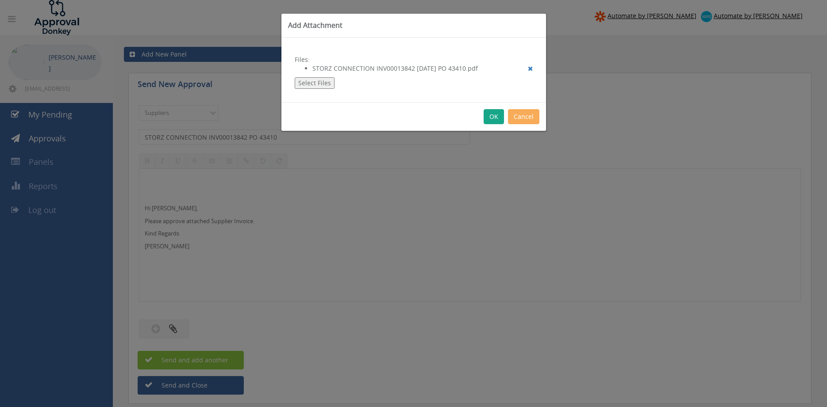
click at [491, 119] on button "OK" at bounding box center [493, 116] width 20 height 15
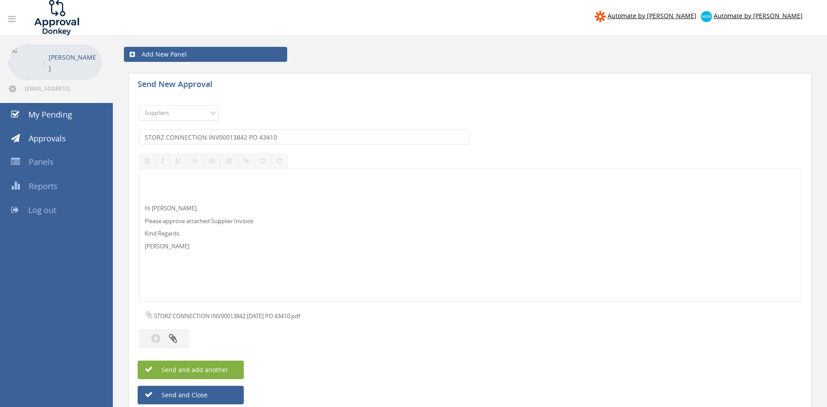
click at [232, 370] on button "Send and add another" at bounding box center [191, 370] width 106 height 19
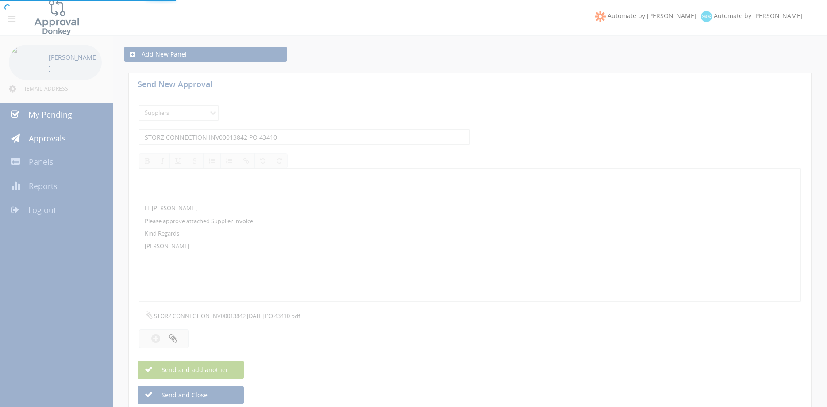
select select
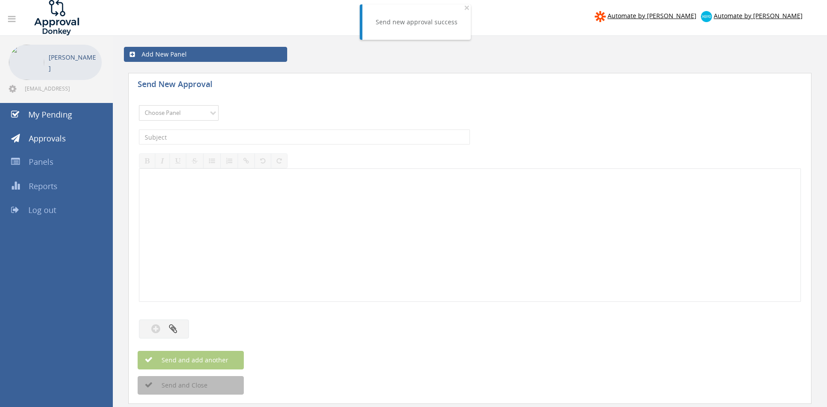
click at [139, 105] on select "Choose Panel Alarm Credits RG - 3 NZ Utilities Cable and SAI Global NZ Alarms-1…" at bounding box center [179, 112] width 80 height 15
select select "9632"
click option "Suppliers" at bounding box center [0, 0] width 0 height 0
click at [265, 140] on input "text" at bounding box center [304, 137] width 331 height 15
type input "RELIABLE INV 460000053845 $1,363.34"
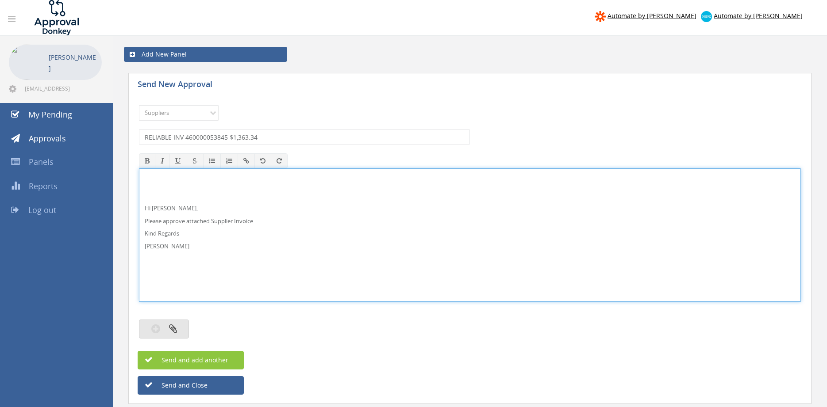
click at [180, 321] on button "button" at bounding box center [164, 329] width 50 height 19
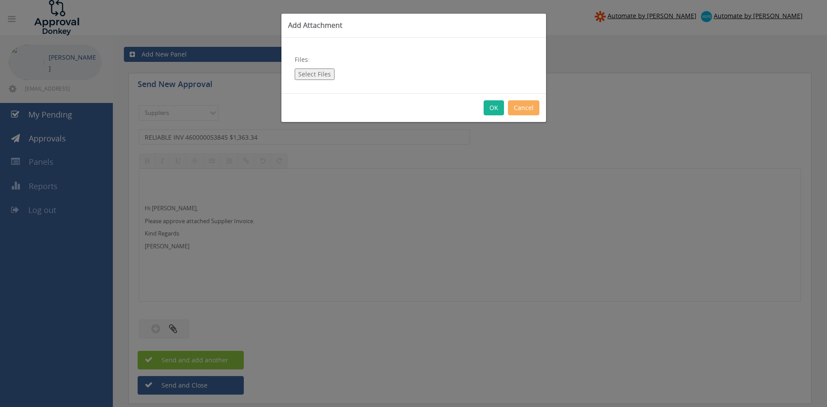
click at [318, 76] on button "Select Files" at bounding box center [315, 74] width 40 height 11
type input "C:\fakepath\RELIABLE 460000053845 18.09.25 PO 43137.pdf"
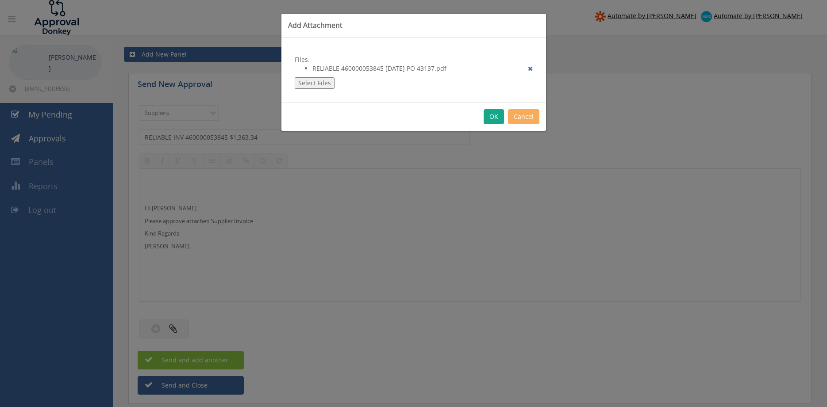
click at [493, 118] on button "OK" at bounding box center [493, 116] width 20 height 15
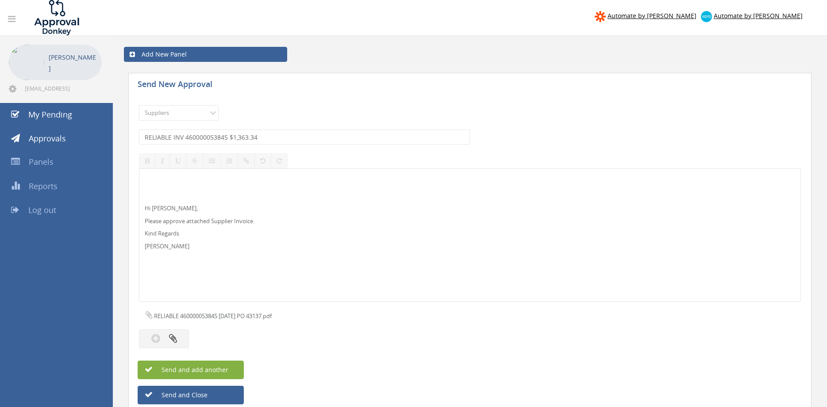
click at [215, 368] on span "Send and add another" at bounding box center [185, 370] width 86 height 8
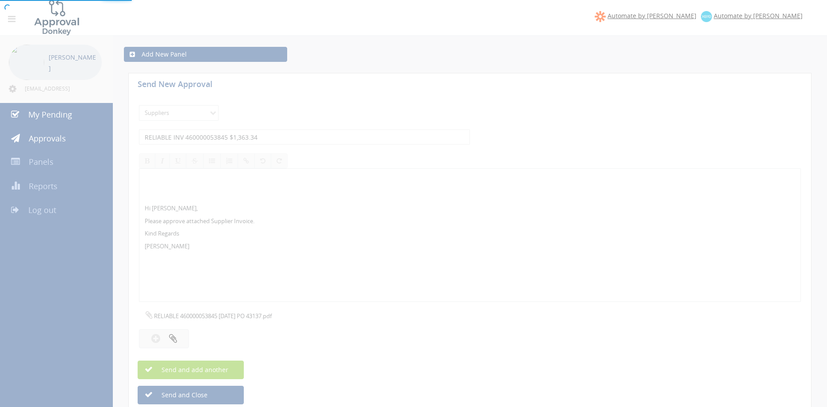
select select
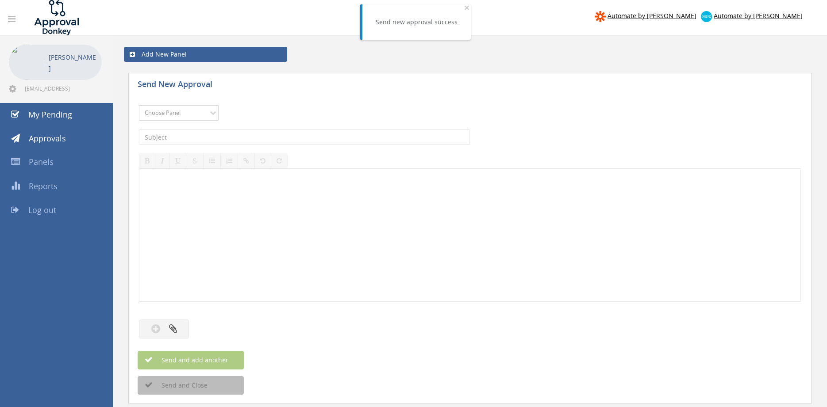
click at [139, 105] on select "Choose Panel Alarm Credits RG - 3 NZ Utilities Cable and SAI Global NZ Alarms-1…" at bounding box center [179, 112] width 80 height 15
select select "9632"
click option "Suppliers" at bounding box center [0, 0] width 0 height 0
click at [257, 138] on input "text" at bounding box center [304, 137] width 331 height 15
type input "AUTOPARTS INV 59714 $1,107.60"
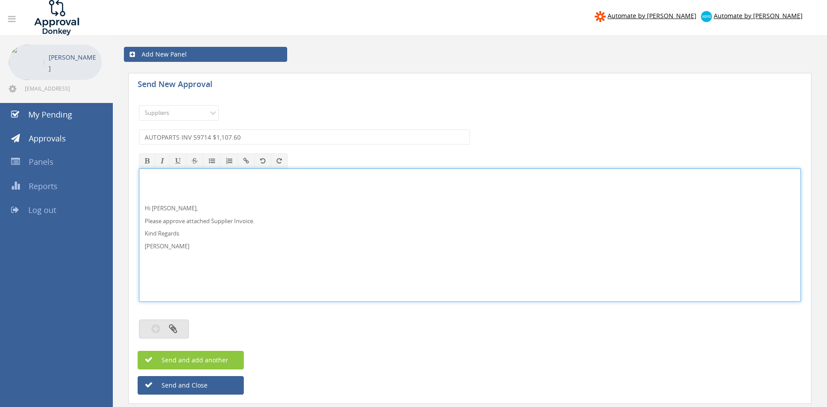
click at [171, 328] on icon "button" at bounding box center [173, 329] width 8 height 10
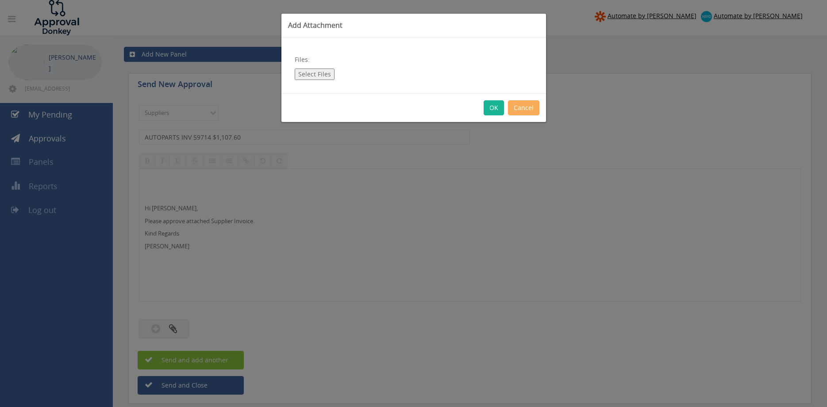
click at [313, 74] on button "Select Files" at bounding box center [315, 74] width 40 height 11
type input "C:\fakepath\AUTOPARTS WHOLESALERS Inv 59714 18.09.25 PO 43506.pdf"
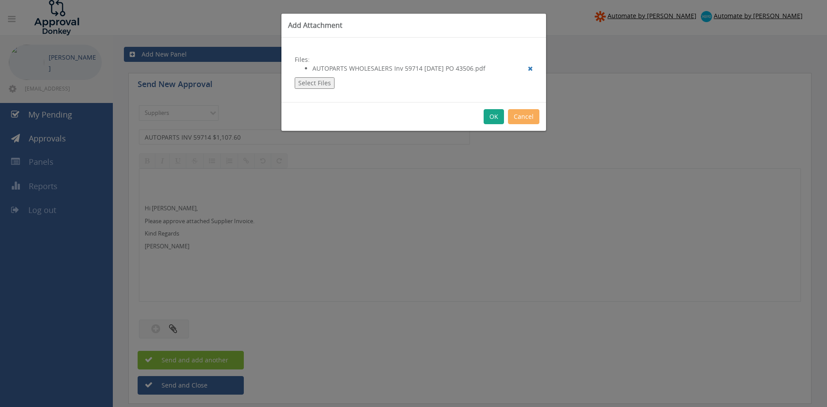
click at [495, 119] on button "OK" at bounding box center [493, 116] width 20 height 15
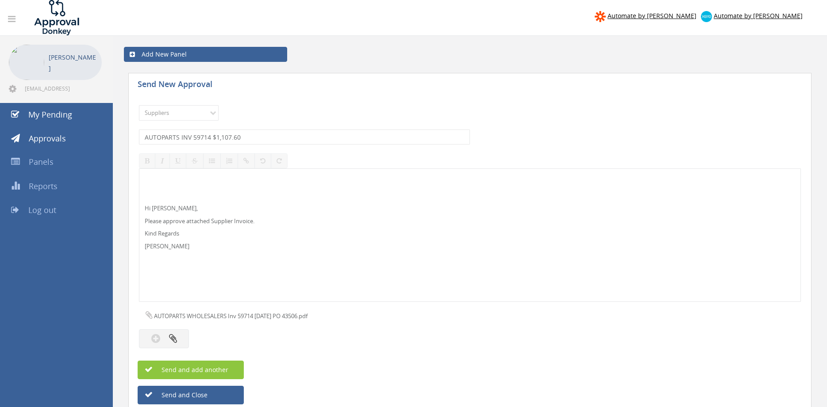
click at [174, 210] on p "Hi Rob," at bounding box center [470, 208] width 650 height 8
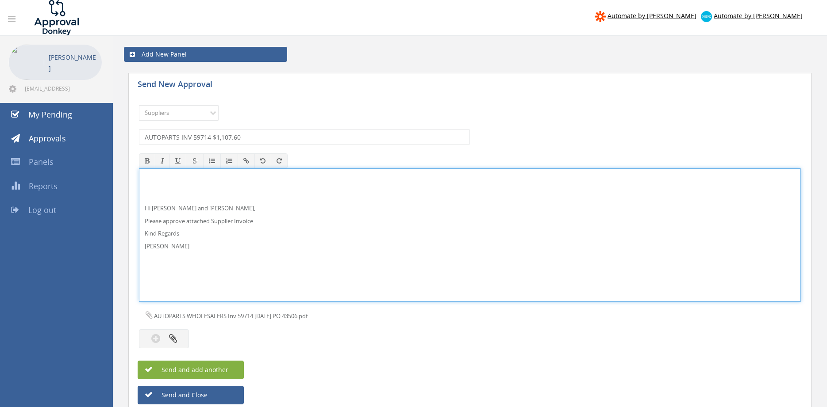
click at [221, 370] on span "Send and add another" at bounding box center [185, 370] width 86 height 8
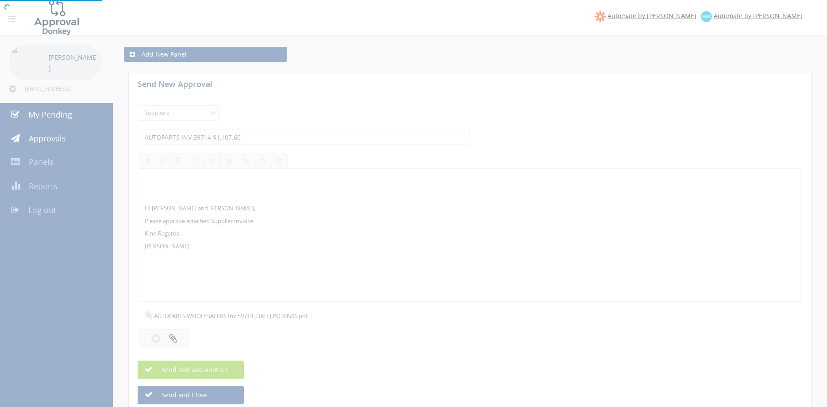
select select
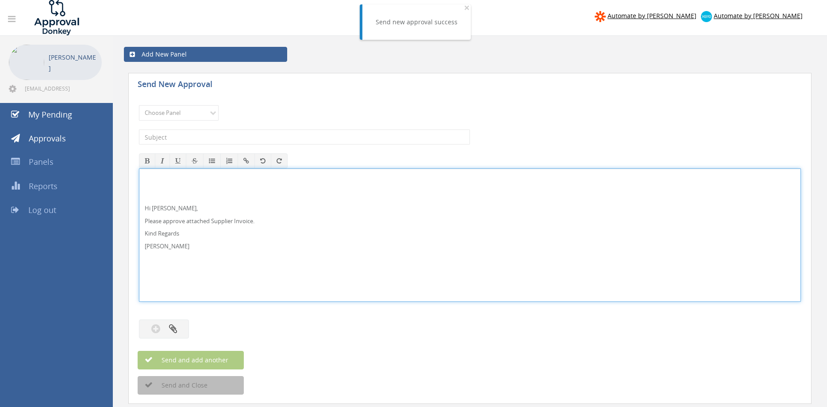
click at [170, 209] on p "Hi Rob," at bounding box center [470, 208] width 650 height 8
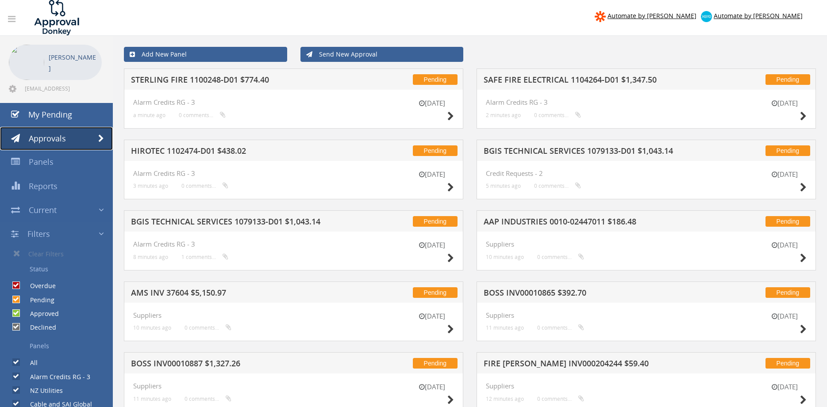
click at [54, 141] on span "Approvals" at bounding box center [47, 138] width 37 height 11
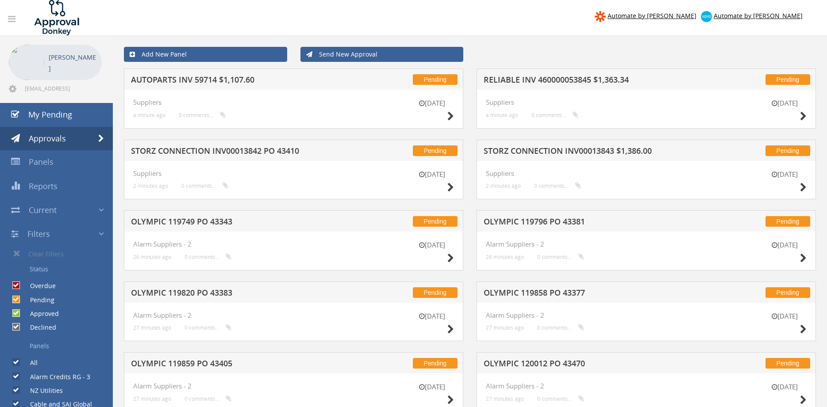
click at [799, 184] on div "6 Oct" at bounding box center [784, 182] width 44 height 25
click at [804, 184] on icon at bounding box center [803, 187] width 7 height 9
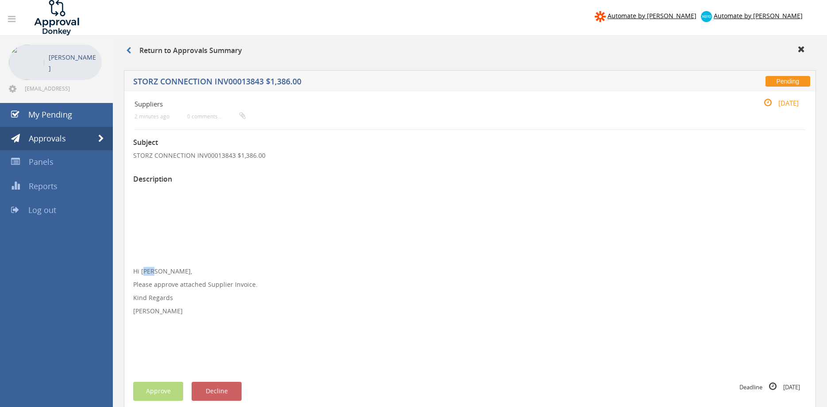
click at [145, 271] on p "Hi Rob," at bounding box center [469, 271] width 673 height 9
drag, startPoint x: 140, startPoint y: 271, endPoint x: 168, endPoint y: 271, distance: 27.9
click at [168, 271] on p "Hi Rob," at bounding box center [469, 271] width 673 height 9
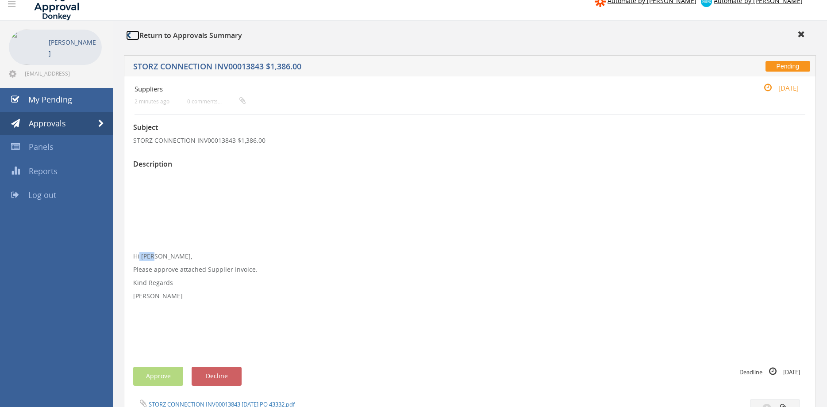
click at [130, 35] on icon at bounding box center [128, 35] width 5 height 7
click at [49, 123] on span "Approvals" at bounding box center [47, 123] width 37 height 11
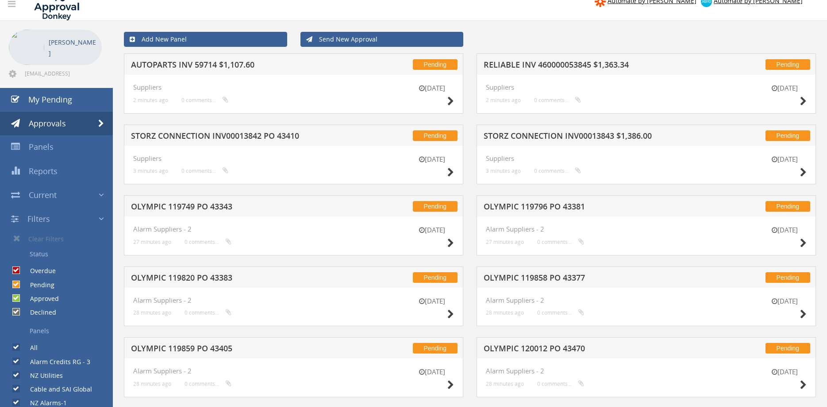
click at [283, 136] on h5 "STORZ CONNECTION INV00013842 PO 43410" at bounding box center [245, 137] width 228 height 11
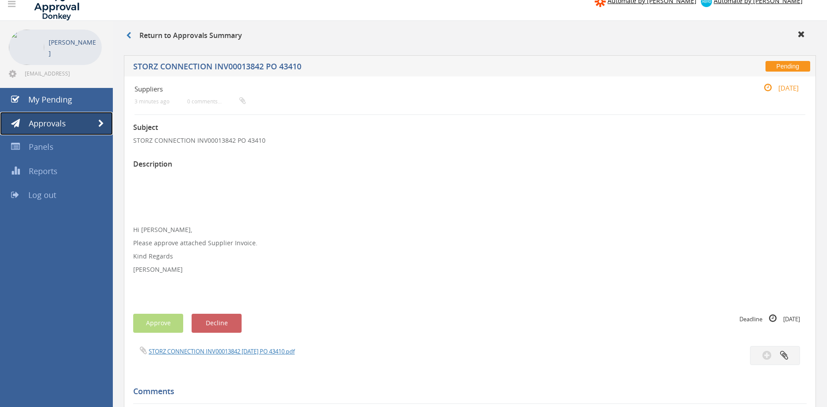
click at [61, 126] on span "Approvals" at bounding box center [47, 123] width 37 height 11
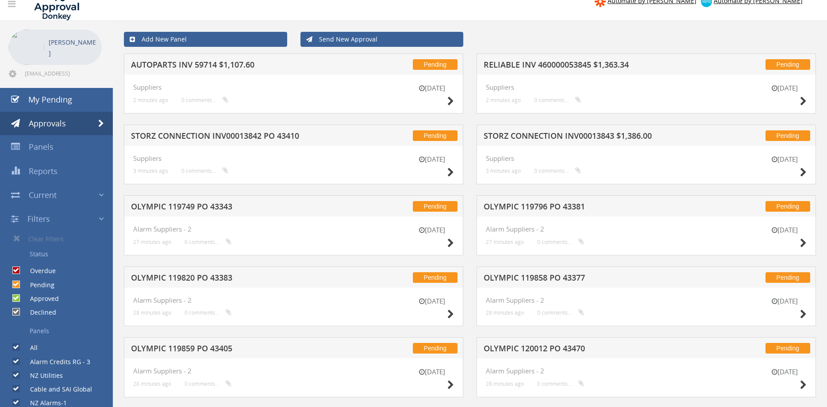
click at [572, 135] on h5 "STORZ CONNECTION INV00013843 $1,386.00" at bounding box center [597, 137] width 228 height 11
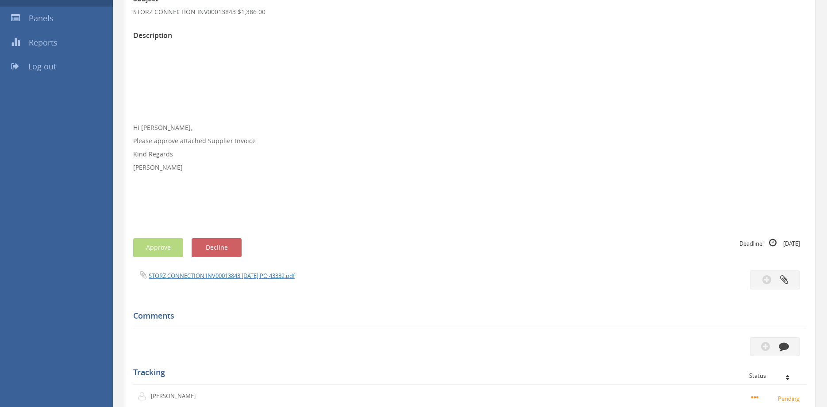
scroll to position [150, 0]
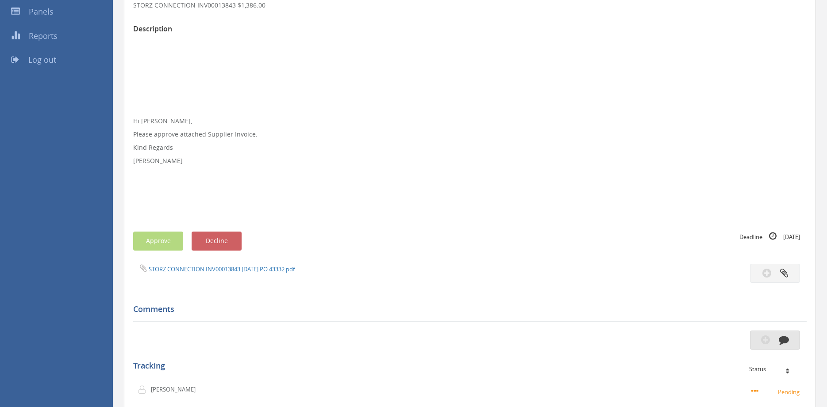
click at [760, 337] on button "button" at bounding box center [775, 340] width 50 height 19
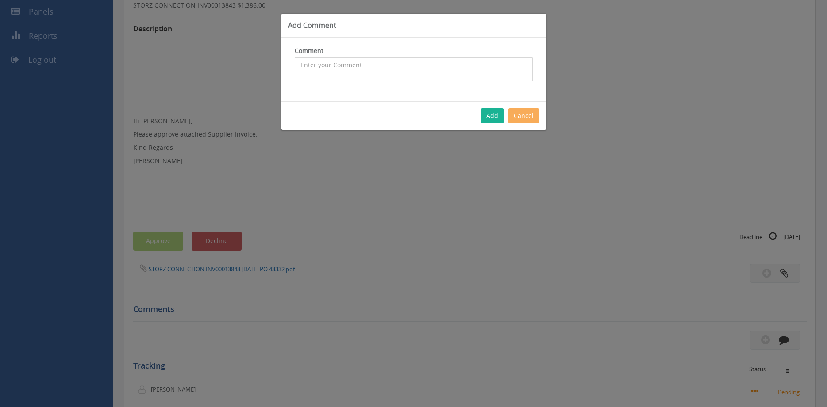
click at [306, 62] on textarea at bounding box center [414, 69] width 238 height 24
type textarea "D"
click at [368, 65] on textarea "Ignore "Hi Rob", definable for Maddie and Ben" at bounding box center [414, 69] width 238 height 24
drag, startPoint x: 440, startPoint y: 65, endPoint x: 292, endPoint y: 64, distance: 147.7
click at [295, 63] on textarea "Ignore "Hi Rob", definately for Maddie and Ben" at bounding box center [414, 69] width 238 height 24
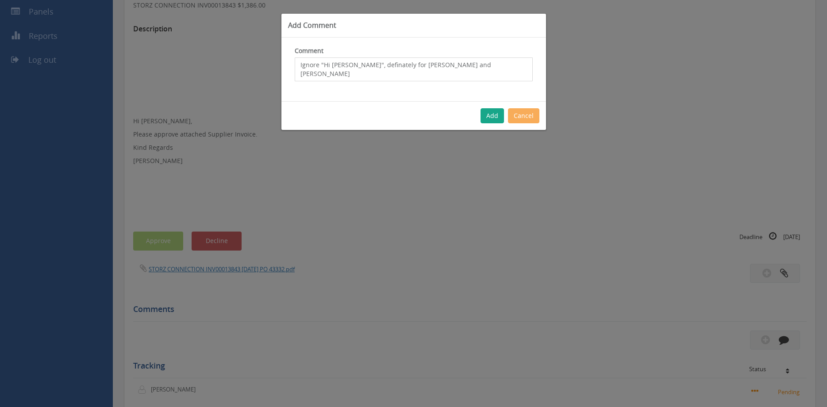
type textarea "Ignore "Hi Rob", definately for Maddie and Ben"
click at [484, 119] on button "Add" at bounding box center [491, 115] width 23 height 15
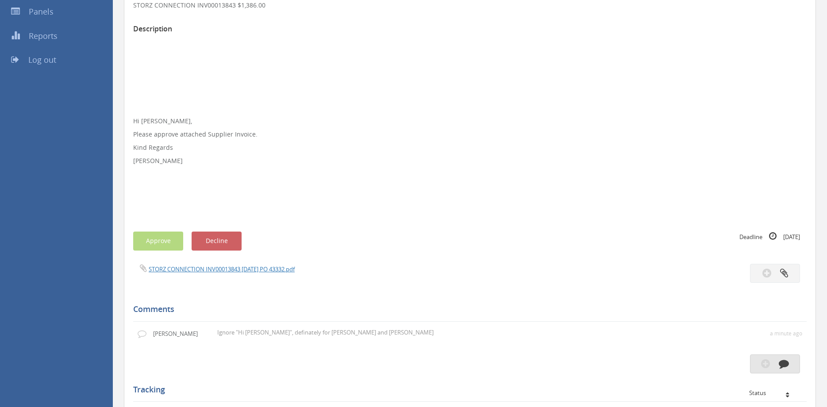
scroll to position [120, 0]
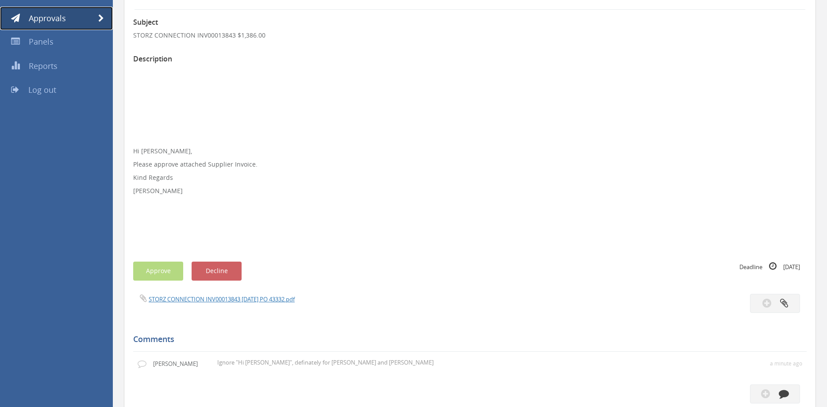
click at [61, 17] on span "Approvals" at bounding box center [47, 18] width 37 height 11
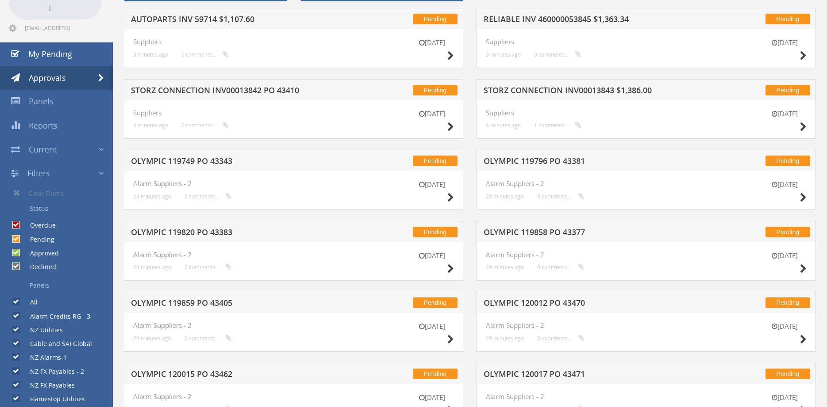
scroll to position [60, 0]
click at [283, 90] on h5 "STORZ CONNECTION INV00013842 PO 43410" at bounding box center [245, 92] width 228 height 11
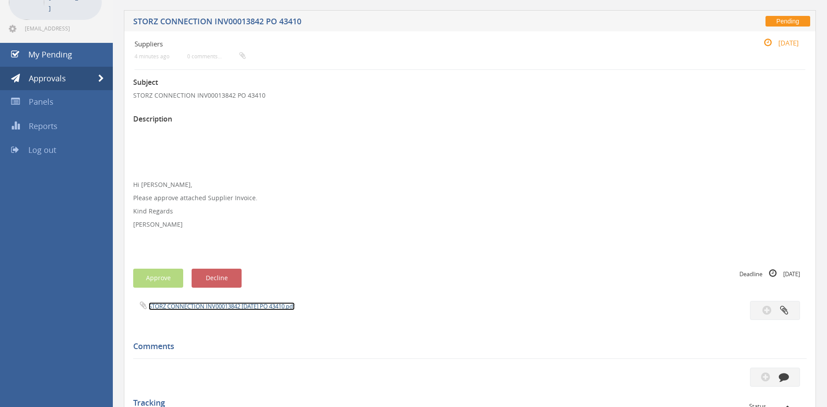
click at [282, 306] on link "STORZ CONNECTION INV00013842 11.09.25 PO 43410.pdf" at bounding box center [222, 307] width 146 height 8
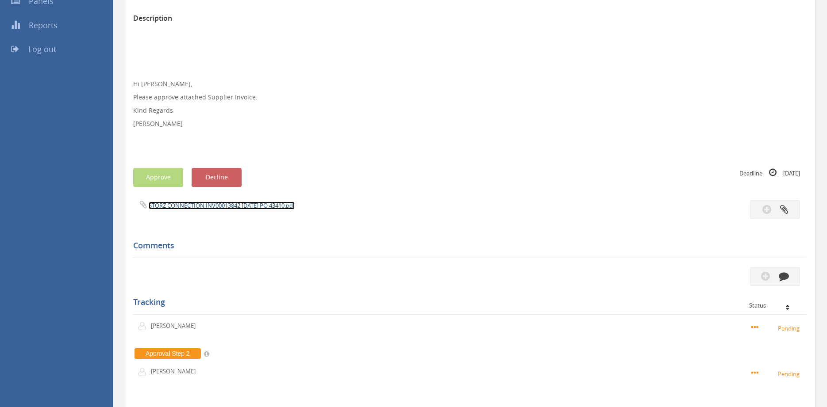
scroll to position [165, 0]
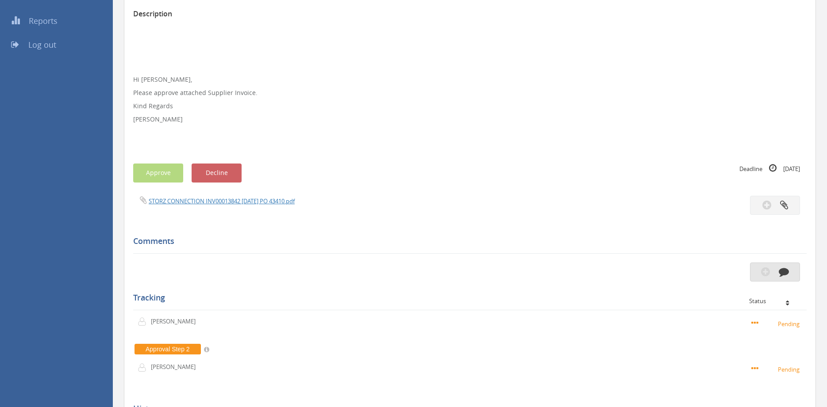
click at [764, 272] on icon "button" at bounding box center [765, 272] width 9 height 10
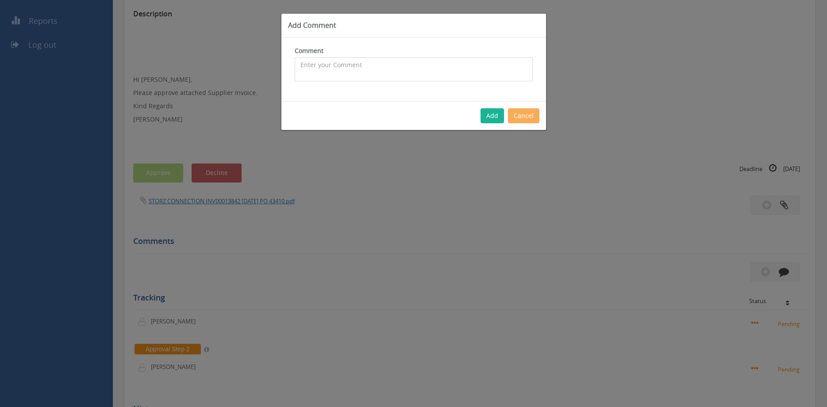
paste textarea "Ignore "Hi Rob", definately for Maddie and Ben"
type textarea "Ignore "Hi Rob", definately for Maddie and Ben"
click at [489, 115] on button "Add" at bounding box center [491, 115] width 23 height 15
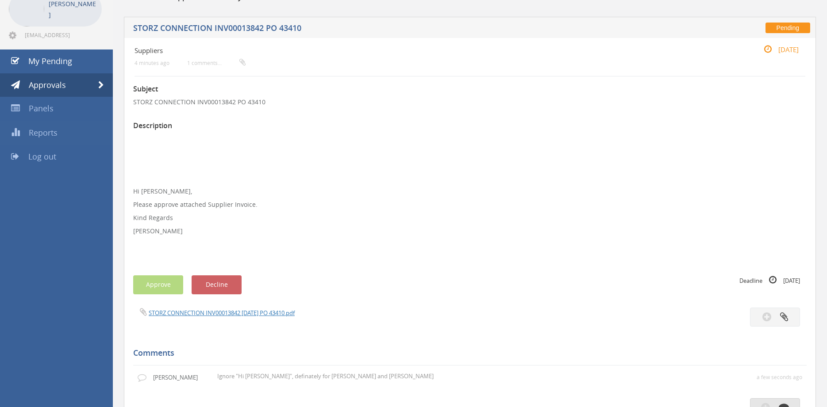
scroll to position [45, 0]
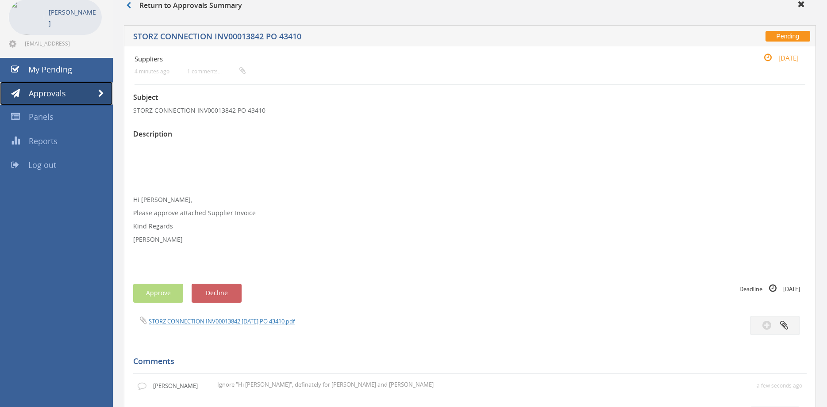
click at [60, 92] on span "Approvals" at bounding box center [47, 93] width 37 height 11
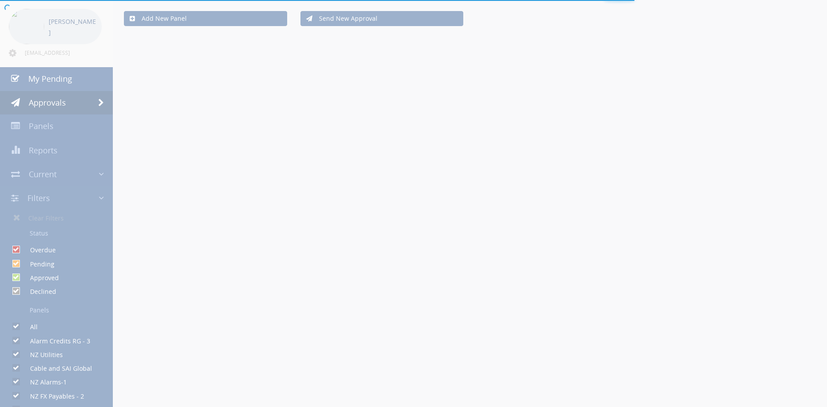
scroll to position [30, 0]
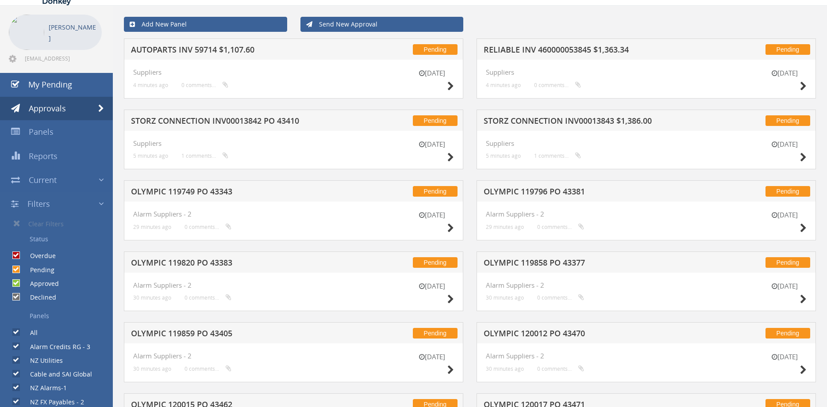
click at [565, 50] on h5 "RELIABLE INV 460000053845 $1,363.34" at bounding box center [597, 51] width 228 height 11
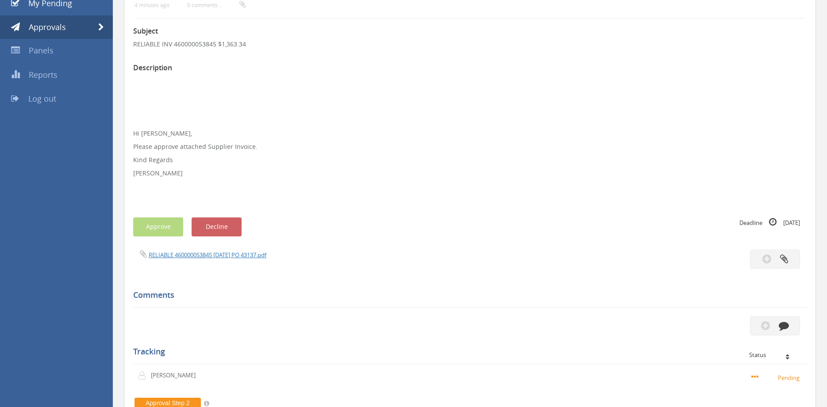
scroll to position [105, 0]
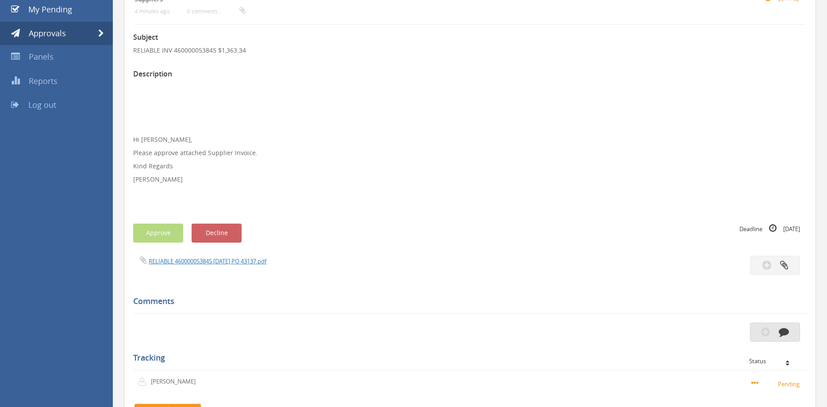
click at [781, 340] on button "button" at bounding box center [775, 332] width 50 height 19
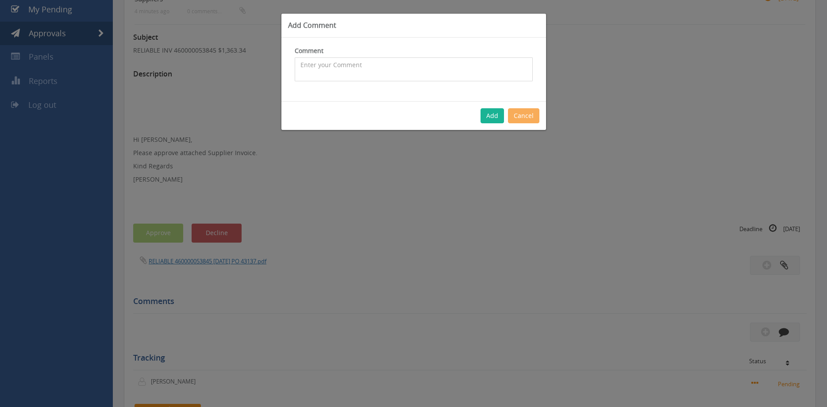
paste textarea "Ignore "Hi Rob", definately for Maddie and Ben"
type textarea "Ignore "Hi Rob", definately for Maddie and Ben"
click at [488, 118] on button "Add" at bounding box center [491, 115] width 23 height 15
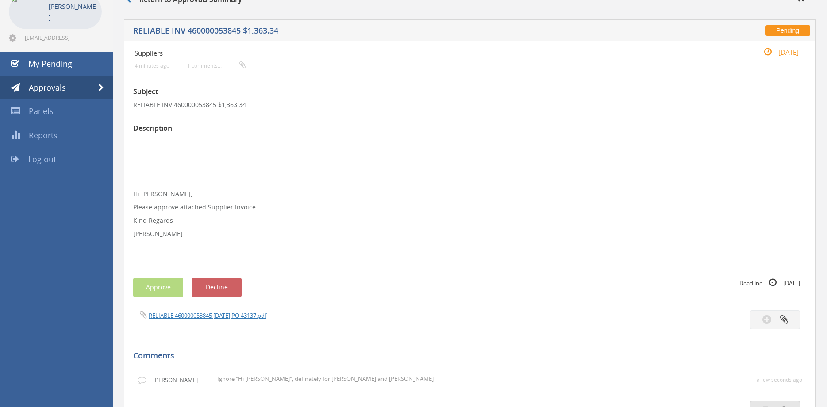
scroll to position [45, 0]
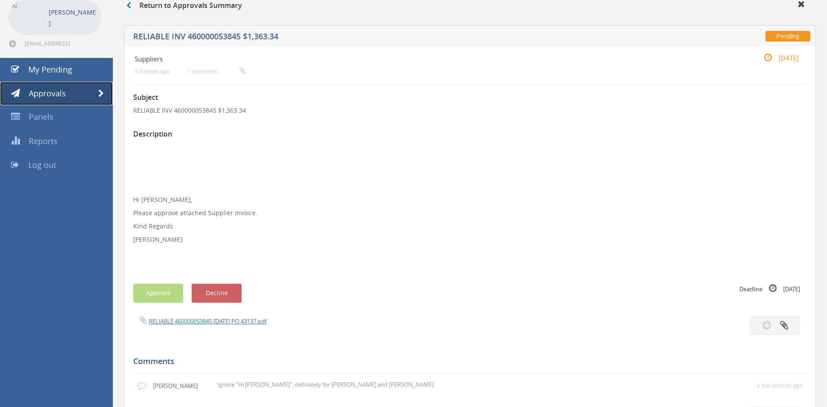
drag, startPoint x: 57, startPoint y: 88, endPoint x: 63, endPoint y: 92, distance: 7.1
click at [56, 88] on link "Approvals" at bounding box center [56, 94] width 113 height 24
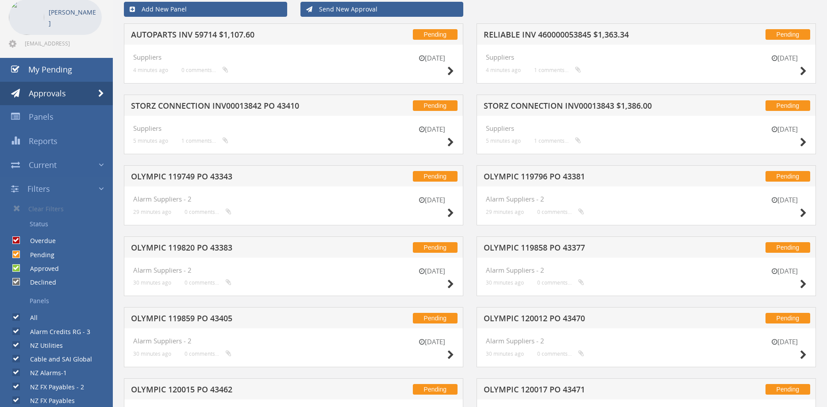
click at [230, 35] on h5 "AUTOPARTS INV 59714 $1,107.60" at bounding box center [245, 36] width 228 height 11
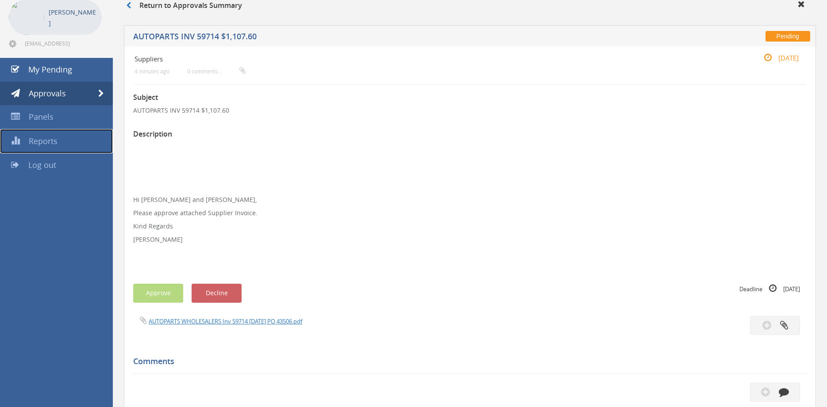
click at [59, 138] on link "Reports" at bounding box center [56, 141] width 113 height 24
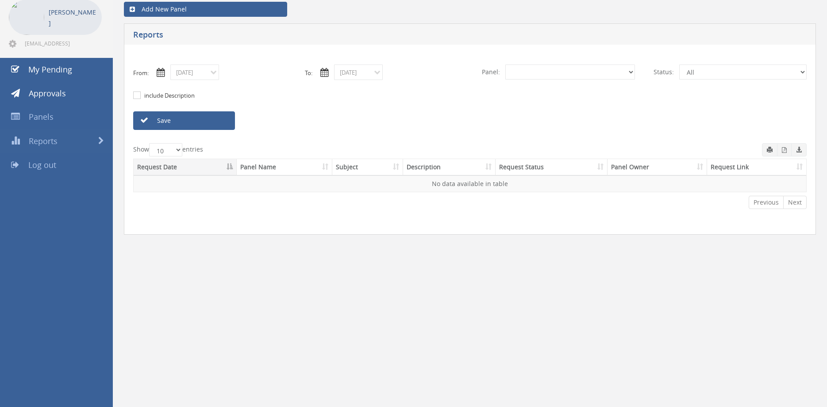
select select "number:0"
click at [204, 73] on input "09/22/2025" at bounding box center [194, 72] width 49 height 15
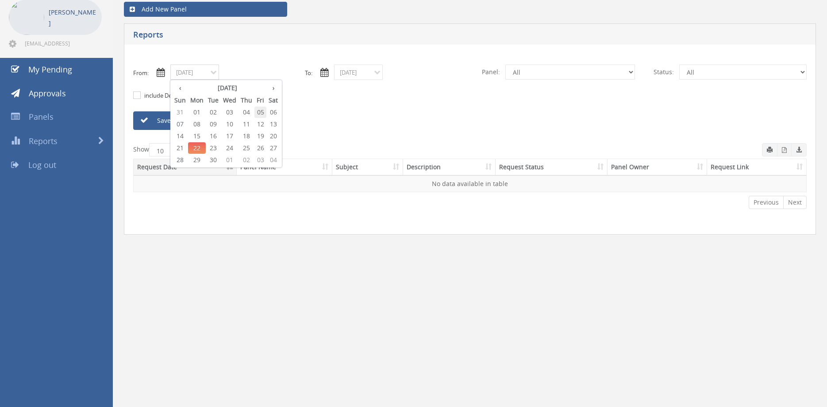
click at [265, 114] on span "05" at bounding box center [260, 112] width 12 height 11
type input "09/05/2025"
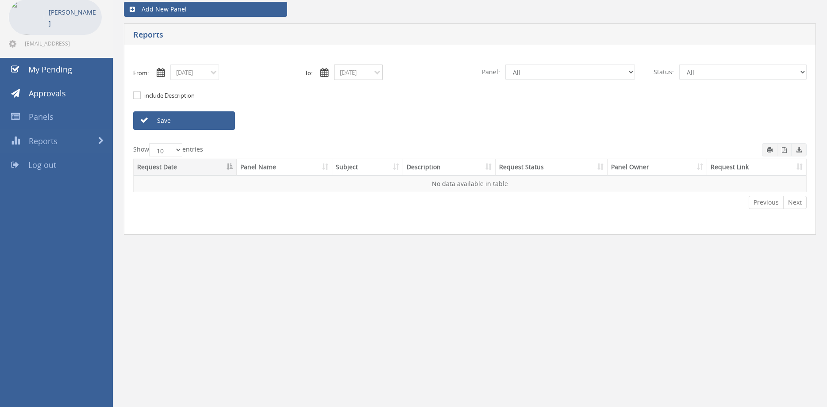
click at [364, 75] on input "09/22/2025" at bounding box center [358, 72] width 49 height 15
click at [422, 111] on span "05" at bounding box center [424, 112] width 12 height 11
type input "09/05/2025"
click at [505, 65] on select "All Alarm Credits RG - 3 NZ Utilities Cable and SAI Global NZ Alarms-1 NZ FX Pa…" at bounding box center [570, 72] width 130 height 15
select select "number:9739"
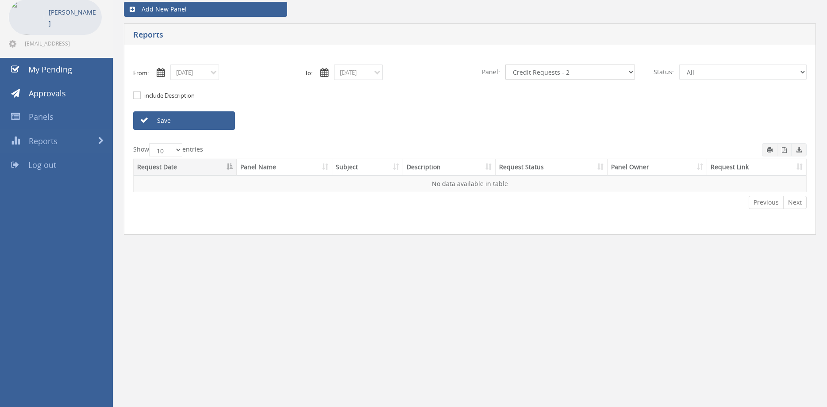
click option "Credit Requests - 2" at bounding box center [0, 0] width 0 height 0
click at [186, 116] on link "Save" at bounding box center [184, 120] width 102 height 19
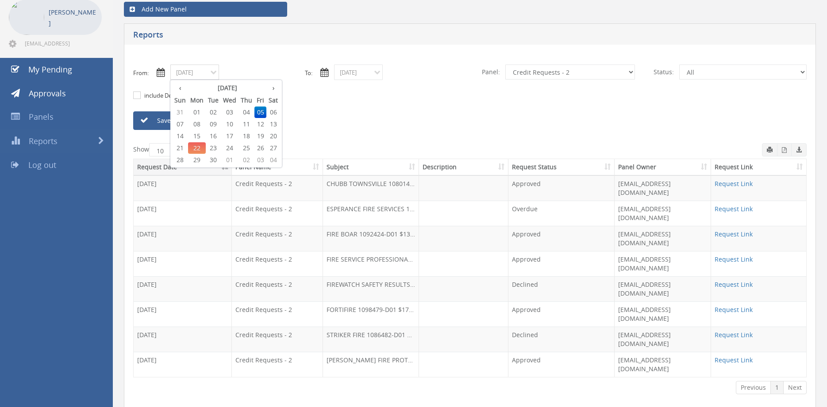
click at [194, 72] on input "09/05/2025" at bounding box center [194, 72] width 49 height 15
click at [228, 124] on span "10" at bounding box center [230, 124] width 18 height 11
type input "09/10/2025"
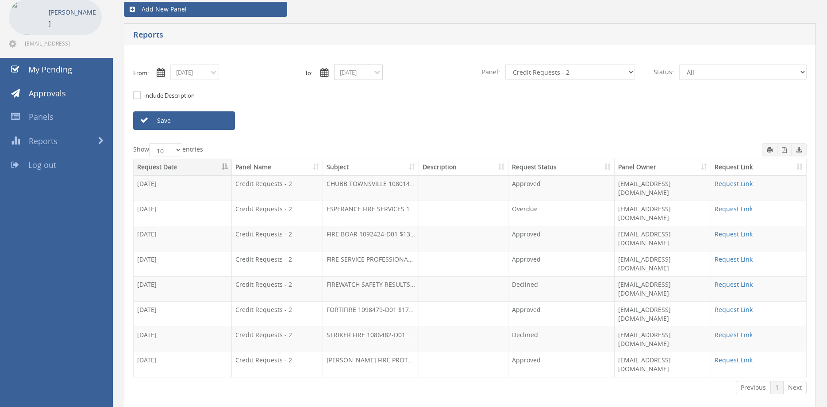
click at [352, 73] on input "09/05/2025" at bounding box center [358, 72] width 49 height 15
click at [395, 123] on span "10" at bounding box center [393, 124] width 18 height 11
type input "09/10/2025"
click at [214, 125] on link "Save" at bounding box center [184, 120] width 102 height 19
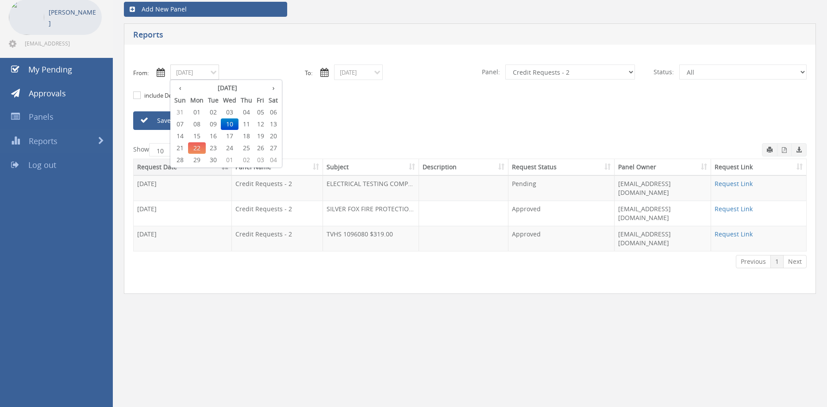
click at [195, 74] on input "09/10/2025" at bounding box center [194, 72] width 49 height 15
drag, startPoint x: 244, startPoint y: 125, endPoint x: 361, endPoint y: 81, distance: 125.5
click at [244, 124] on span "11" at bounding box center [246, 124] width 16 height 11
type input "09/11/2025"
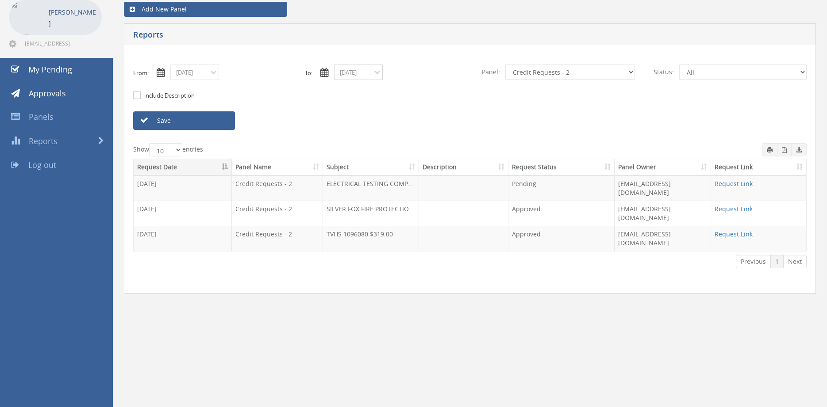
click at [367, 73] on input "09/10/2025" at bounding box center [358, 72] width 49 height 15
click at [413, 124] on span "11" at bounding box center [410, 124] width 16 height 11
type input "09/11/2025"
click at [225, 123] on link "Save" at bounding box center [184, 120] width 102 height 19
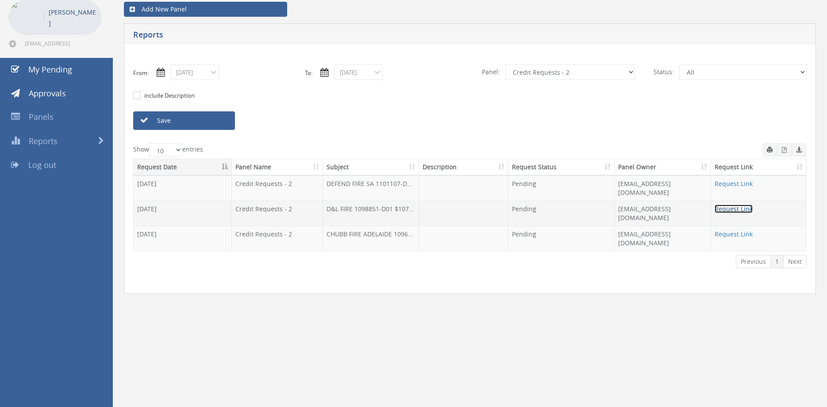
click at [730, 205] on link "Request Link" at bounding box center [733, 209] width 38 height 8
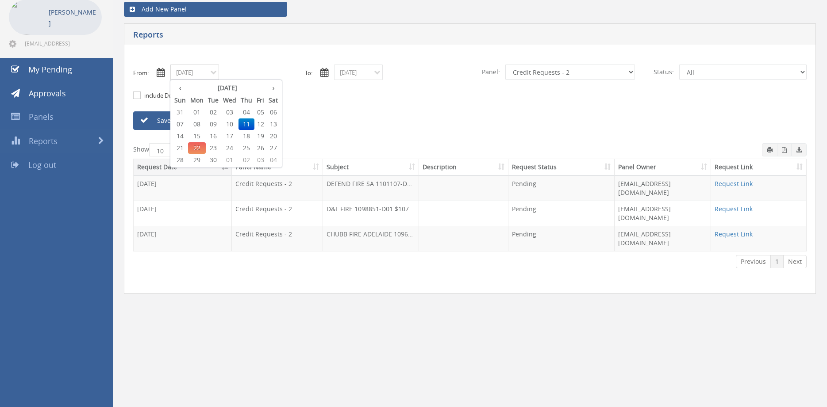
click at [209, 76] on input "09/11/2025" at bounding box center [194, 72] width 49 height 15
click at [264, 123] on span "12" at bounding box center [260, 124] width 12 height 11
type input "09/12/2025"
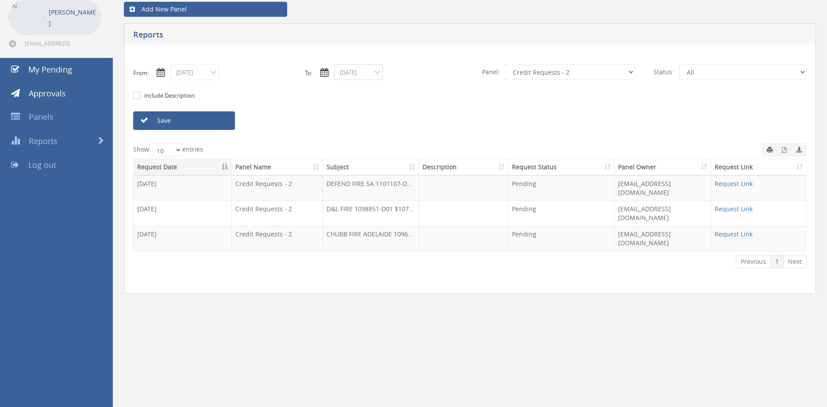
drag, startPoint x: 341, startPoint y: 76, endPoint x: 350, endPoint y: 79, distance: 9.8
click at [341, 76] on input "09/11/2025" at bounding box center [358, 72] width 49 height 15
click at [425, 125] on span "12" at bounding box center [424, 124] width 12 height 11
type input "09/12/2025"
click at [222, 124] on link "Save" at bounding box center [184, 120] width 102 height 19
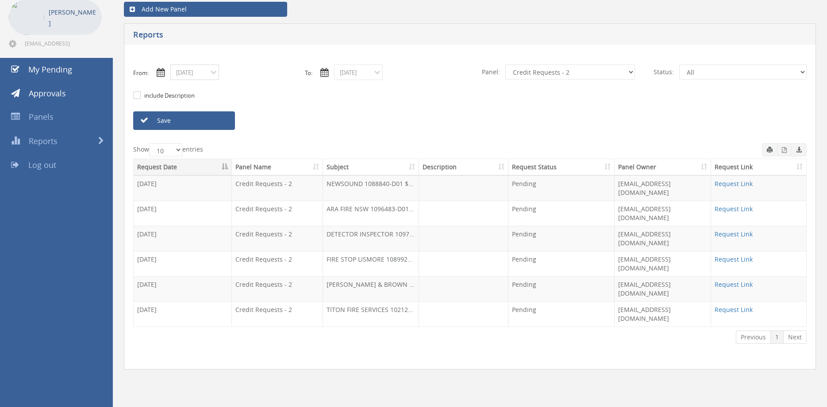
click at [197, 75] on input "09/12/2025" at bounding box center [194, 72] width 49 height 15
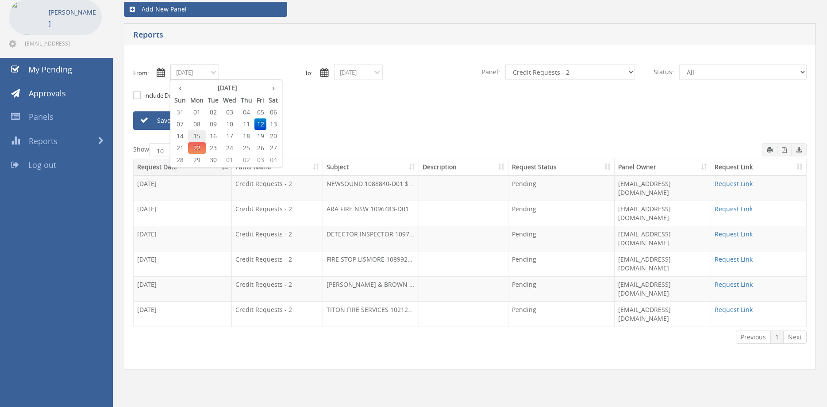
click at [200, 134] on span "15" at bounding box center [197, 135] width 18 height 11
type input "09/15/2025"
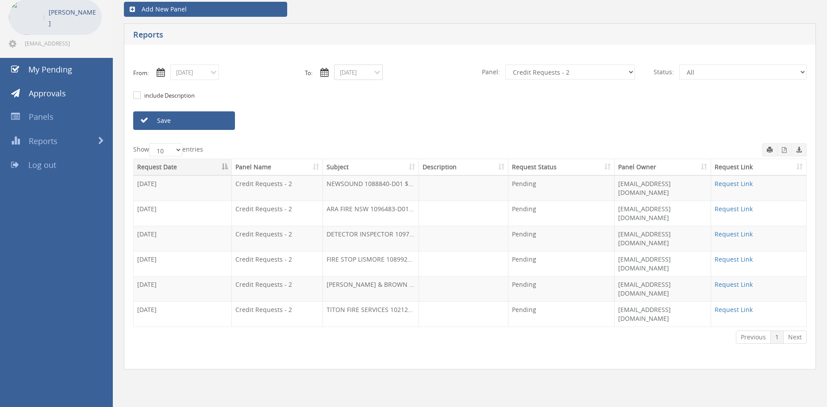
drag, startPoint x: 344, startPoint y: 69, endPoint x: 345, endPoint y: 75, distance: 6.2
click at [344, 69] on input "09/12/2025" at bounding box center [358, 72] width 49 height 15
click at [364, 134] on span "15" at bounding box center [361, 135] width 18 height 11
type input "09/15/2025"
click at [217, 119] on link "Save" at bounding box center [184, 120] width 102 height 19
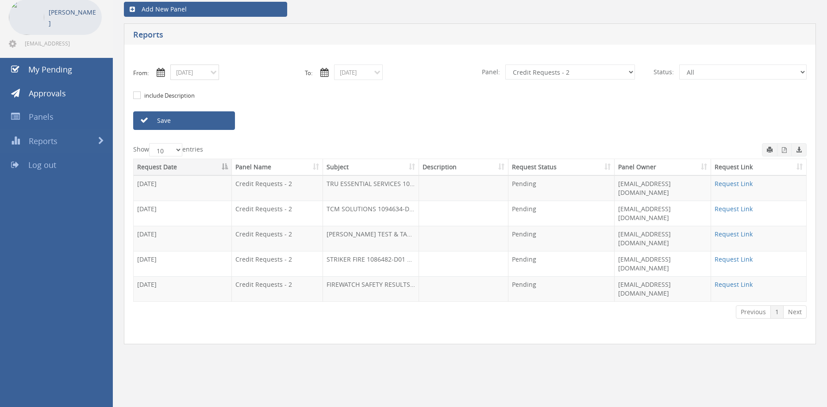
click at [196, 79] on input "09/15/2025" at bounding box center [194, 72] width 49 height 15
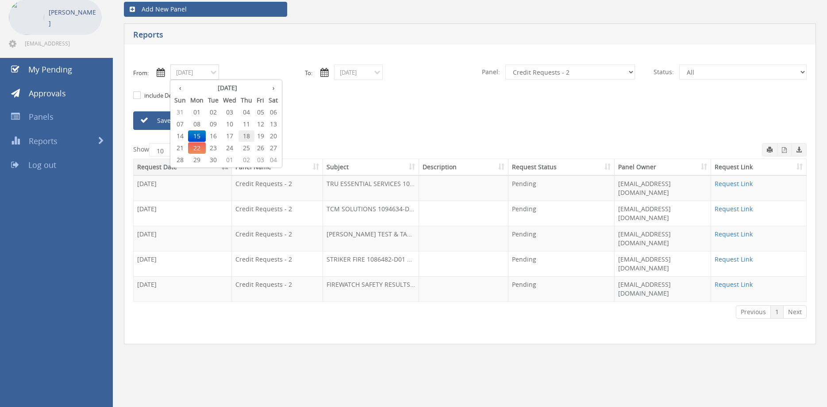
click at [249, 137] on span "18" at bounding box center [246, 135] width 16 height 11
type input "09/18/2025"
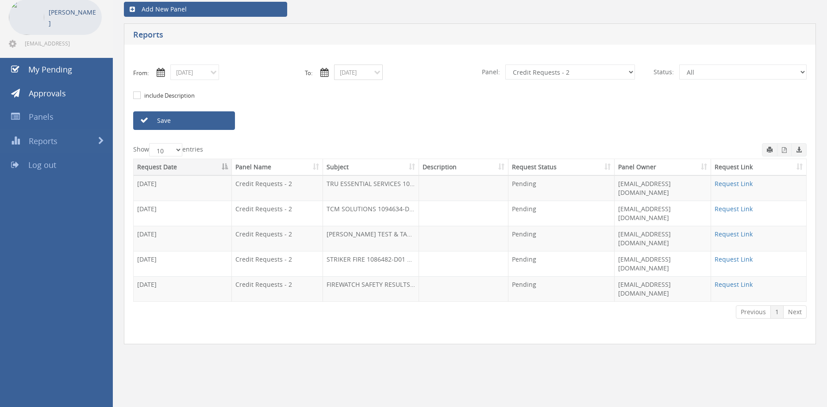
click at [352, 77] on input "09/15/2025" at bounding box center [358, 72] width 49 height 15
click at [411, 138] on span "18" at bounding box center [410, 135] width 16 height 11
type input "09/18/2025"
click at [212, 120] on link "Save" at bounding box center [184, 120] width 102 height 19
click at [198, 74] on input "09/18/2025" at bounding box center [194, 72] width 49 height 15
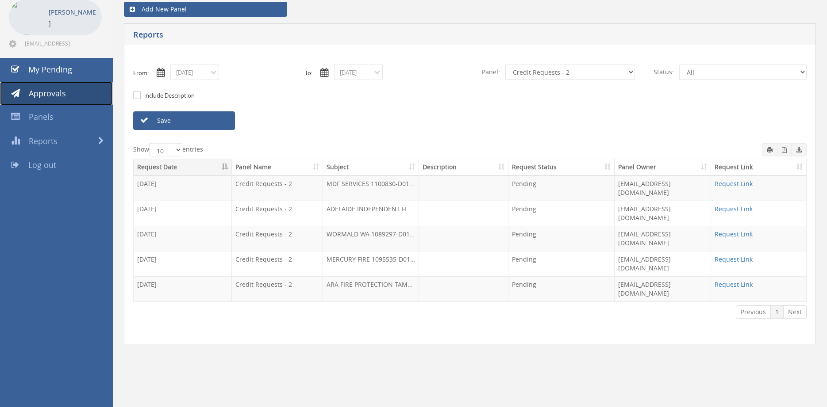
click at [43, 95] on span "Approvals" at bounding box center [47, 93] width 37 height 11
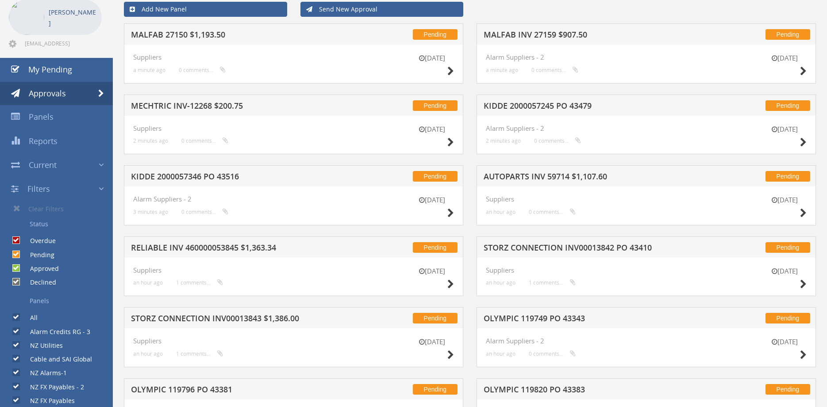
click at [550, 34] on h5 "MALFAB INV 27159 $907.50" at bounding box center [597, 36] width 228 height 11
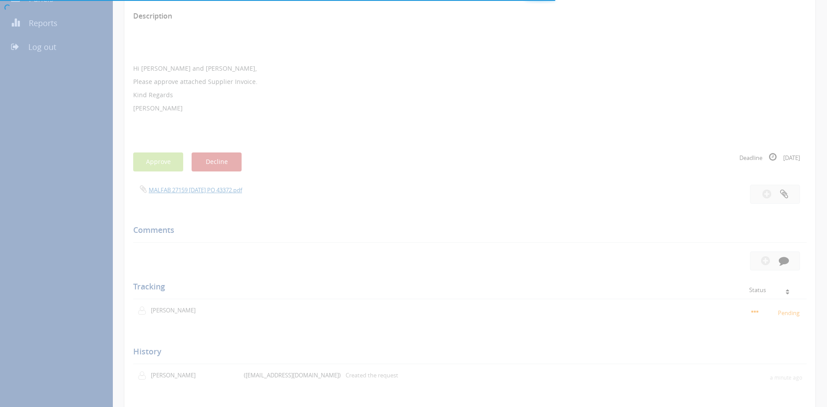
scroll to position [165, 0]
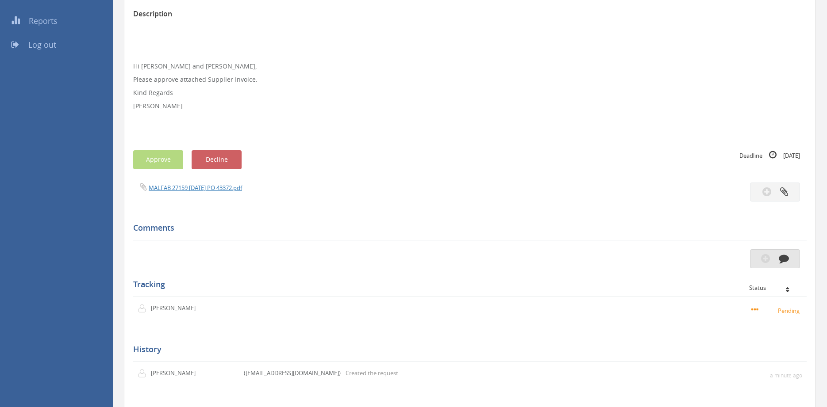
click at [769, 261] on icon "button" at bounding box center [765, 258] width 9 height 10
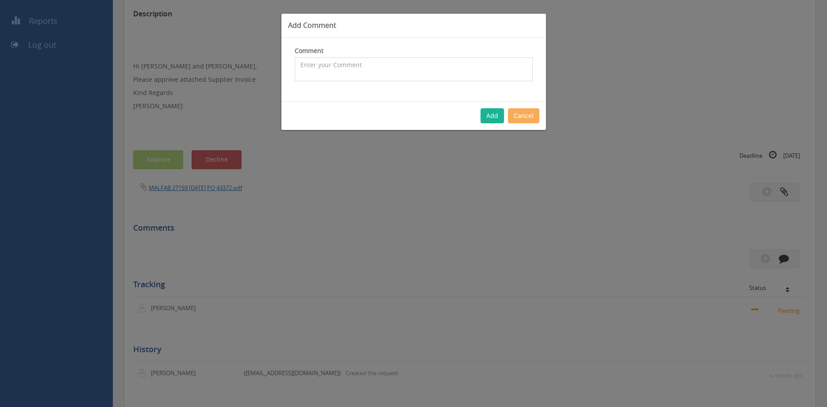
click at [362, 69] on textarea at bounding box center [414, 69] width 238 height 24
type textarea "s"
type textarea "Sorry Rob, please decline, thank you."
click at [499, 117] on button "Add" at bounding box center [491, 115] width 23 height 15
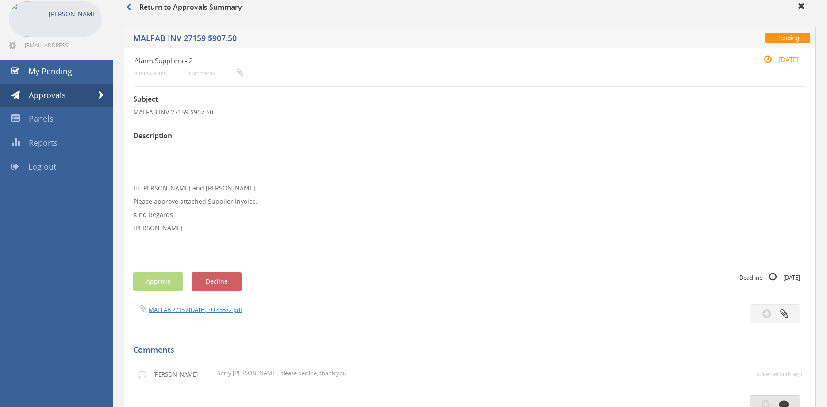
scroll to position [30, 0]
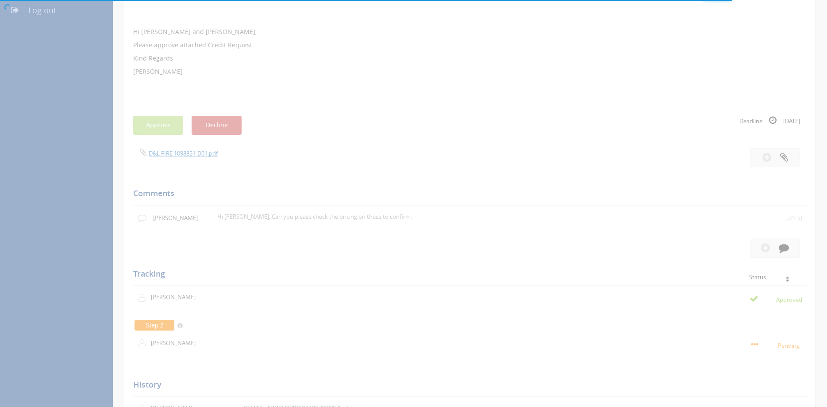
scroll to position [201, 0]
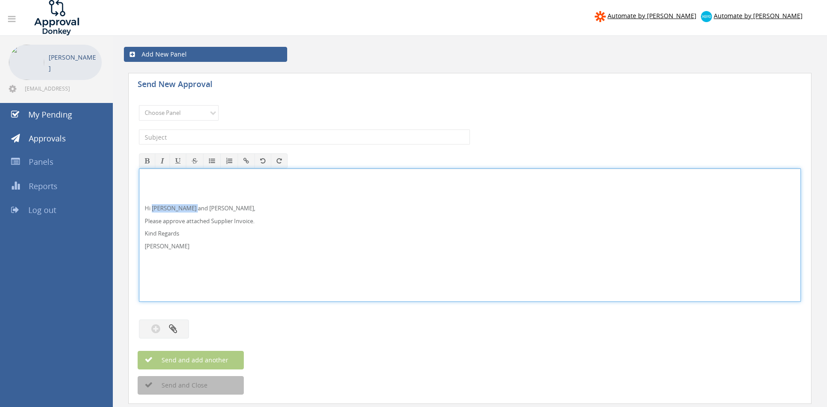
drag, startPoint x: 0, startPoint y: 0, endPoint x: 152, endPoint y: 207, distance: 256.5
click at [152, 207] on p "Hi [PERSON_NAME] and [PERSON_NAME]," at bounding box center [470, 208] width 650 height 8
drag, startPoint x: 161, startPoint y: 240, endPoint x: 157, endPoint y: 211, distance: 29.0
click at [139, 181] on div "Hi [PERSON_NAME], Please approve attached Supplier Invoice. Kind Regards [PERSO…" at bounding box center [470, 236] width 662 height 134
click at [139, 105] on select "Choose Panel Alarm Credits RG - 3 NZ Utilities Cable and SAI Global NZ Alarms-1…" at bounding box center [179, 112] width 80 height 15
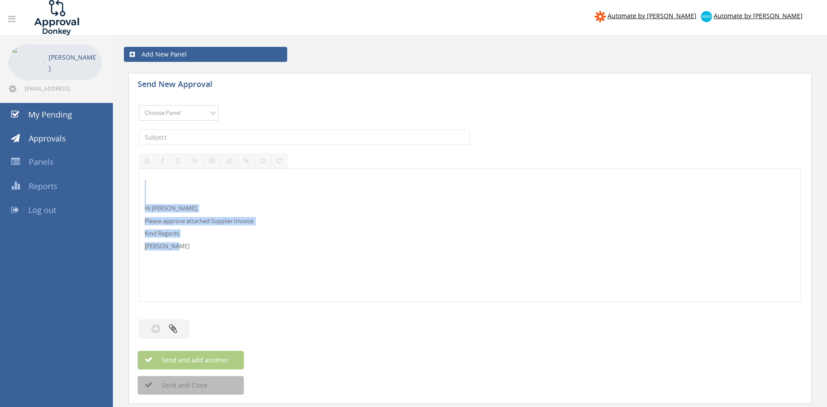
select select "9680"
click option "Alarm Suppliers - 2" at bounding box center [0, 0] width 0 height 0
click at [218, 138] on input "text" at bounding box center [304, 137] width 331 height 15
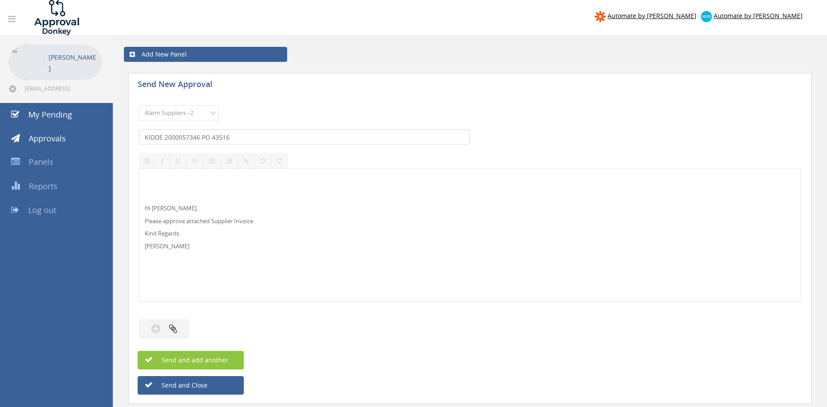
type input "KIDDE 2000057346 PO 43516"
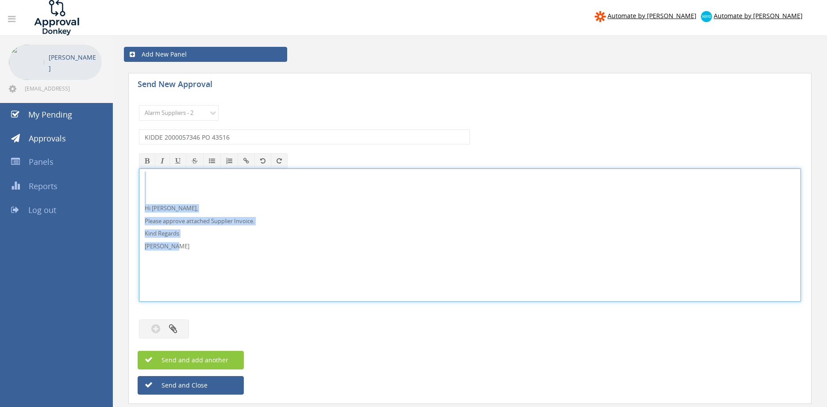
drag, startPoint x: 184, startPoint y: 246, endPoint x: 119, endPoint y: 184, distance: 89.8
click at [139, 173] on div "Hi [PERSON_NAME], Please approve attached Supplier Invoice. Kind Regards [PERSO…" at bounding box center [470, 236] width 662 height 134
copy div "Hi [PERSON_NAME], Please approve attached Supplier Invoice. Kind Regards [PERSO…"
click at [173, 324] on button "button" at bounding box center [164, 329] width 50 height 19
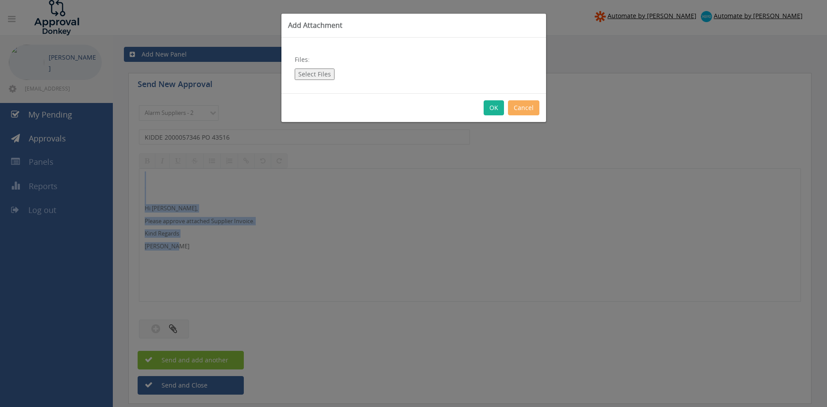
click at [322, 74] on button "Select Files" at bounding box center [315, 74] width 40 height 11
type input "C:\fakepath\KIDDE_2000057346 [DATE] PO 43516.pdf"
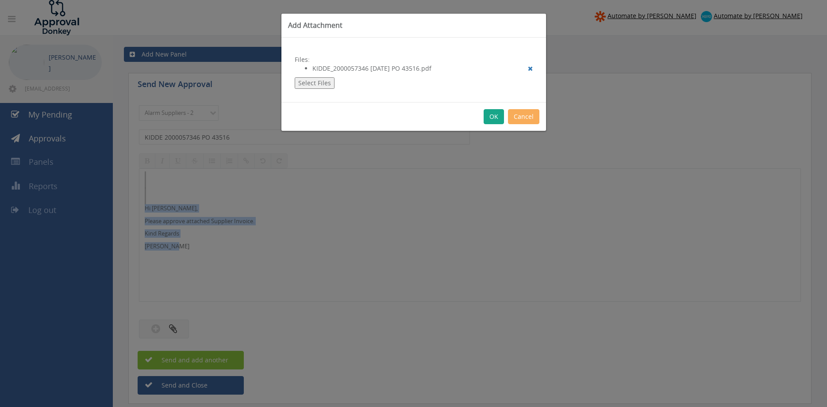
click at [497, 117] on button "OK" at bounding box center [493, 116] width 20 height 15
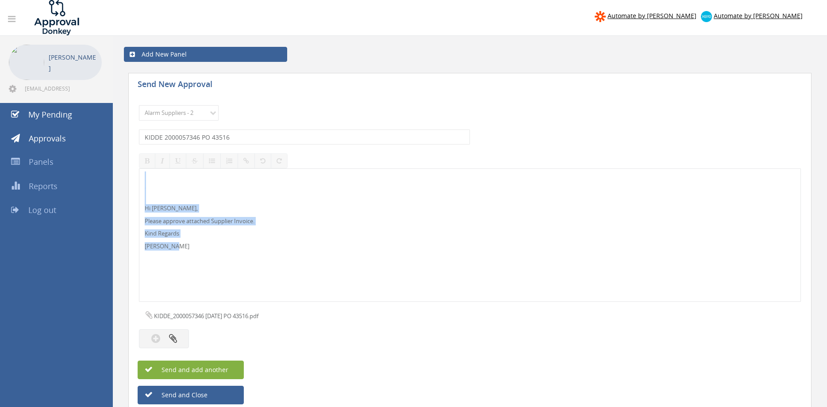
click at [234, 368] on button "Send and add another" at bounding box center [191, 370] width 106 height 19
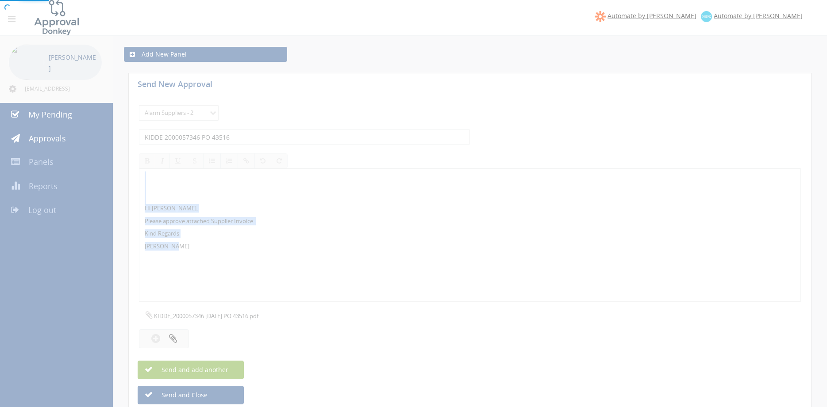
select select
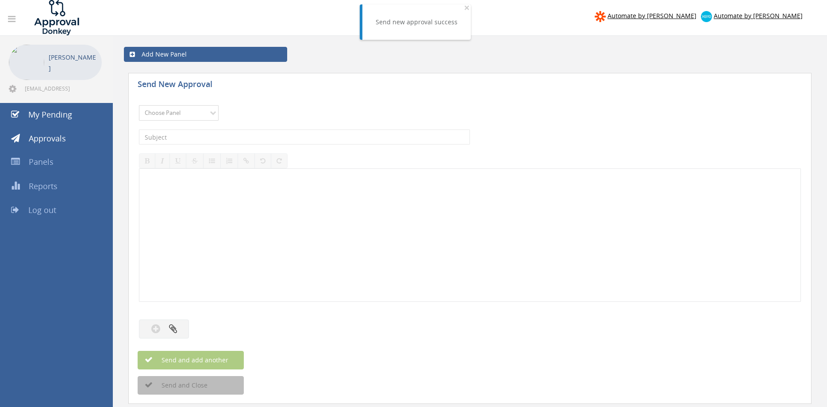
select select "9680"
click option "Alarm Suppliers - 2" at bounding box center [0, 0] width 0 height 0
click at [237, 136] on input "text" at bounding box center [304, 137] width 331 height 15
type input "KIDDE 2000057245 PO 43479"
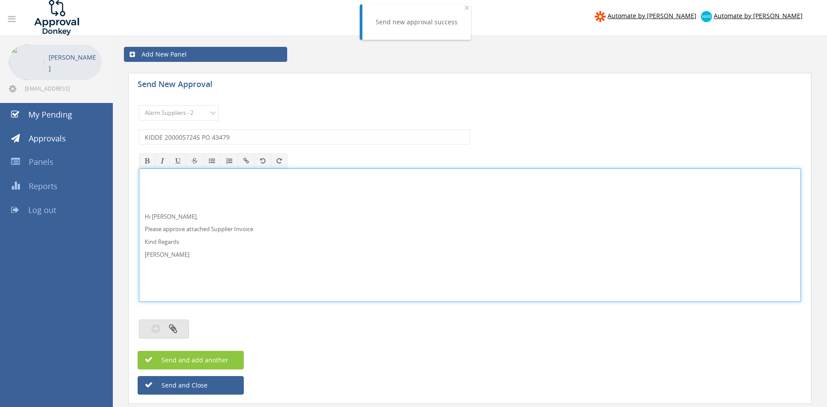
click at [183, 326] on button "button" at bounding box center [164, 329] width 50 height 19
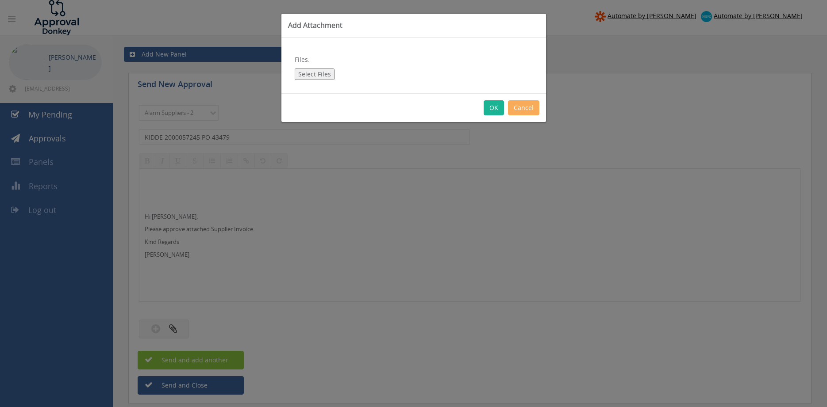
click at [312, 78] on button "Select Files" at bounding box center [315, 74] width 40 height 11
type input "C:\fakepath\KIDDE_2000057245 16.09.25 PO 43479.pdf"
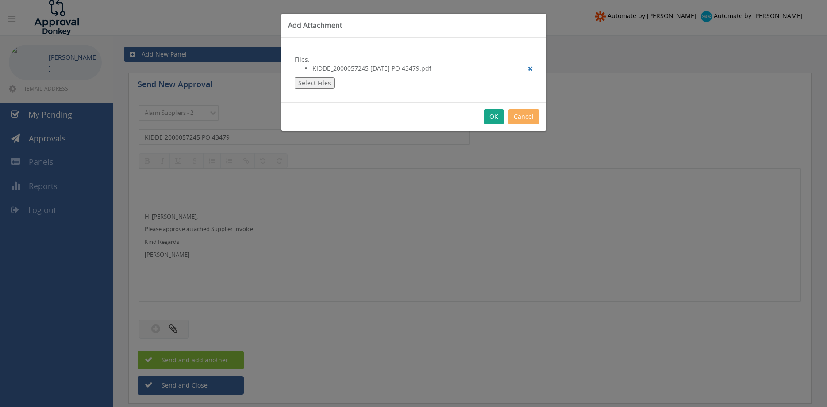
click at [495, 119] on button "OK" at bounding box center [493, 116] width 20 height 15
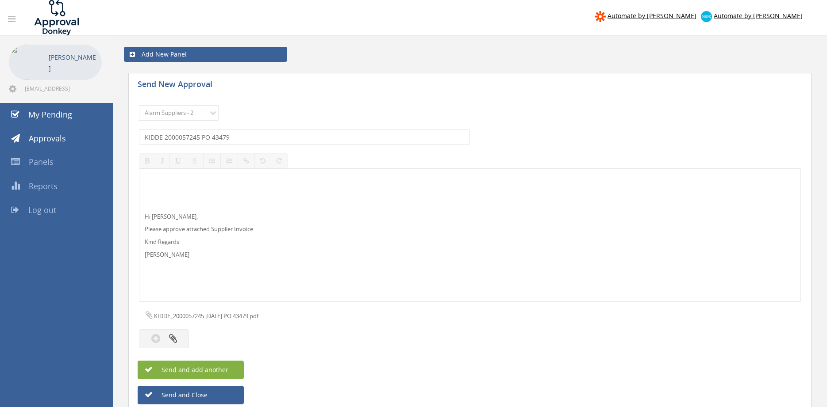
click at [219, 372] on span "Send and add another" at bounding box center [185, 370] width 86 height 8
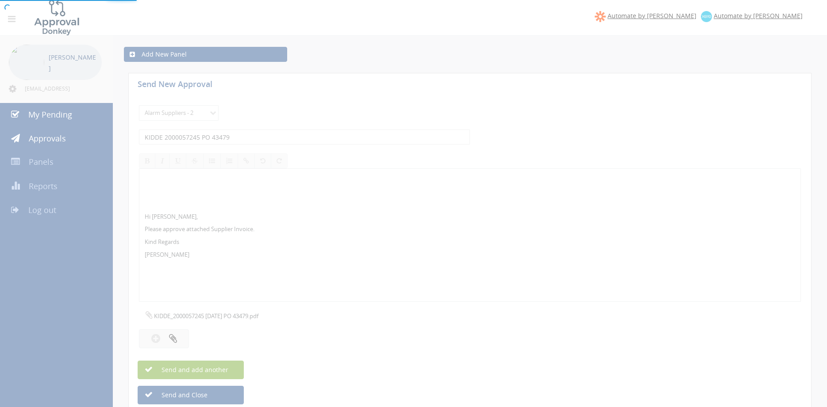
select select
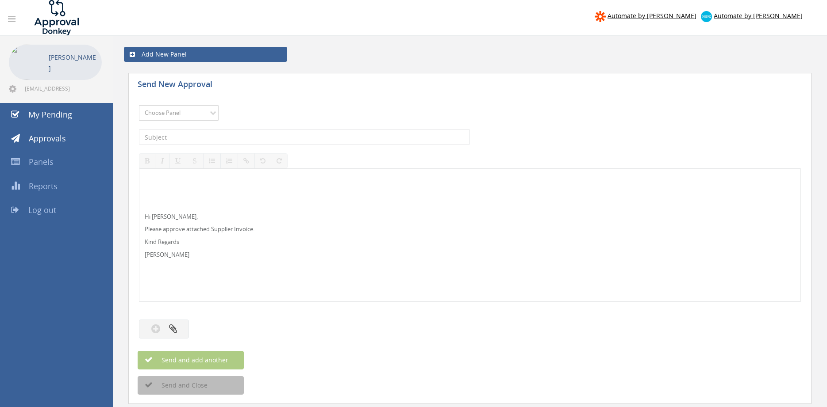
select select "9632"
click option "Suppliers" at bounding box center [0, 0] width 0 height 0
click at [224, 134] on input "text" at bounding box center [304, 137] width 331 height 15
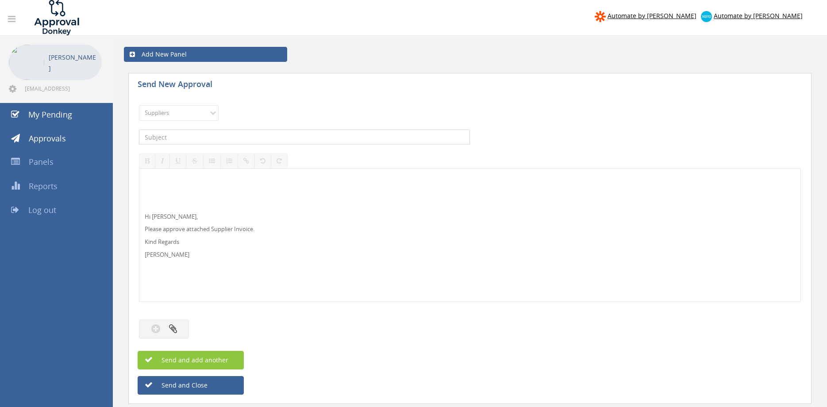
type input "m"
type input "MECHTRIC INV-12268 $200.75"
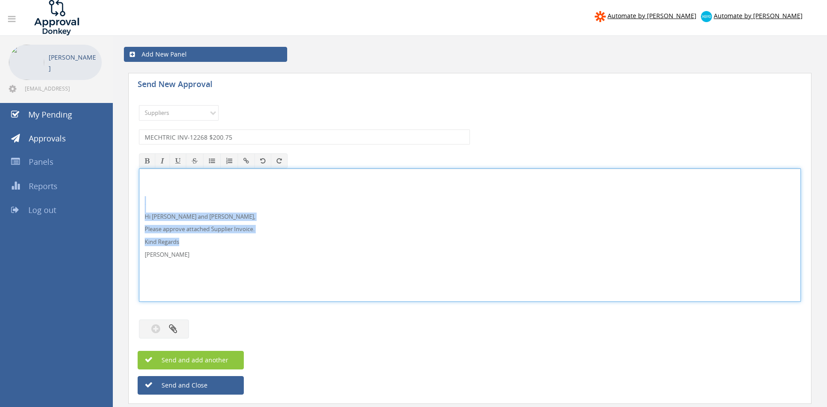
drag, startPoint x: 178, startPoint y: 260, endPoint x: 131, endPoint y: 204, distance: 72.5
click at [139, 204] on div "Hi Maddie and Ben, Please approve attached Supplier Invoice. Kind Regards Pam W…" at bounding box center [470, 236] width 662 height 134
copy div "Hi Maddie and Ben, Please approve attached Supplier Invoice. Kind Regards"
click at [181, 332] on button "button" at bounding box center [164, 329] width 50 height 19
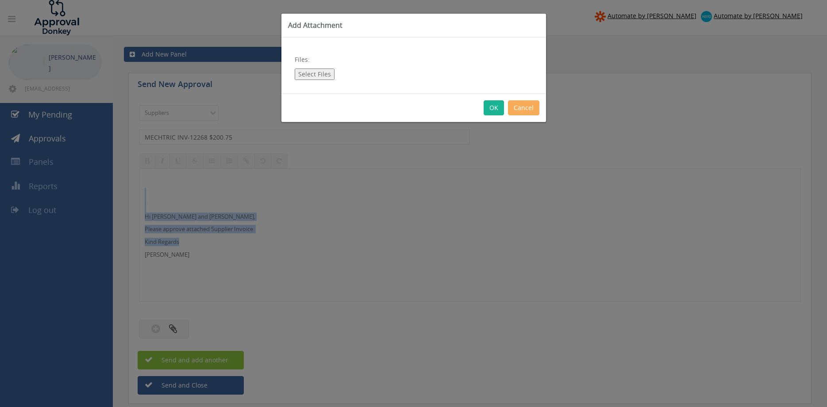
click at [311, 72] on button "Select Files" at bounding box center [315, 74] width 40 height 11
type input "C:\fakepath\MECHTRIC_INV-12268 08.09.25 PO 43353.pdf"
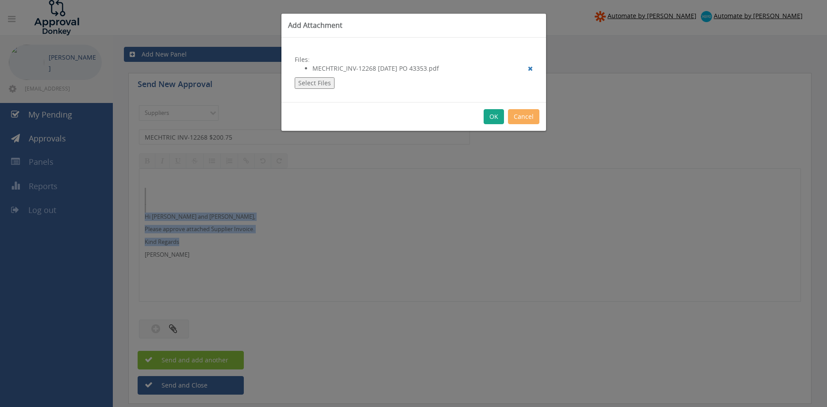
click at [493, 117] on button "OK" at bounding box center [493, 116] width 20 height 15
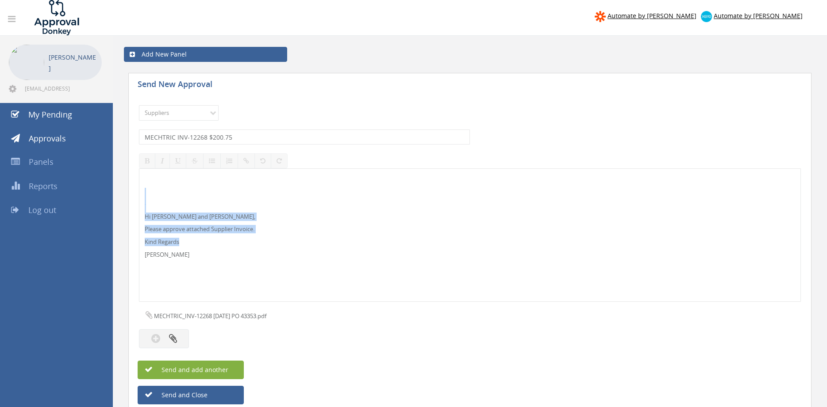
click at [237, 368] on button "Send and add another" at bounding box center [191, 370] width 106 height 19
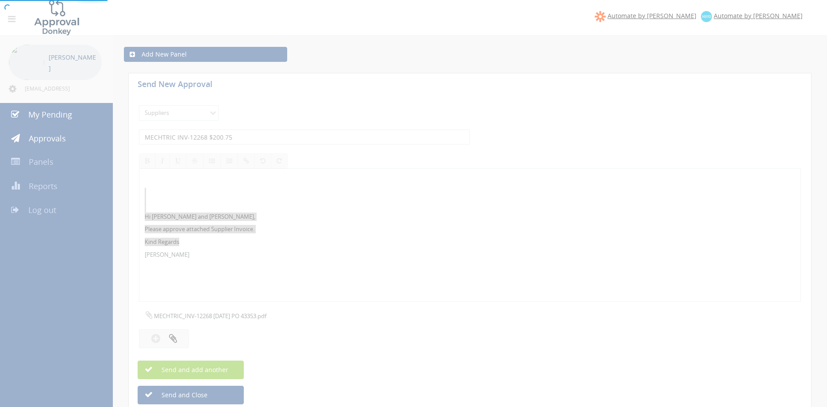
select select
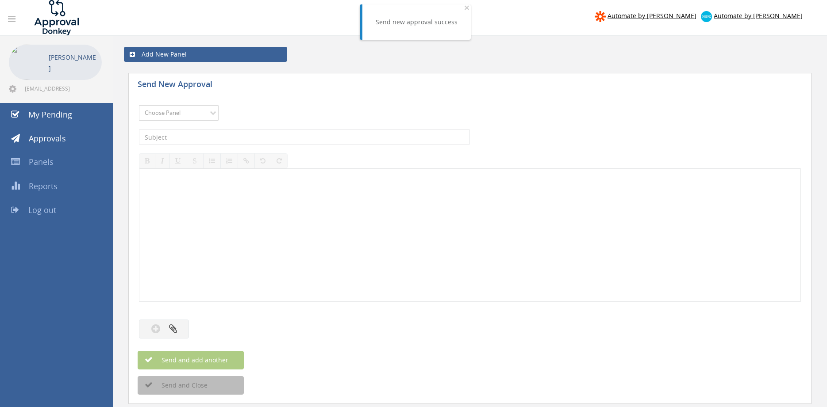
click at [139, 105] on select "Choose Panel Alarm Credits RG - 3 NZ Utilities Cable and SAI Global NZ Alarms-1…" at bounding box center [179, 112] width 80 height 15
select select "9680"
click option "Alarm Suppliers - 2" at bounding box center [0, 0] width 0 height 0
click at [239, 134] on input "text" at bounding box center [304, 137] width 331 height 15
type input "m"
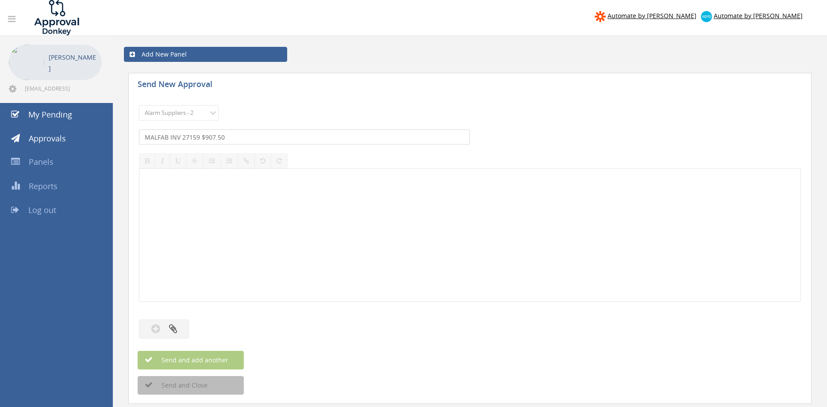
type input "MALFAB INV 27159 $907.50"
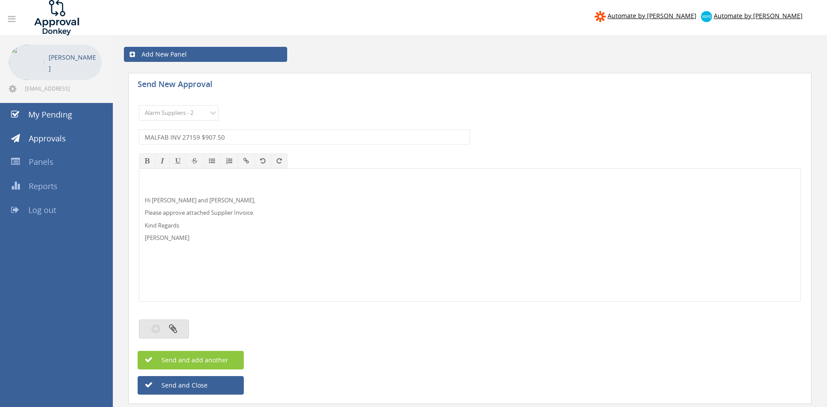
click at [175, 333] on icon "button" at bounding box center [173, 329] width 8 height 10
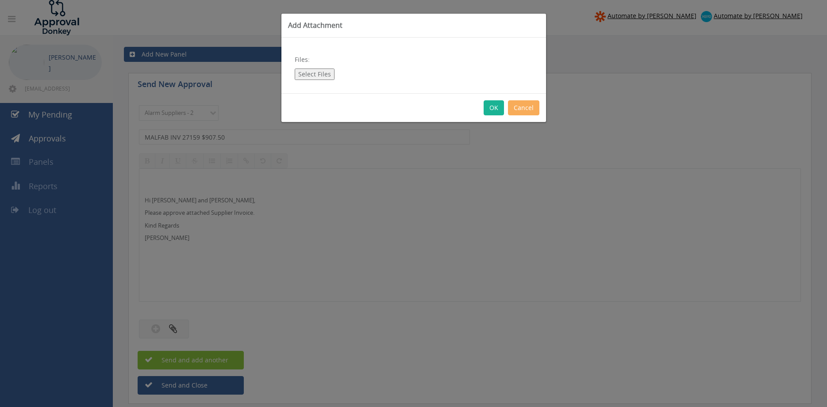
click at [319, 74] on button "Select Files" at bounding box center [315, 74] width 40 height 11
type input "C:\fakepath\MALFAB 27159 15.09.25 PO 43372.pdf"
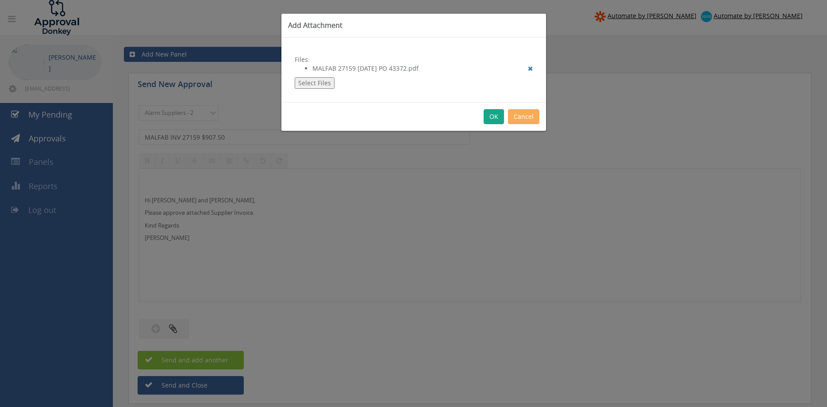
click at [492, 116] on button "OK" at bounding box center [493, 116] width 20 height 15
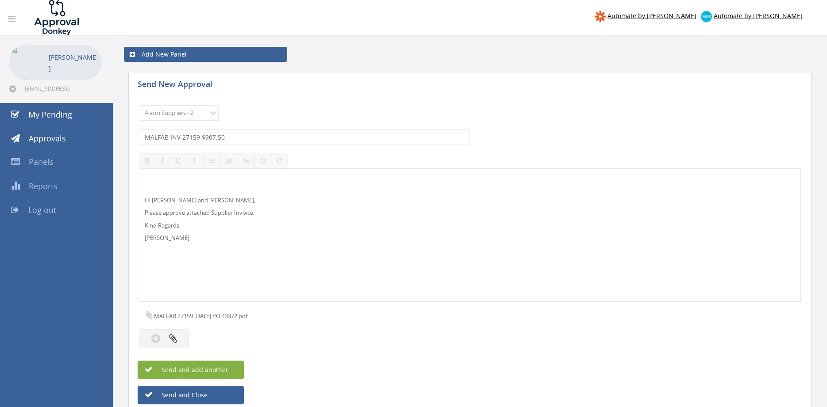
click at [231, 367] on button "Send and add another" at bounding box center [191, 370] width 106 height 19
select select
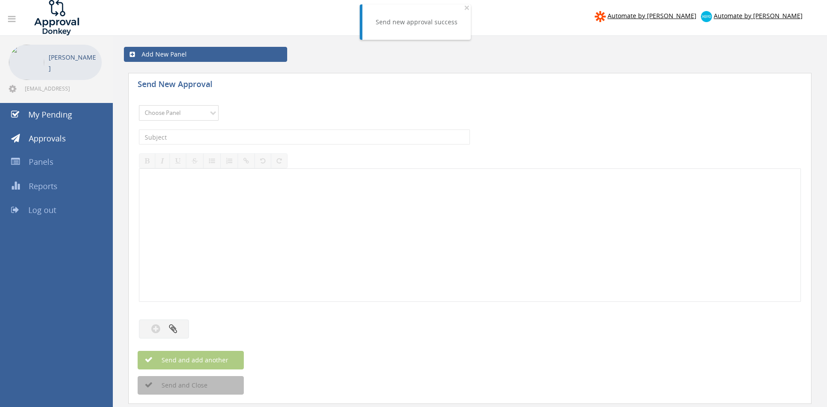
click at [139, 105] on select "Choose Panel Alarm Credits RG - 3 NZ Utilities Cable and SAI Global NZ Alarms-1…" at bounding box center [179, 112] width 80 height 15
select select "9632"
click option "Suppliers" at bounding box center [0, 0] width 0 height 0
click at [234, 137] on input "text" at bounding box center [304, 137] width 331 height 15
type input "MALFAB 27150 $1,193.50"
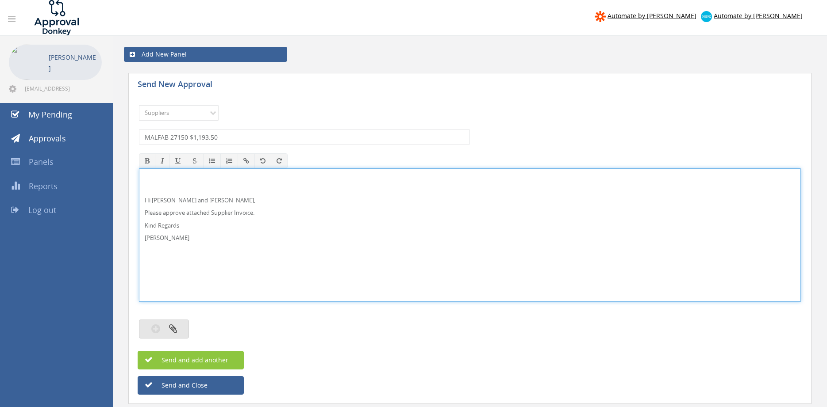
click at [179, 326] on button "button" at bounding box center [164, 329] width 50 height 19
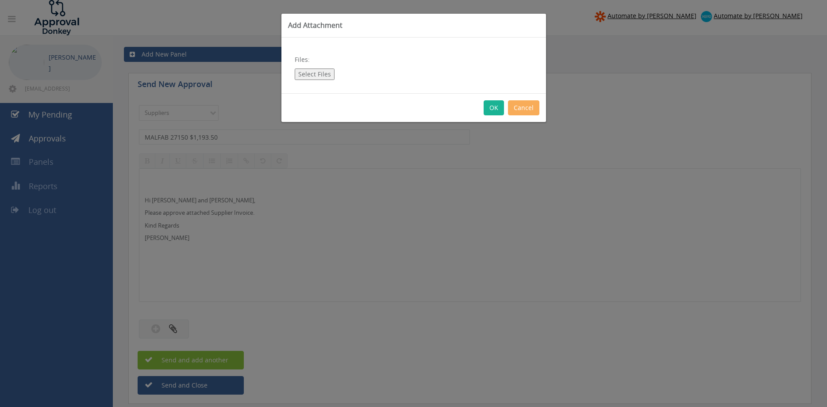
click at [325, 74] on button "Select Files" at bounding box center [315, 74] width 40 height 11
type input "C:\fakepath\MALFAB 27150 15.09.25 PO 43394.pdf"
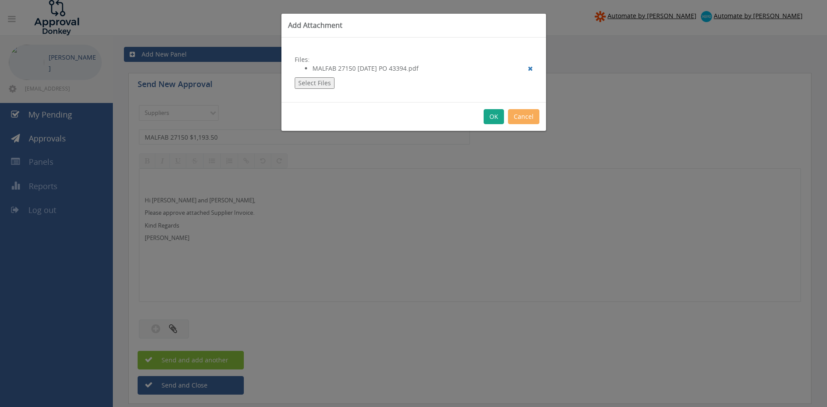
click at [490, 116] on button "OK" at bounding box center [493, 116] width 20 height 15
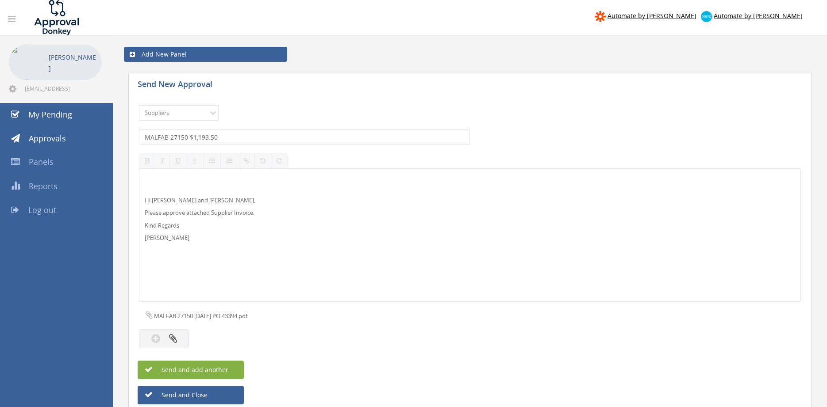
click at [222, 369] on span "Send and add another" at bounding box center [185, 370] width 86 height 8
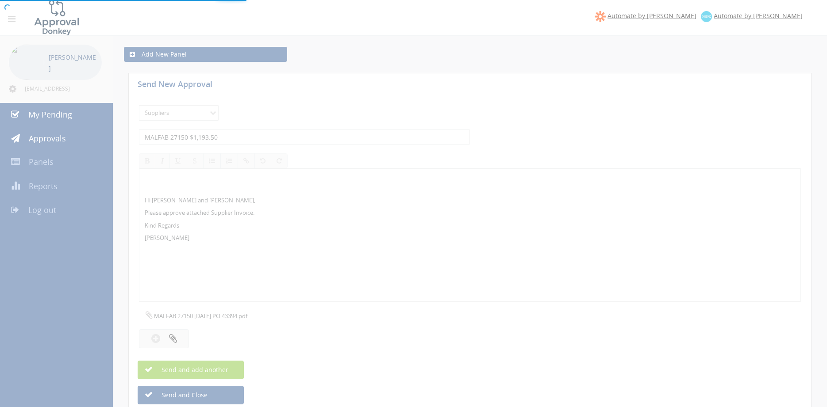
select select
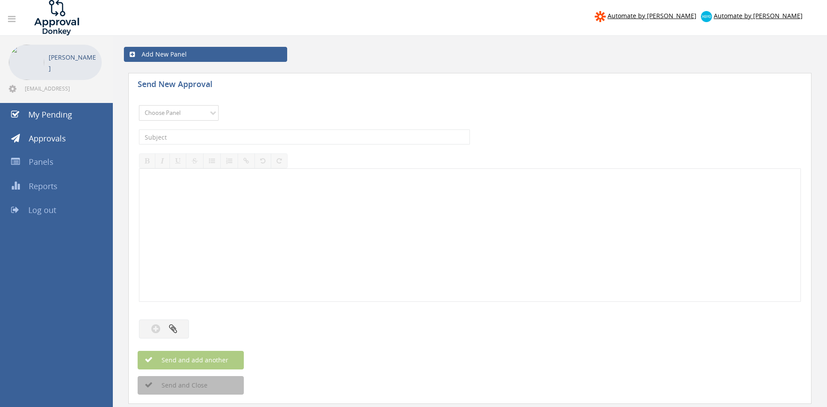
click at [139, 105] on select "Choose Panel Alarm Credits RG - 3 NZ Utilities Cable and SAI Global NZ Alarms-1…" at bounding box center [179, 112] width 80 height 15
select select "9632"
click option "Suppliers" at bounding box center [0, 0] width 0 height 0
click at [220, 198] on div at bounding box center [469, 235] width 661 height 133
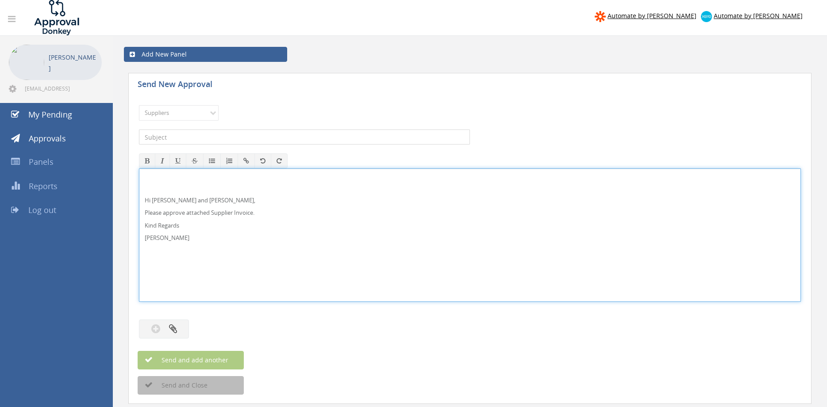
click at [222, 135] on input "text" at bounding box center [304, 137] width 331 height 15
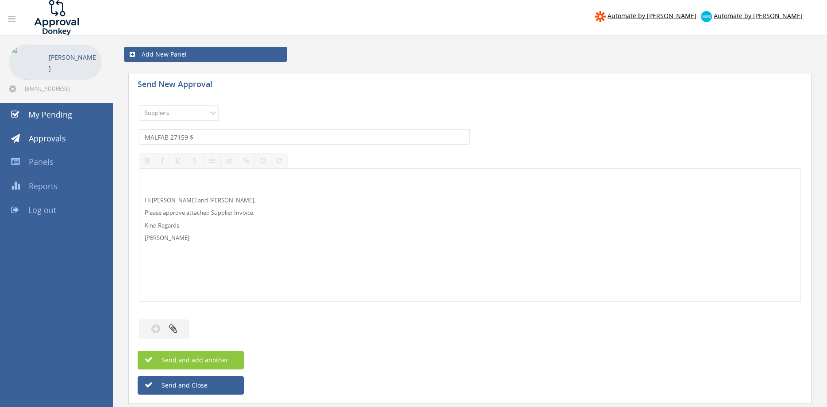
click at [227, 136] on input "MALFAB 27159 $" at bounding box center [304, 137] width 331 height 15
type input "MALFAB 27159 $907.50"
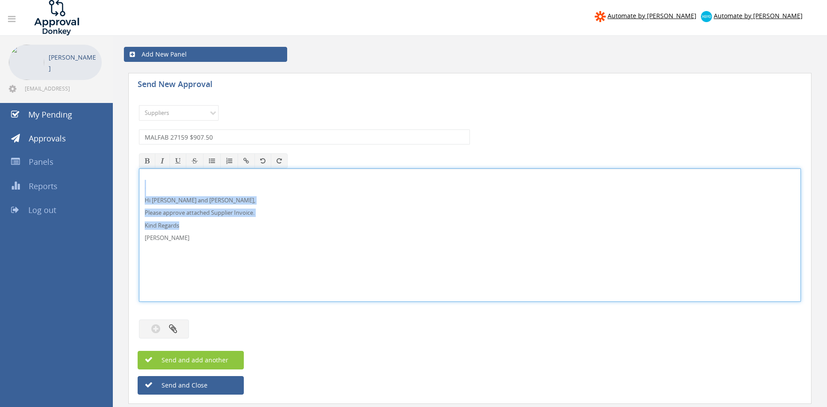
drag, startPoint x: 143, startPoint y: 230, endPoint x: 152, endPoint y: 199, distance: 32.6
click at [139, 194] on div "Hi Maddie and Ben, Please approve attached Supplier Invoice. Kind Regards Pam W…" at bounding box center [470, 236] width 662 height 134
copy div "Hi Maddie and Ben, Please approve attached Supplier Invoice. Kind Regards"
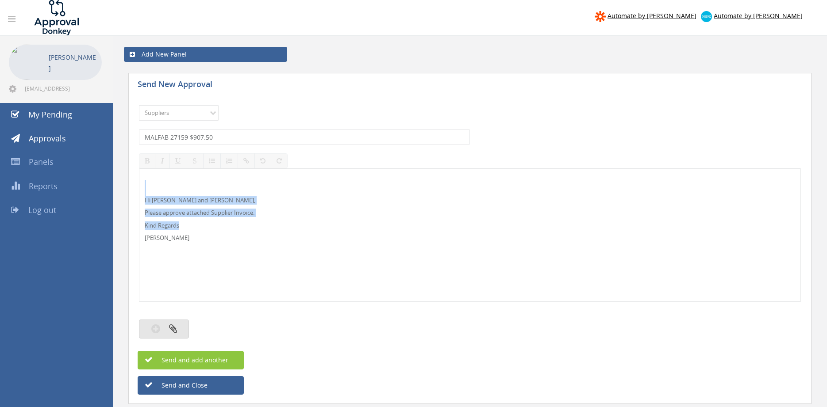
click at [173, 327] on icon "button" at bounding box center [173, 329] width 8 height 10
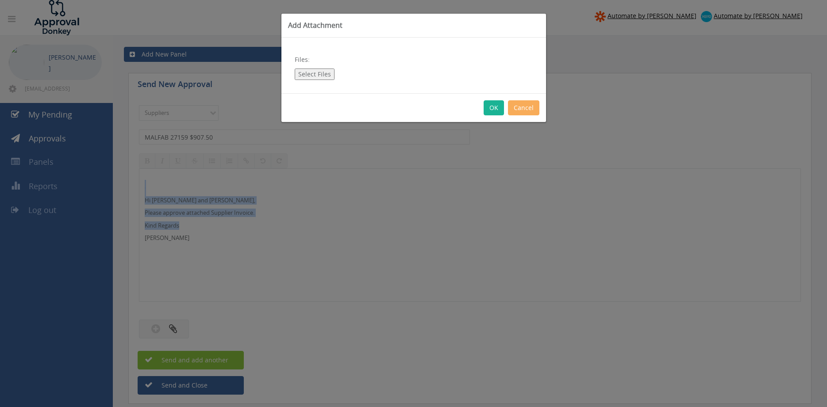
click at [325, 72] on button "Select Files" at bounding box center [315, 74] width 40 height 11
type input "C:\fakepath\MALFAB 27159 15.09.25 PO 43372.pdf"
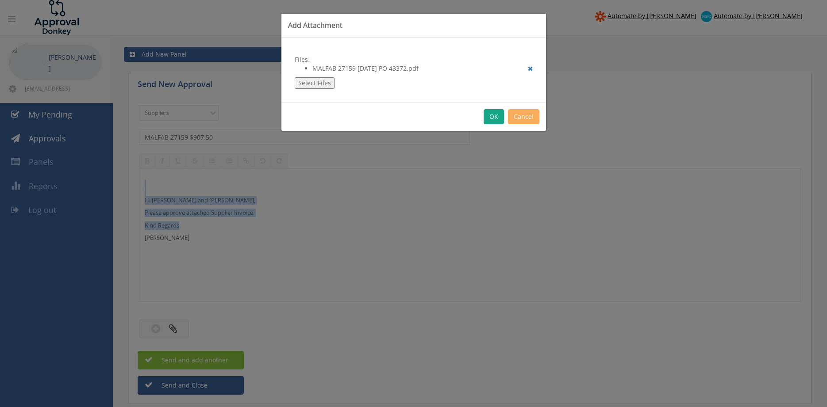
click at [493, 118] on button "OK" at bounding box center [493, 116] width 20 height 15
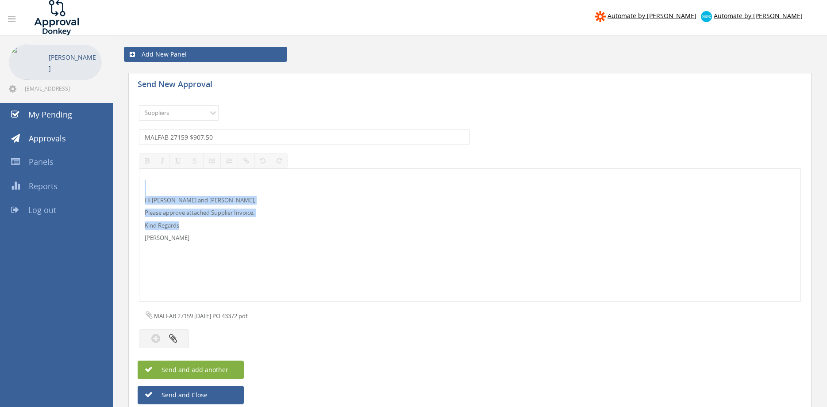
click at [230, 369] on button "Send and add another" at bounding box center [191, 370] width 106 height 19
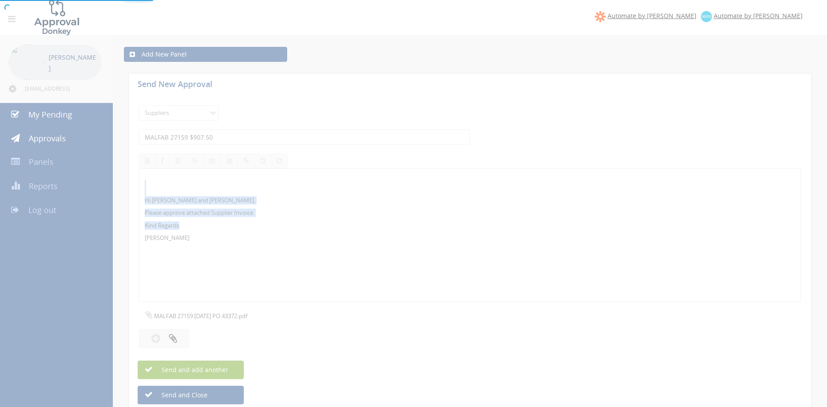
select select
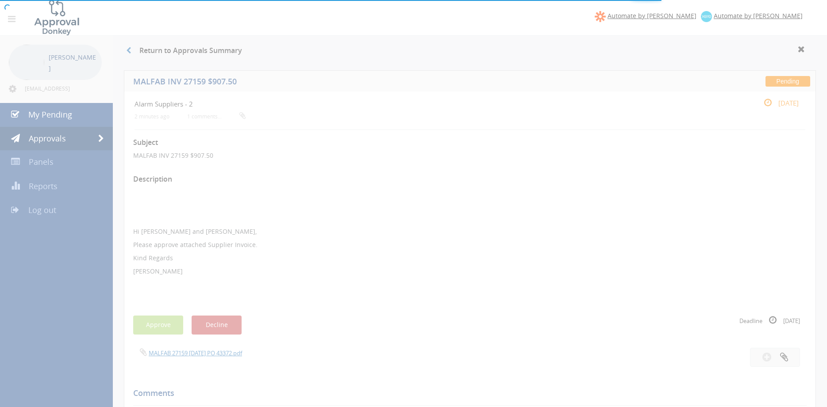
scroll to position [30, 0]
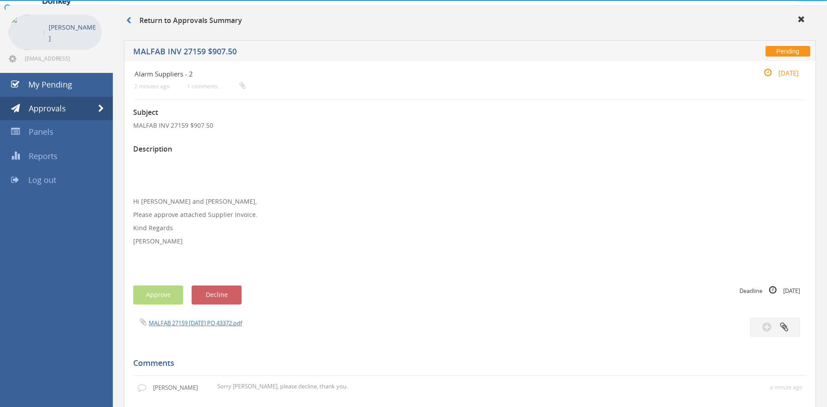
click at [46, 0] on div at bounding box center [413, 0] width 827 height 0
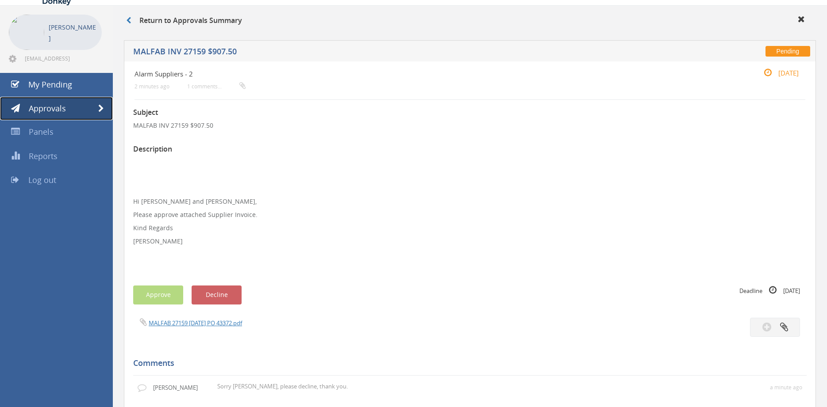
click at [50, 100] on link "Approvals" at bounding box center [56, 109] width 113 height 24
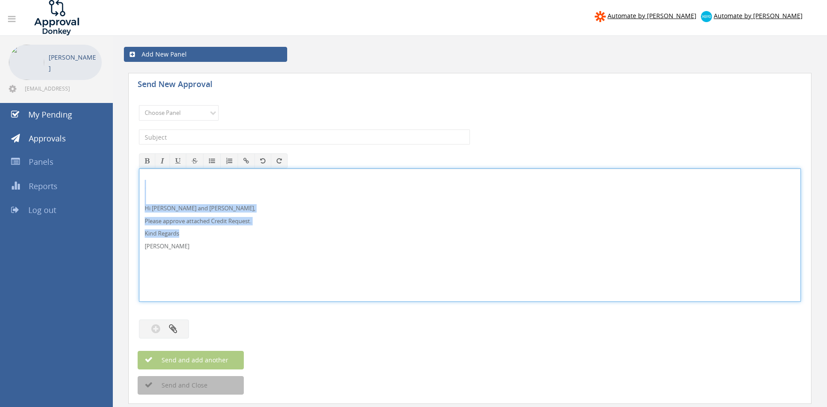
click at [139, 188] on div "Hi [PERSON_NAME] and [PERSON_NAME], Please approve attached Credit Request. Kin…" at bounding box center [470, 236] width 662 height 134
click at [181, 203] on div "Hi [PERSON_NAME] and [PERSON_NAME], Please approve attached Credit Request. Kin…" at bounding box center [469, 235] width 661 height 133
click at [167, 211] on p "Hi [PERSON_NAME] and [PERSON_NAME]," at bounding box center [470, 208] width 650 height 8
drag, startPoint x: 195, startPoint y: 249, endPoint x: 158, endPoint y: 208, distance: 55.1
click at [139, 192] on div "Hi [PERSON_NAME] and [PERSON_NAME], Please approve attached Credit Request. Kin…" at bounding box center [470, 236] width 662 height 134
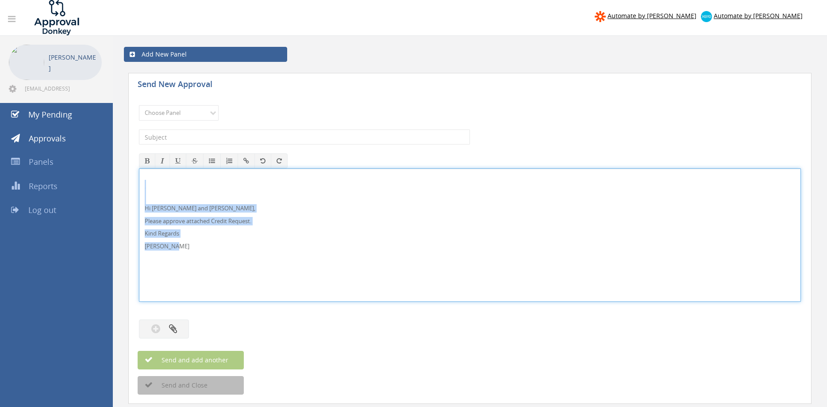
copy div "Hi [PERSON_NAME] and [PERSON_NAME], Please approve attached Credit Request. Kin…"
click at [139, 105] on select "Choose Panel Alarm Credits RG - 3 NZ Utilities Cable and SAI Global NZ Alarms-1…" at bounding box center [179, 112] width 80 height 15
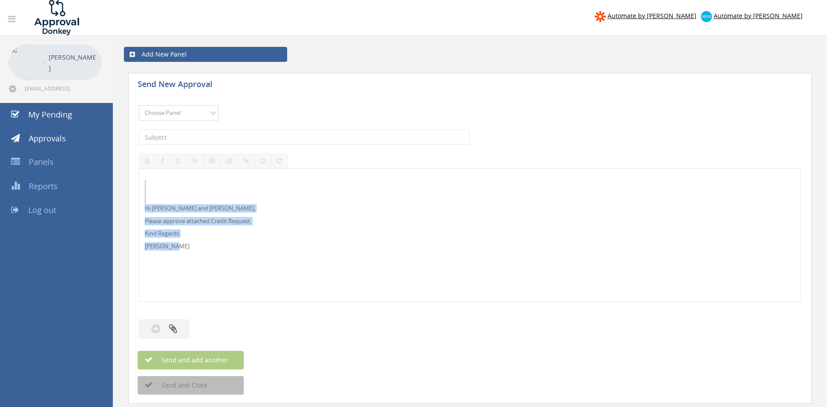
select select "9739"
click option "Credit Requests - 2" at bounding box center [0, 0] width 0 height 0
click at [236, 134] on input "text" at bounding box center [304, 137] width 331 height 15
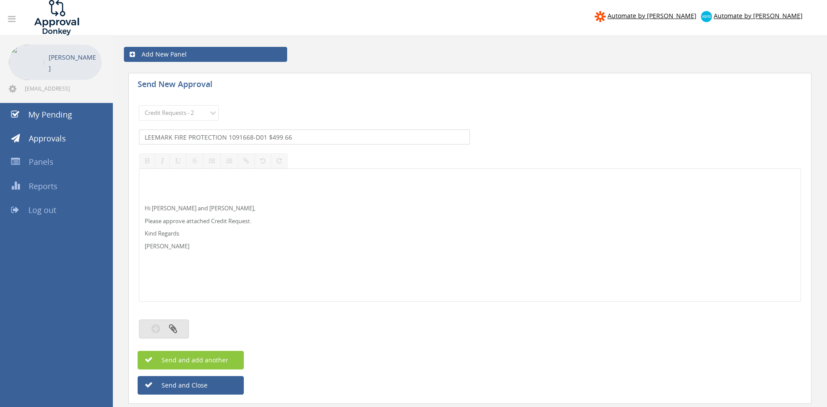
type input "LEEMARK FIRE PROTECTION 1091668-D01 $499.66"
click at [174, 325] on icon "button" at bounding box center [173, 329] width 8 height 10
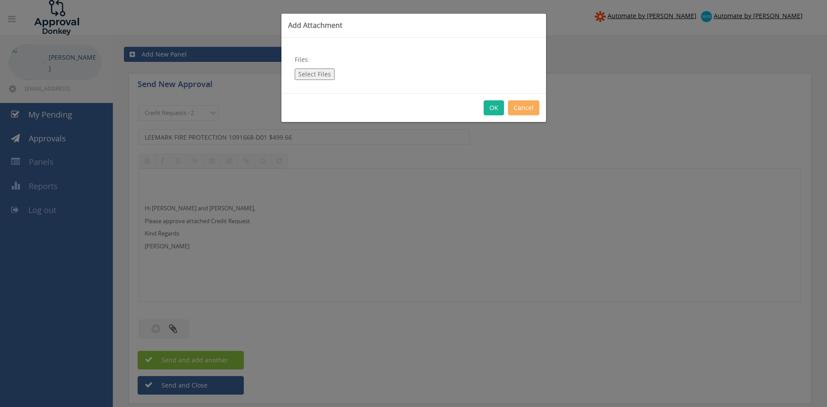
click at [321, 76] on button "Select Files" at bounding box center [315, 74] width 40 height 11
type input "C:\fakepath\LEEMARK FIRE PROTECTION 1091668-D01.pdf"
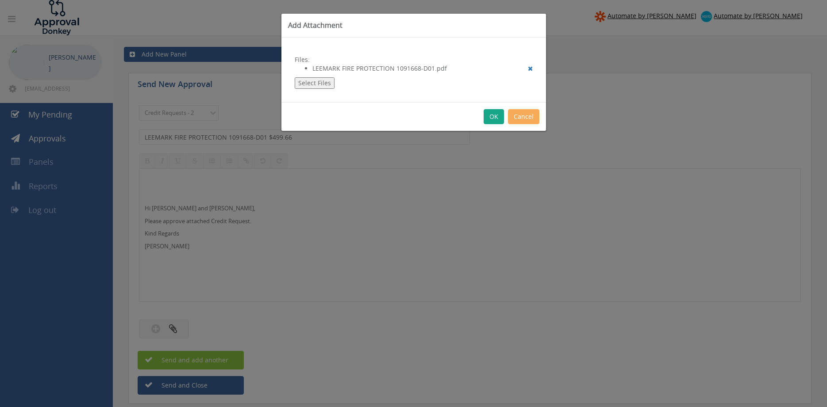
click at [493, 119] on button "OK" at bounding box center [493, 116] width 20 height 15
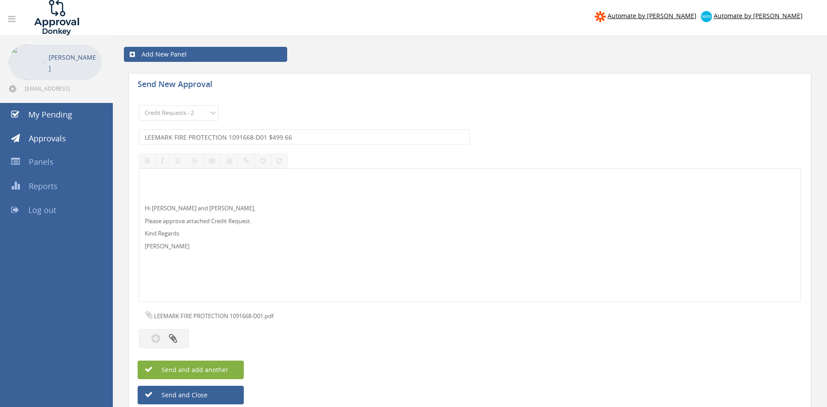
click at [229, 370] on button "Send and add another" at bounding box center [191, 370] width 106 height 19
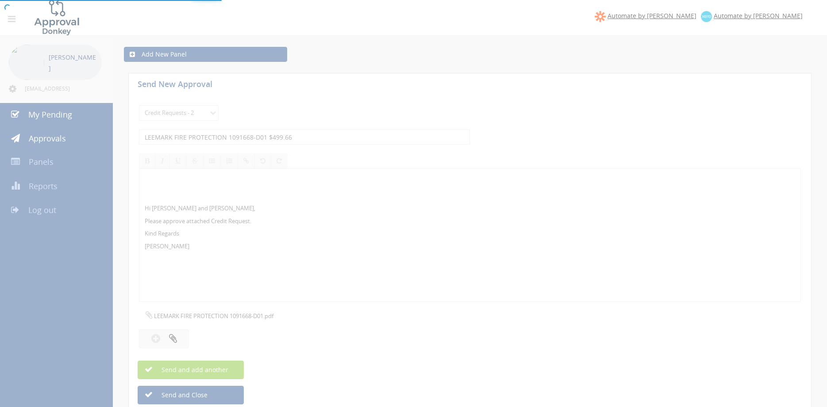
select select
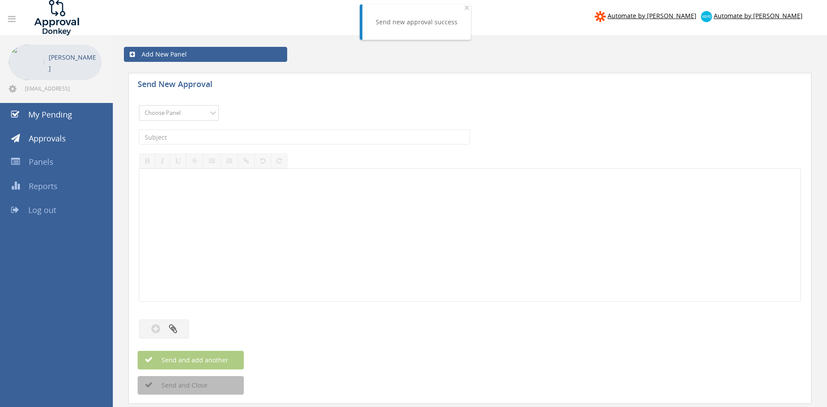
click at [139, 105] on select "Choose Panel Alarm Credits RG - 3 NZ Utilities Cable and SAI Global NZ Alarms-1…" at bounding box center [179, 112] width 80 height 15
select select "9739"
click option "Credit Requests - 2" at bounding box center [0, 0] width 0 height 0
click at [233, 138] on input "text" at bounding box center [304, 137] width 331 height 15
type input "CHUBB FIRE 1081398-D01 $243.85"
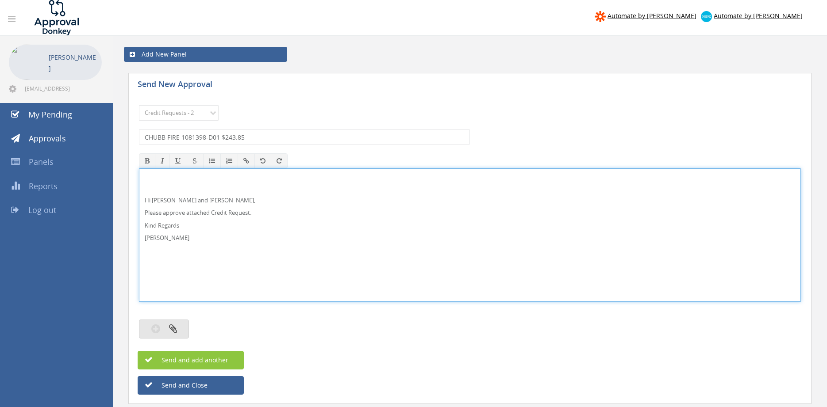
click at [176, 326] on icon "button" at bounding box center [173, 329] width 8 height 10
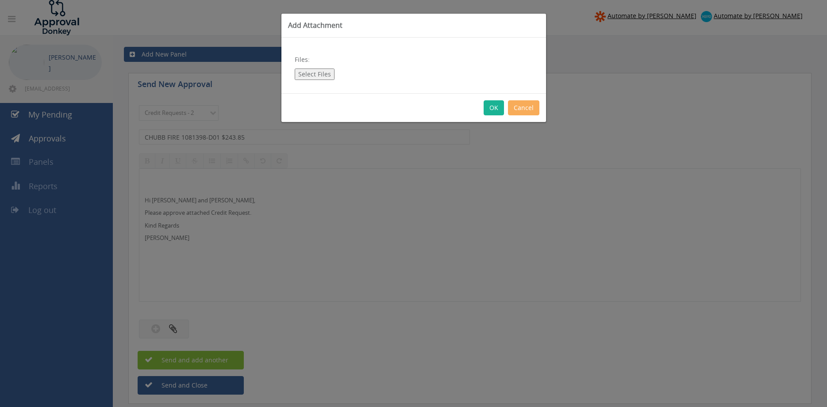
click at [322, 67] on div "Files: Select Files" at bounding box center [413, 66] width 264 height 56
click at [314, 74] on button "Select Files" at bounding box center [315, 74] width 40 height 11
type input "C:\fakepath\CHUBB FIRE 1081398-D01.pdf"
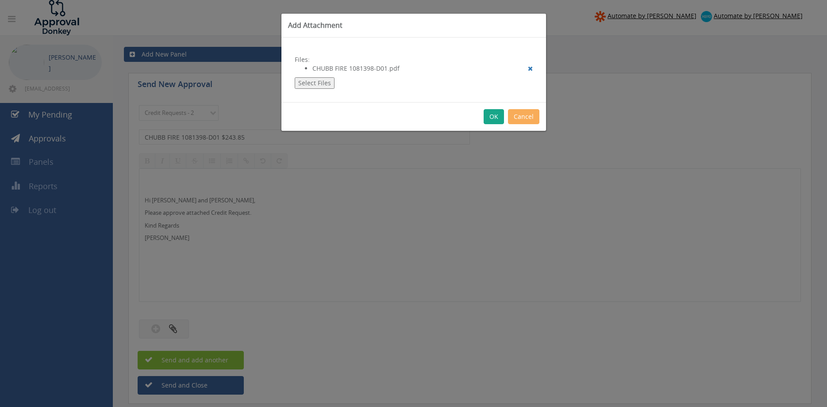
click at [489, 119] on button "OK" at bounding box center [493, 116] width 20 height 15
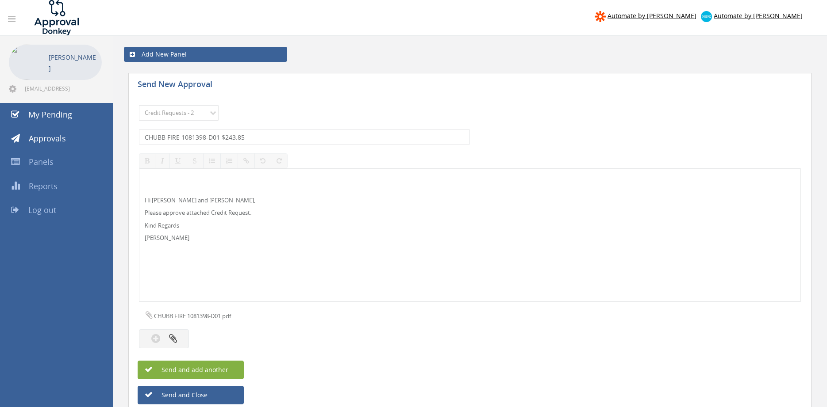
click at [228, 372] on button "Send and add another" at bounding box center [191, 370] width 106 height 19
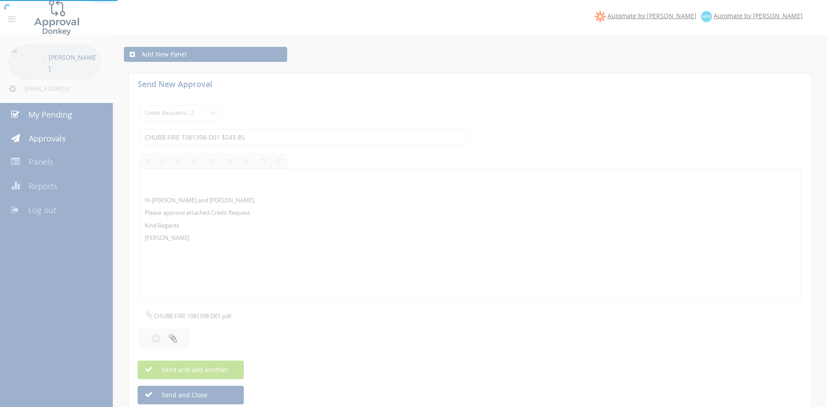
select select
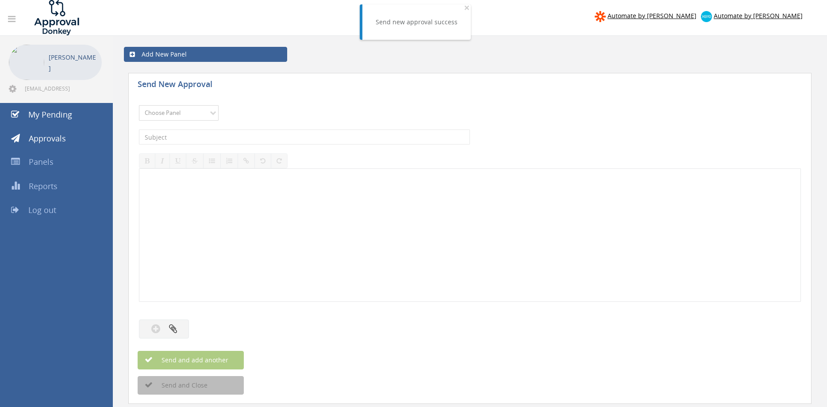
select select "9739"
click option "Credit Requests - 2" at bounding box center [0, 0] width 0 height 0
click at [246, 132] on input "text" at bounding box center [304, 137] width 331 height 15
type input "CFA QUAMBATOOK 1103913-D01 $392.92"
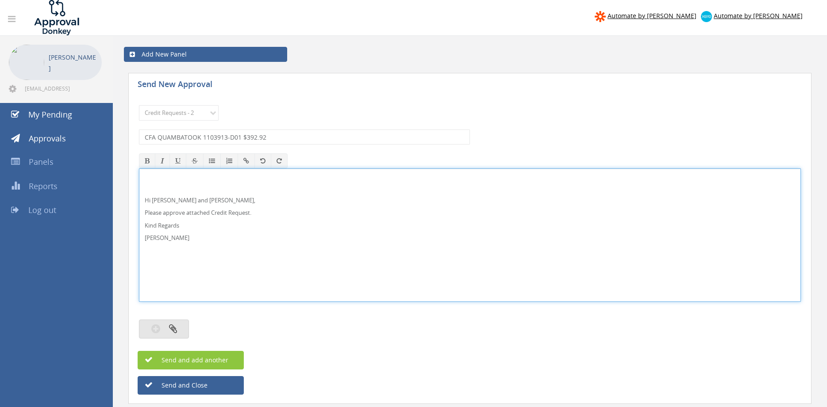
click at [181, 327] on button "button" at bounding box center [164, 329] width 50 height 19
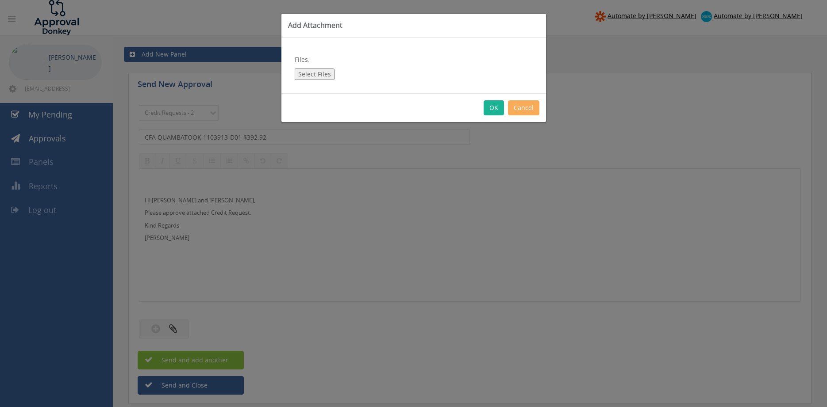
click at [317, 74] on button "Select Files" at bounding box center [315, 74] width 40 height 11
type input "C:\fakepath\CFA QUAMBATOOK 1103913-D01.pdf"
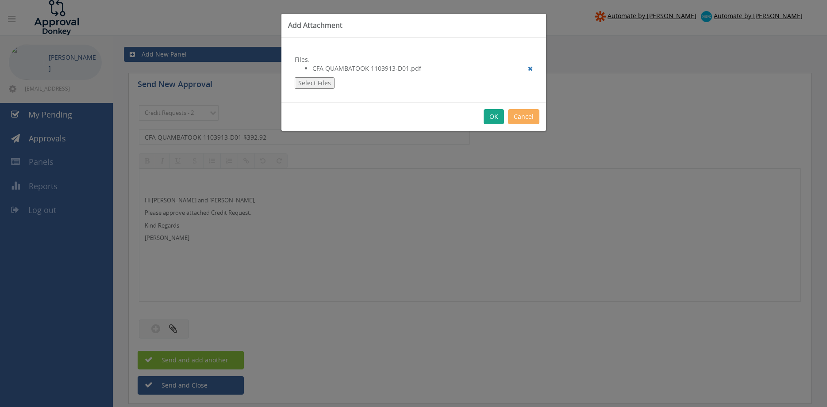
click at [494, 116] on button "OK" at bounding box center [493, 116] width 20 height 15
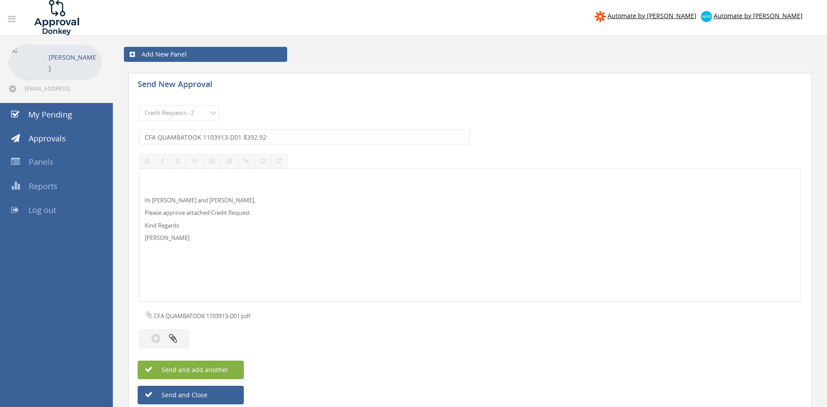
click at [229, 372] on button "Send and add another" at bounding box center [191, 370] width 106 height 19
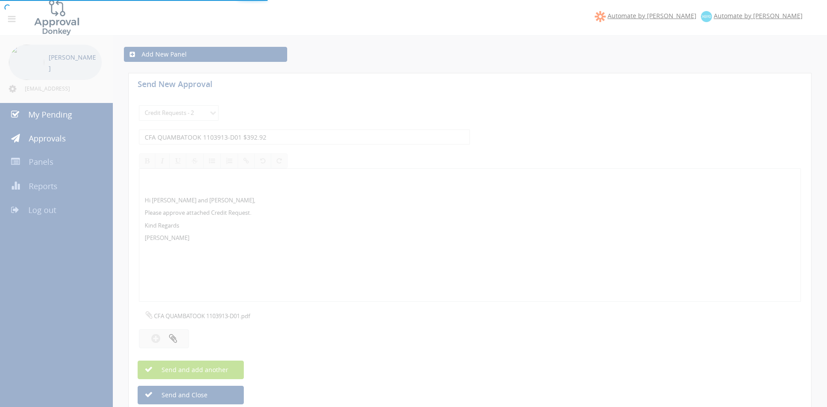
select select
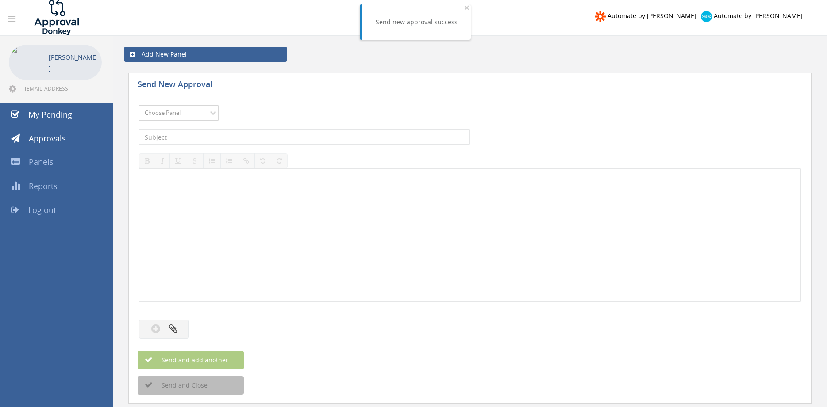
click at [139, 105] on select "Choose Panel Alarm Credits RG - 3 NZ Utilities Cable and SAI Global NZ Alarms-1…" at bounding box center [179, 112] width 80 height 15
select select "9739"
click option "Credit Requests - 2" at bounding box center [0, 0] width 0 height 0
click at [227, 136] on input "text" at bounding box center [304, 137] width 331 height 15
type input "CBC FACILITIES 1104678-D01 $335.49"
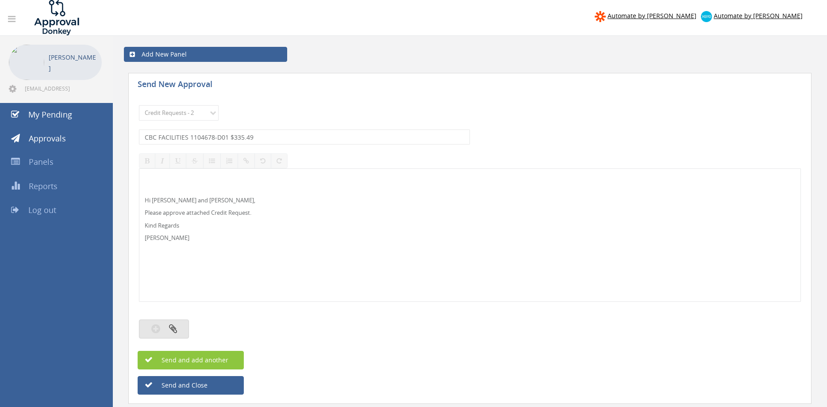
click at [176, 329] on icon "button" at bounding box center [173, 329] width 8 height 10
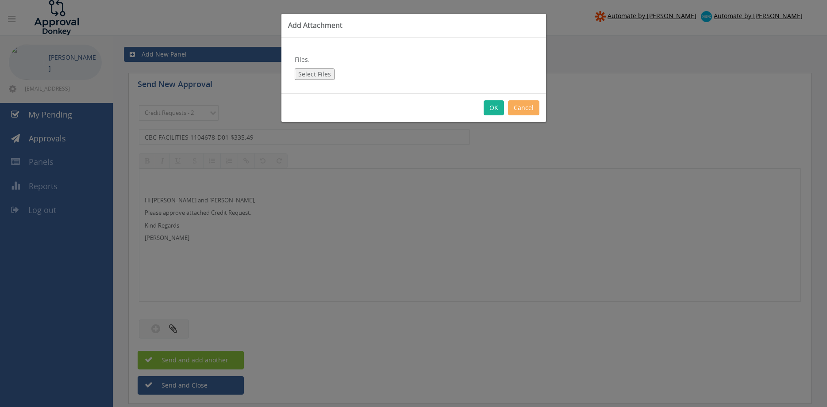
click at [314, 75] on button "Select Files" at bounding box center [315, 74] width 40 height 11
type input "C:\fakepath\CBC 1104678-D01.pdf"
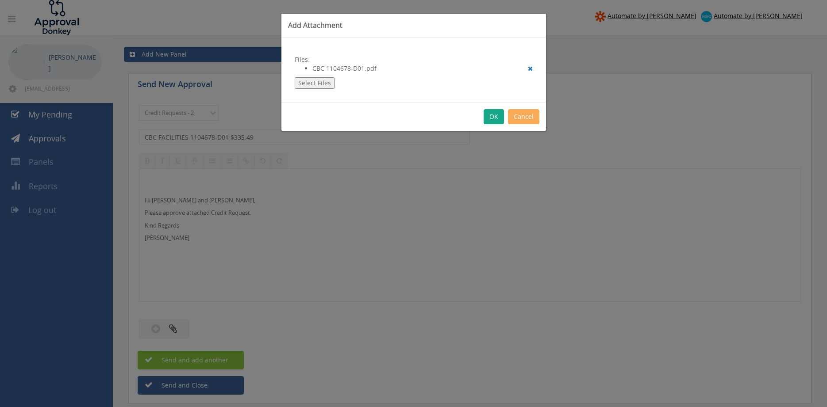
click at [493, 117] on button "OK" at bounding box center [493, 116] width 20 height 15
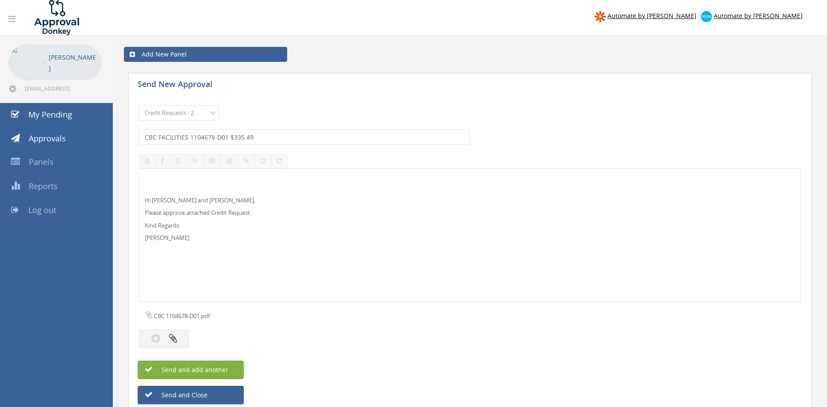
click at [230, 365] on button "Send and add another" at bounding box center [191, 370] width 106 height 19
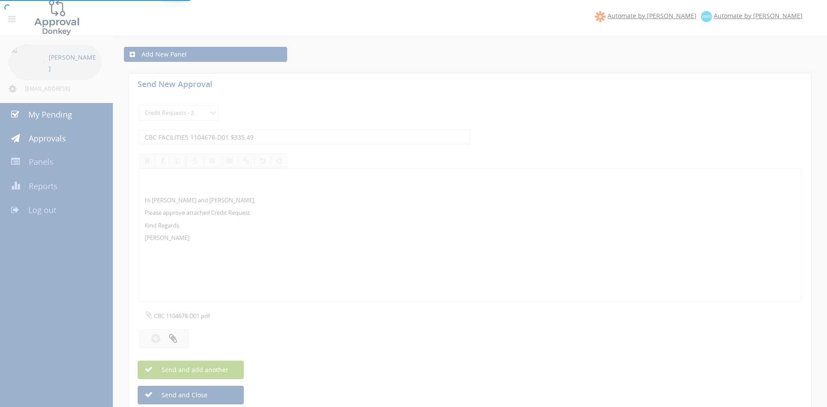
select select
